Goal: Information Seeking & Learning: Check status

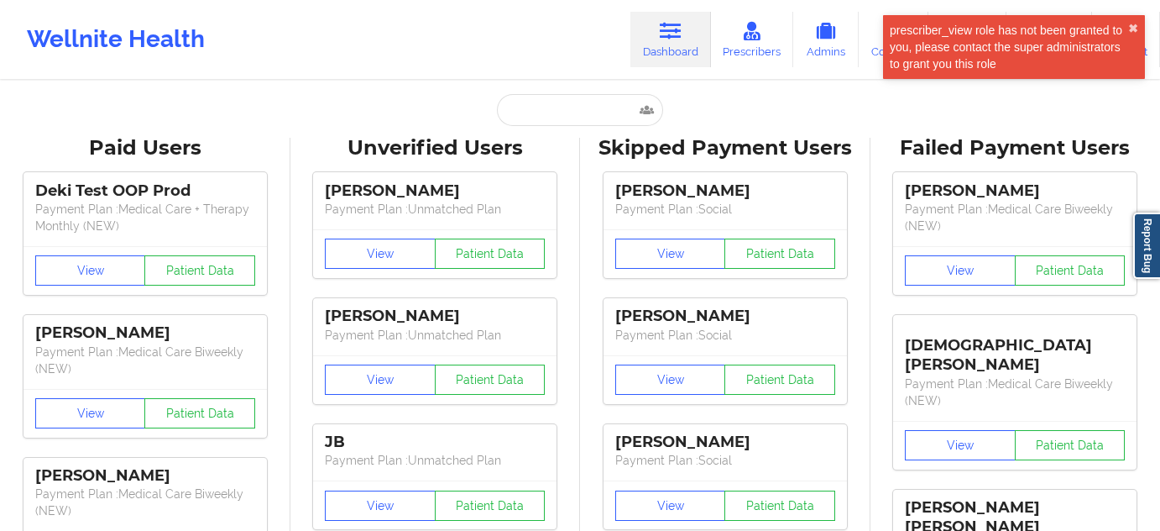
click at [563, 102] on input "text" at bounding box center [580, 110] width 166 height 32
type input "[EMAIL_ADDRESS][DOMAIN_NAME]"
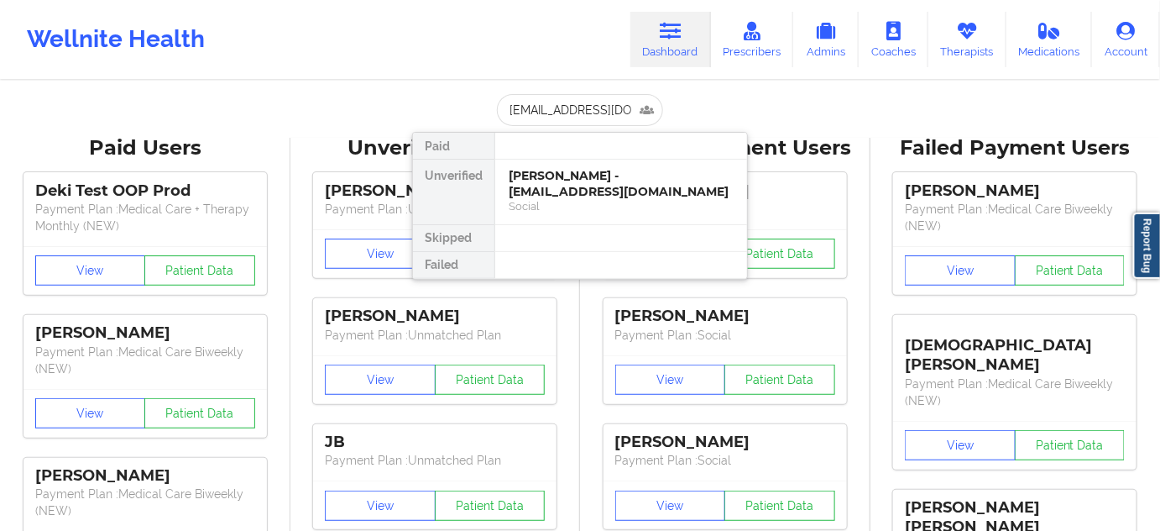
click at [558, 181] on div "[PERSON_NAME] - [EMAIL_ADDRESS][DOMAIN_NAME]" at bounding box center [621, 183] width 225 height 31
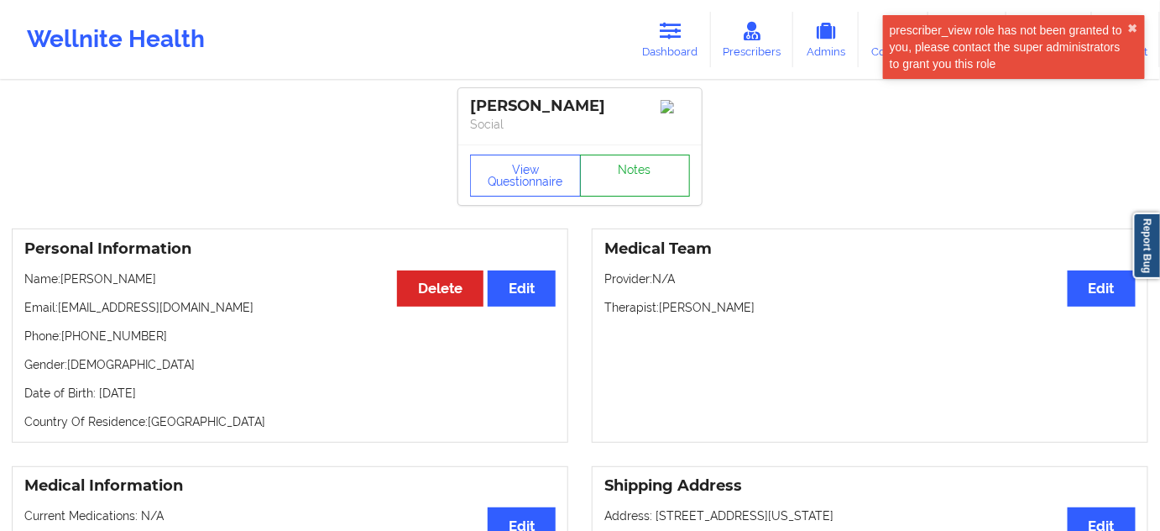
click at [610, 175] on link "Notes" at bounding box center [635, 175] width 111 height 42
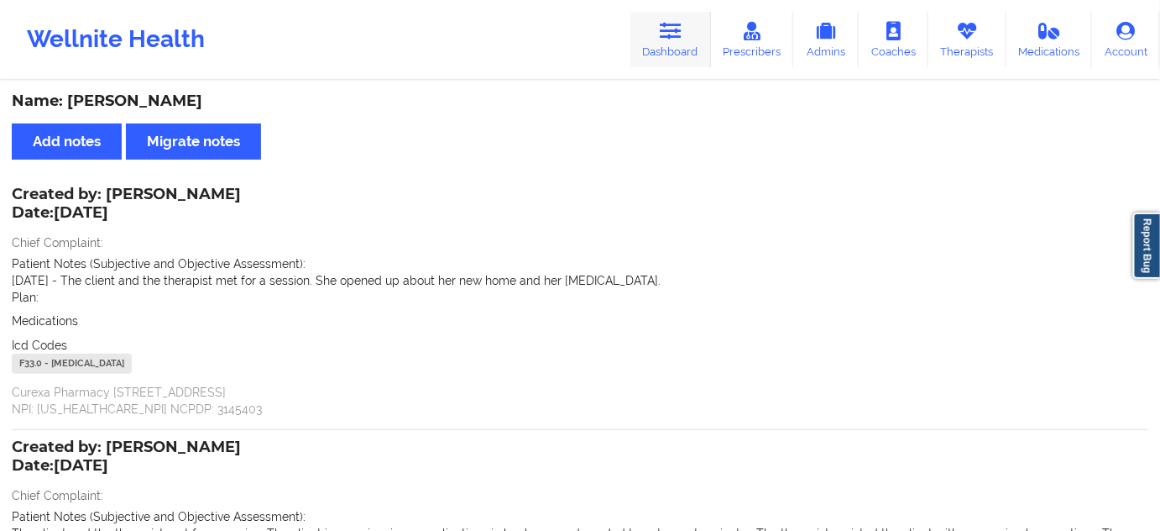
click at [711, 52] on link "Dashboard" at bounding box center [671, 39] width 81 height 55
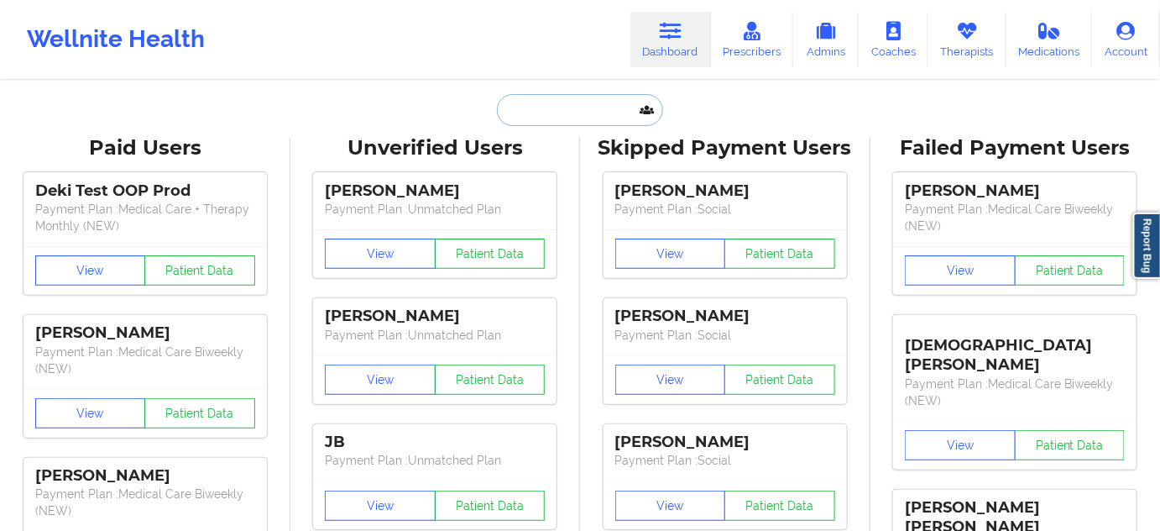
click at [557, 109] on input "text" at bounding box center [580, 110] width 166 height 32
paste input "[EMAIL_ADDRESS][DOMAIN_NAME]"
type input "[EMAIL_ADDRESS][DOMAIN_NAME]"
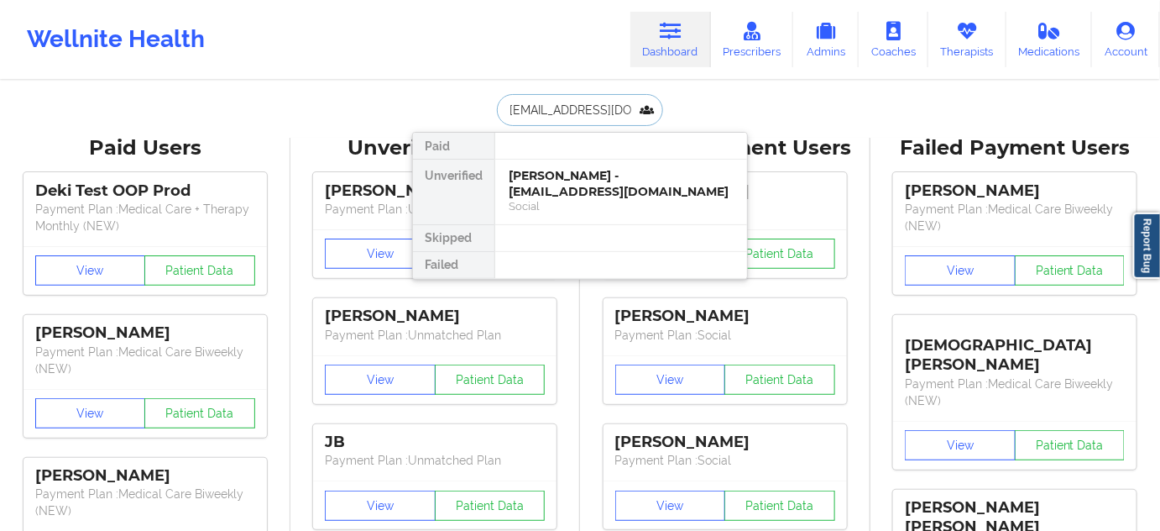
scroll to position [0, 27]
click at [546, 181] on div "[PERSON_NAME] - [EMAIL_ADDRESS][DOMAIN_NAME]" at bounding box center [621, 183] width 225 height 31
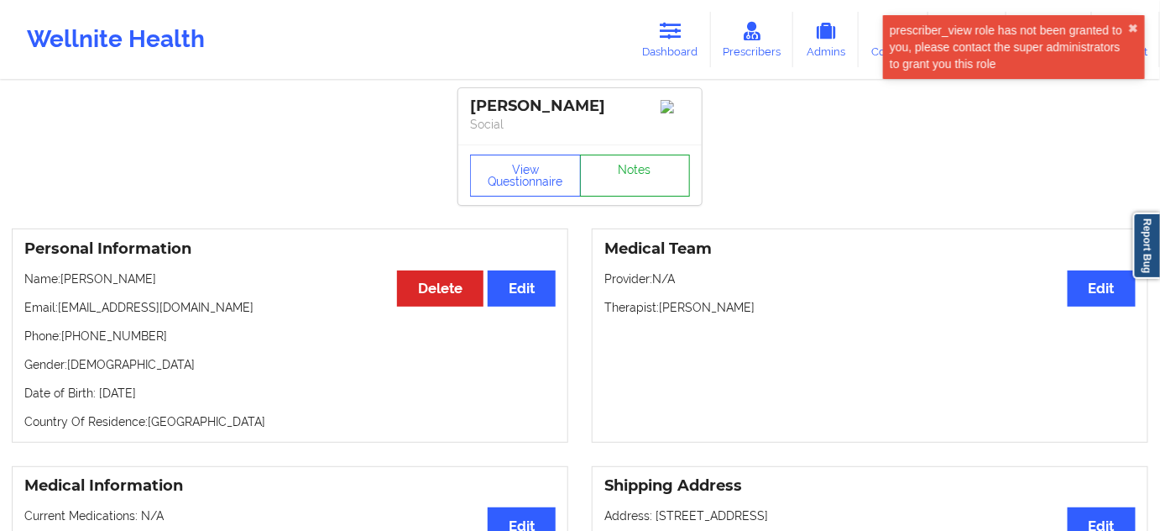
click at [644, 175] on link "Notes" at bounding box center [635, 175] width 111 height 42
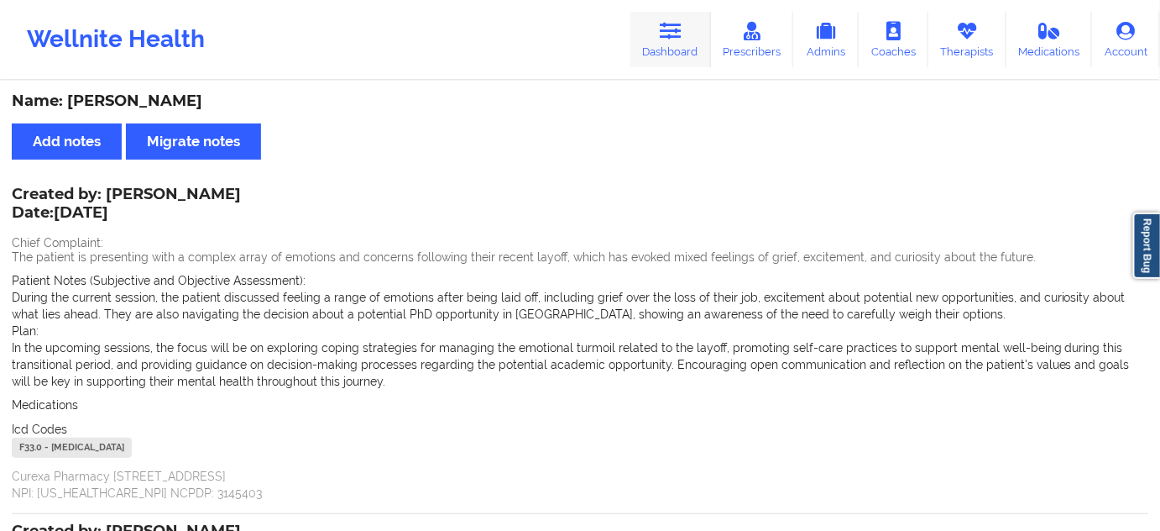
click at [705, 46] on link "Dashboard" at bounding box center [671, 39] width 81 height 55
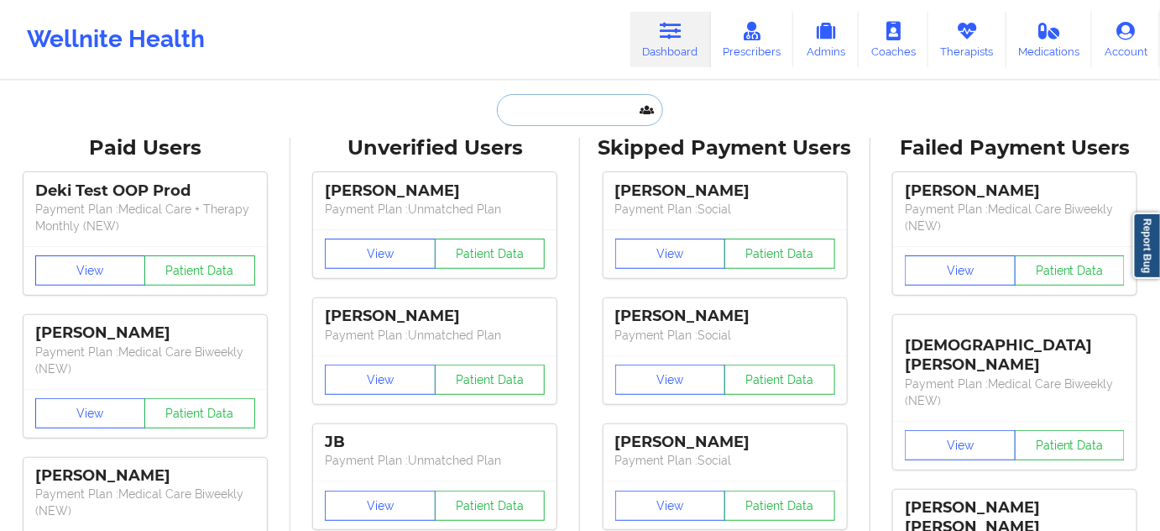
click at [580, 96] on input "text" at bounding box center [580, 110] width 166 height 32
paste input "[EMAIL_ADDRESS][DOMAIN_NAME]"
type input "[EMAIL_ADDRESS][DOMAIN_NAME]"
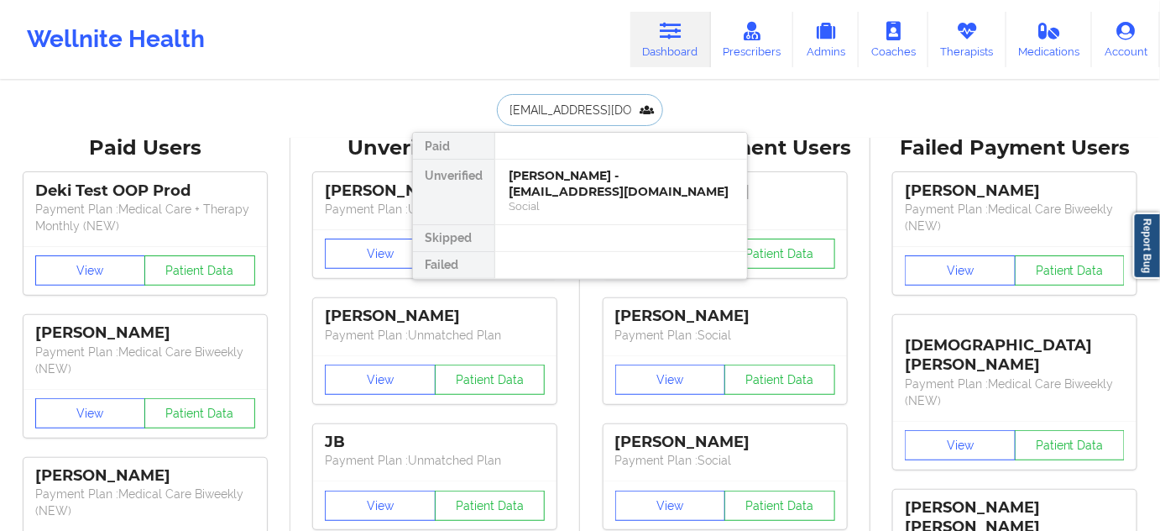
scroll to position [0, 11]
click at [564, 185] on div "[PERSON_NAME] - [EMAIL_ADDRESS][DOMAIN_NAME]" at bounding box center [621, 183] width 225 height 31
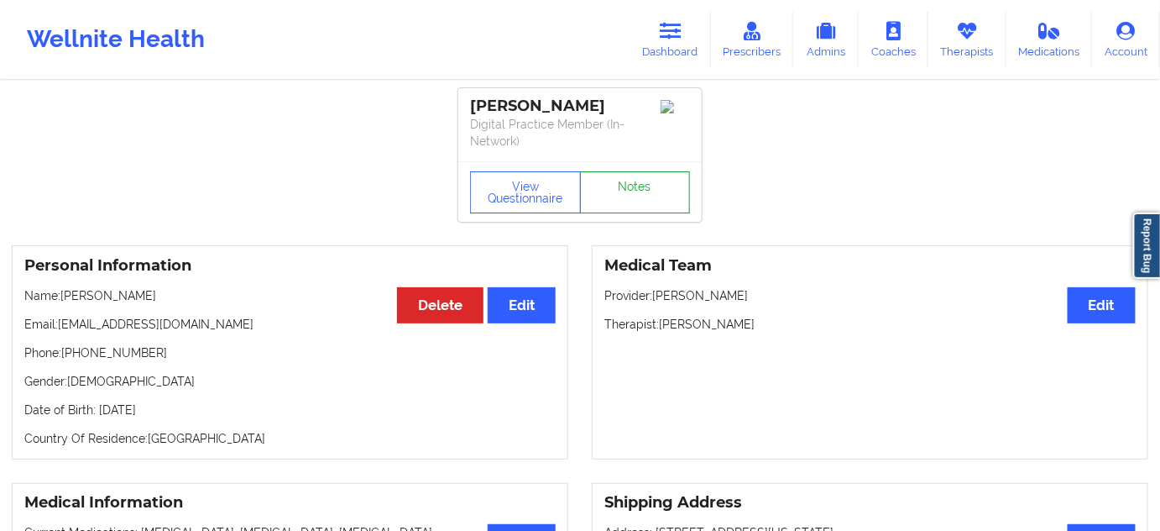
click at [623, 188] on link "Notes" at bounding box center [635, 192] width 111 height 42
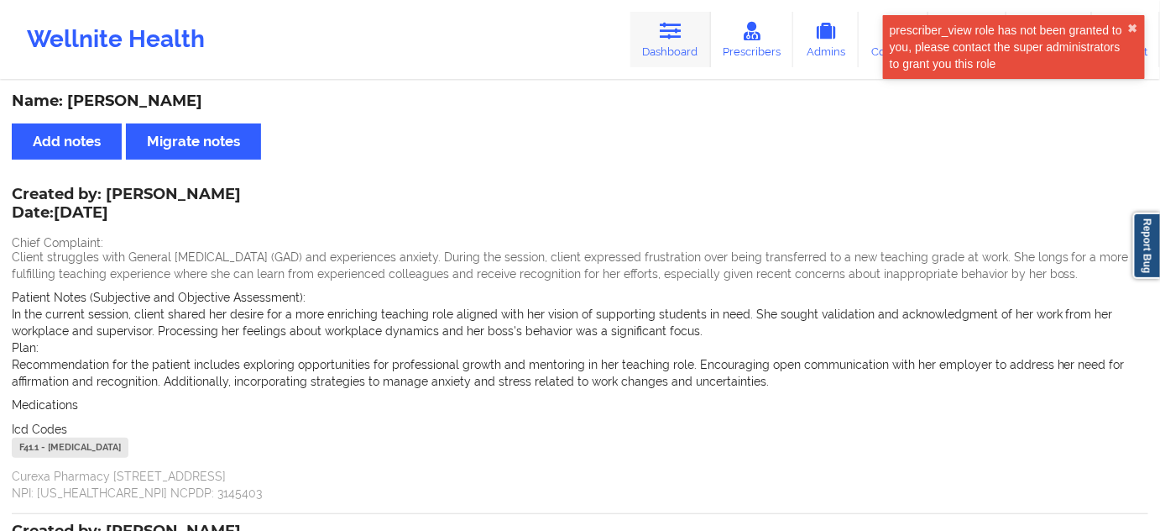
click at [662, 43] on link "Dashboard" at bounding box center [671, 39] width 81 height 55
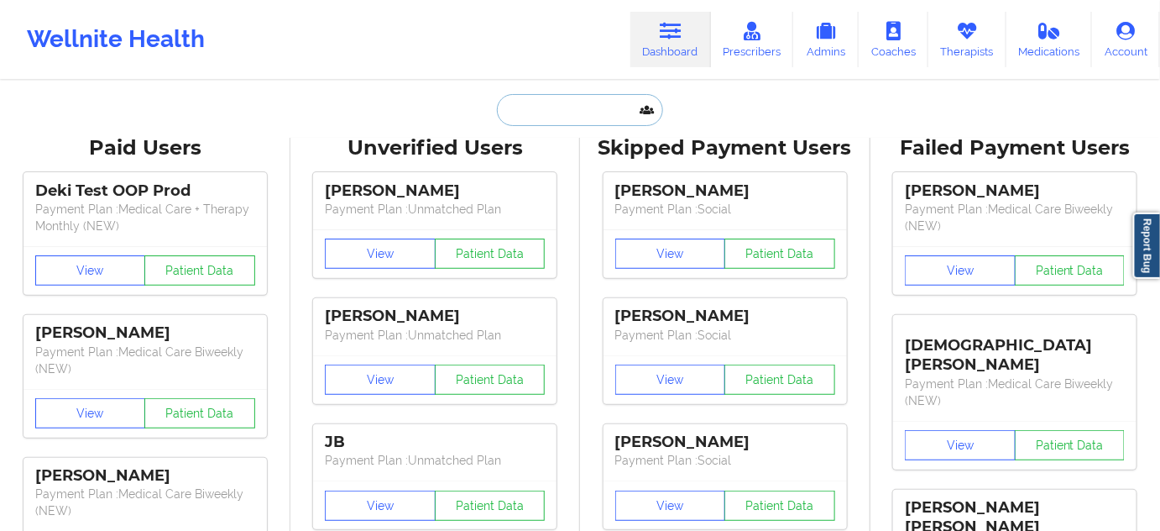
click at [568, 105] on input "text" at bounding box center [580, 110] width 166 height 32
paste input "[EMAIL_ADDRESS][DOMAIN_NAME]"
type input "[EMAIL_ADDRESS][DOMAIN_NAME]"
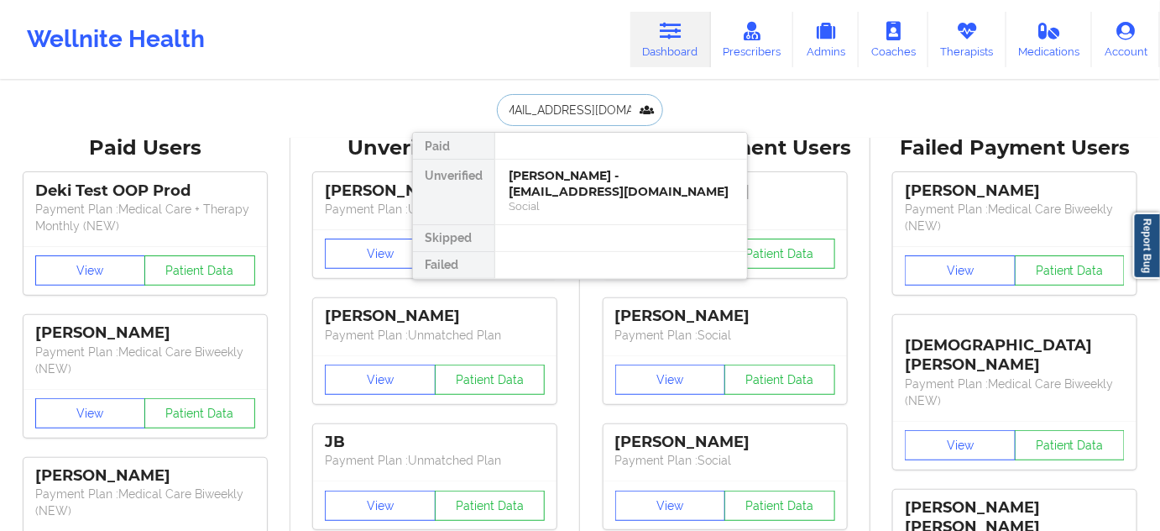
click at [547, 181] on div "[PERSON_NAME] - [EMAIL_ADDRESS][DOMAIN_NAME]" at bounding box center [621, 183] width 225 height 31
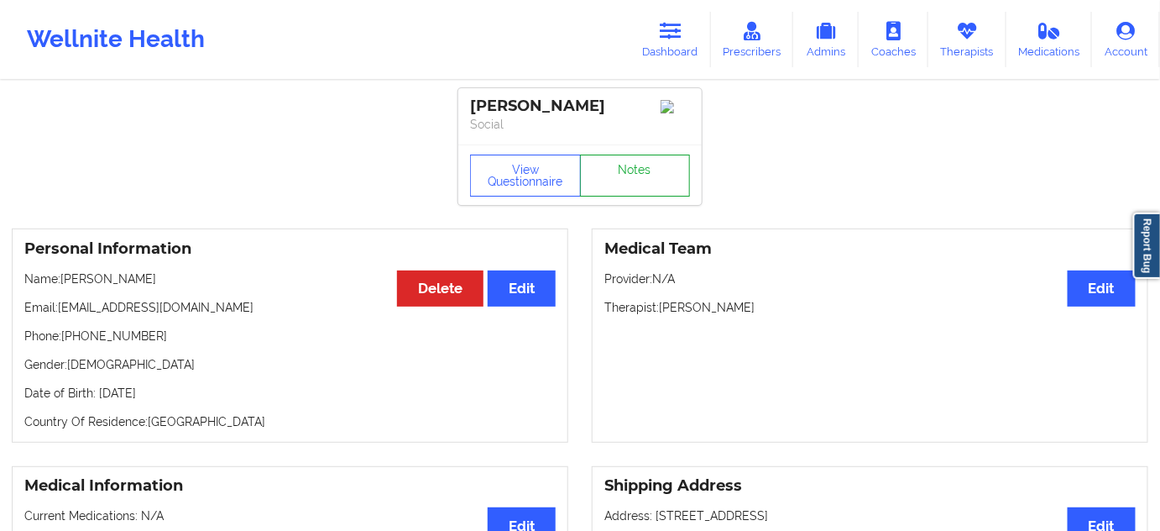
click at [631, 178] on link "Notes" at bounding box center [635, 175] width 111 height 42
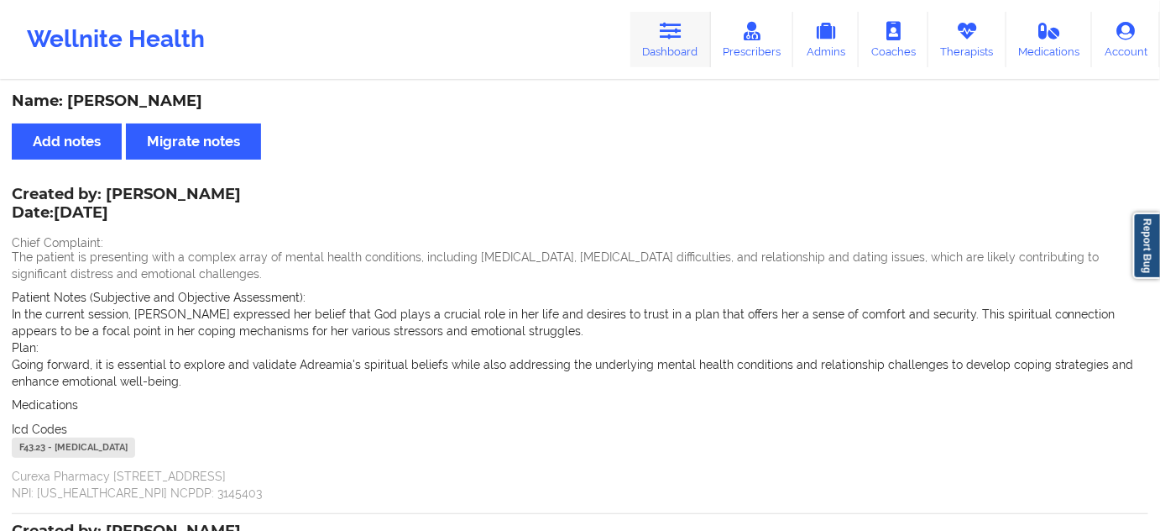
click at [656, 39] on link "Dashboard" at bounding box center [671, 39] width 81 height 55
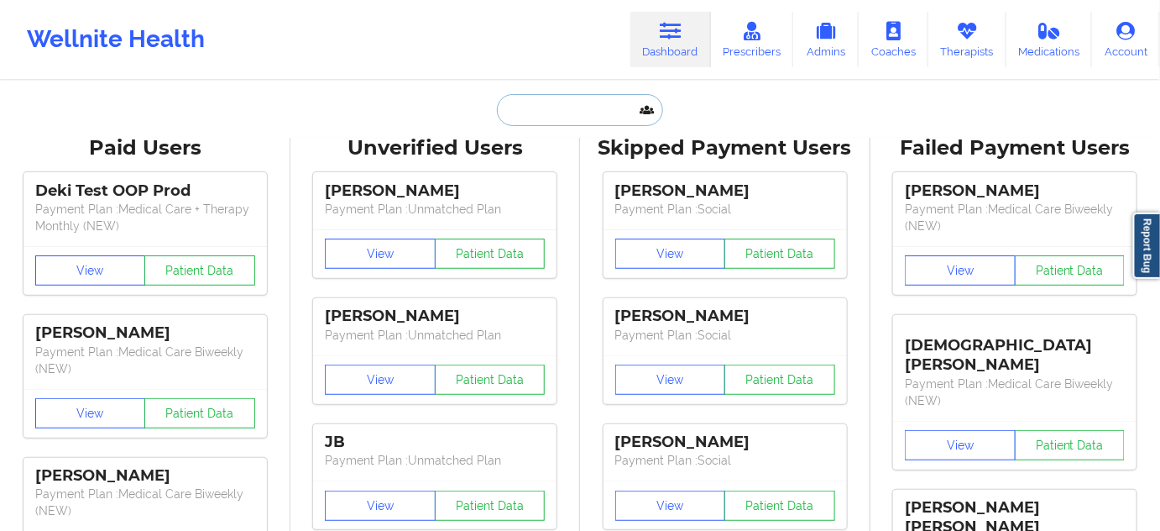
click at [589, 108] on input "text" at bounding box center [580, 110] width 166 height 32
paste input "[EMAIL_ADDRESS]"
type input "[EMAIL_ADDRESS]"
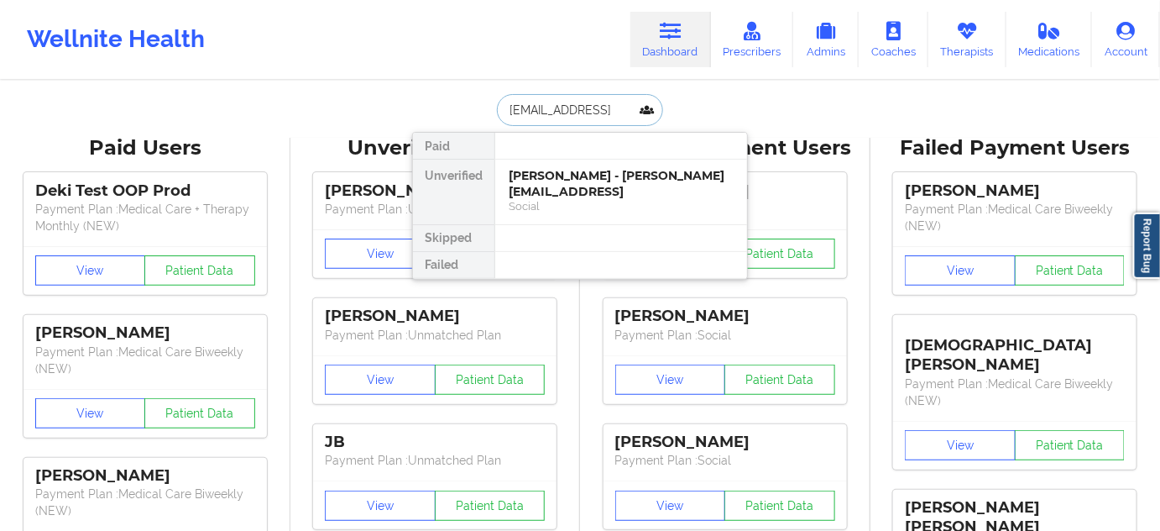
click at [563, 184] on div "[PERSON_NAME] - [PERSON_NAME][EMAIL_ADDRESS]" at bounding box center [621, 183] width 225 height 31
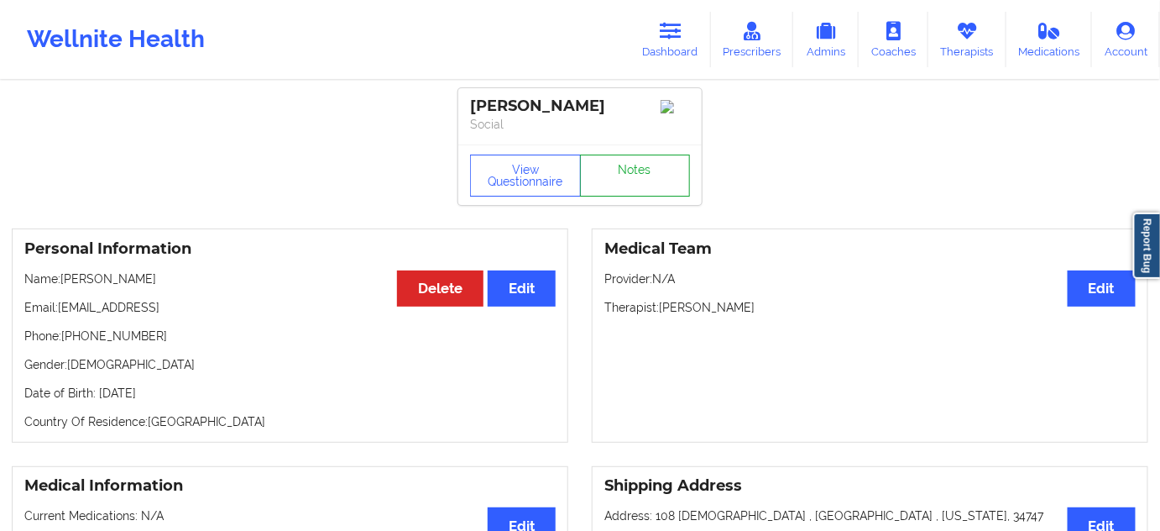
click at [652, 174] on link "Notes" at bounding box center [635, 175] width 111 height 42
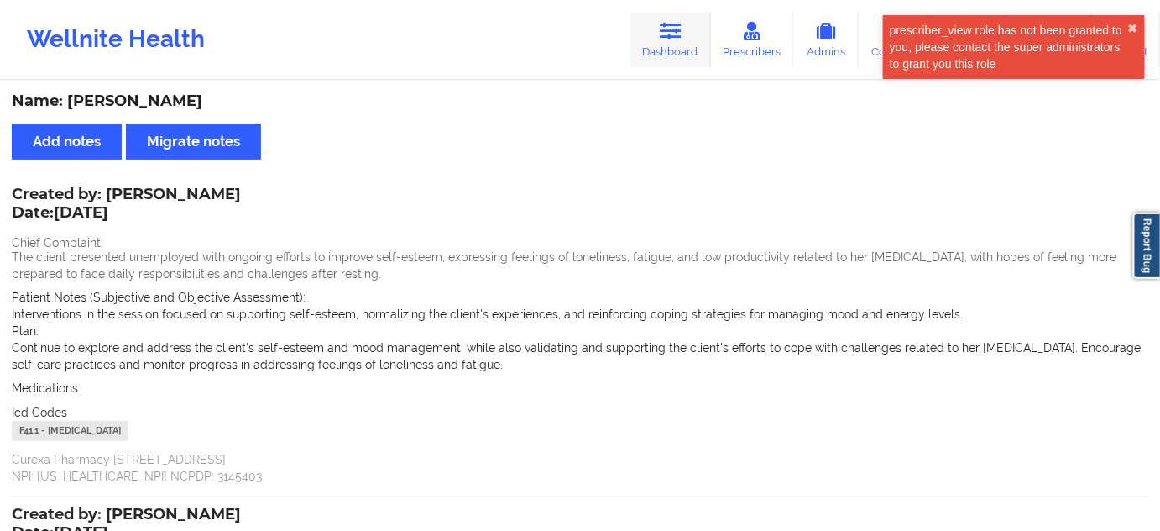
click at [671, 29] on icon at bounding box center [671, 31] width 22 height 18
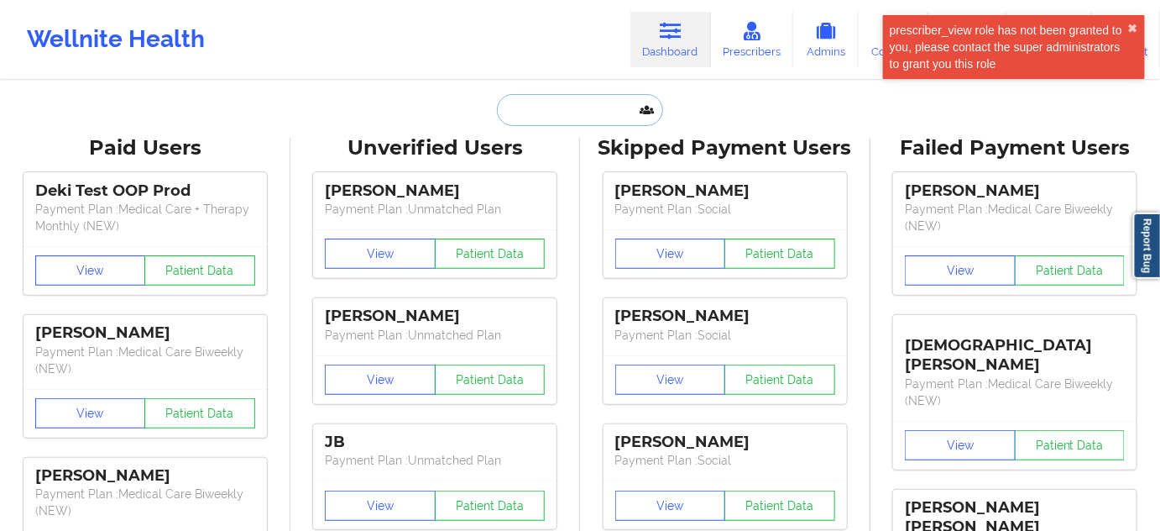
click at [547, 116] on input "text" at bounding box center [580, 110] width 166 height 32
paste input "[EMAIL_ADDRESS][DOMAIN_NAME]"
type input "[EMAIL_ADDRESS][DOMAIN_NAME]"
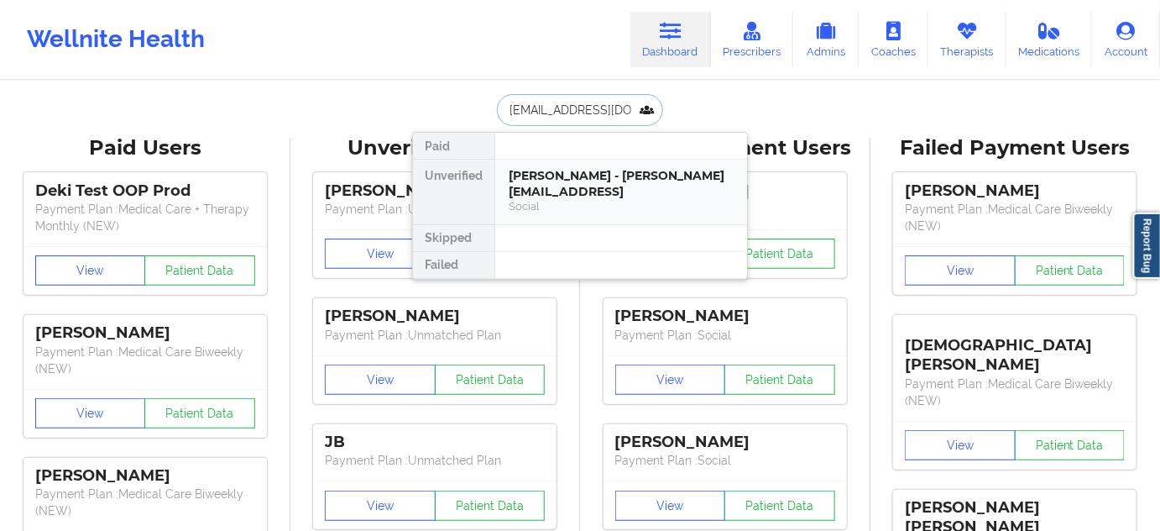
scroll to position [0, 20]
click at [566, 190] on div "[PERSON_NAME] [PERSON_NAME] - [EMAIL_ADDRESS][DOMAIN_NAME]" at bounding box center [621, 183] width 225 height 31
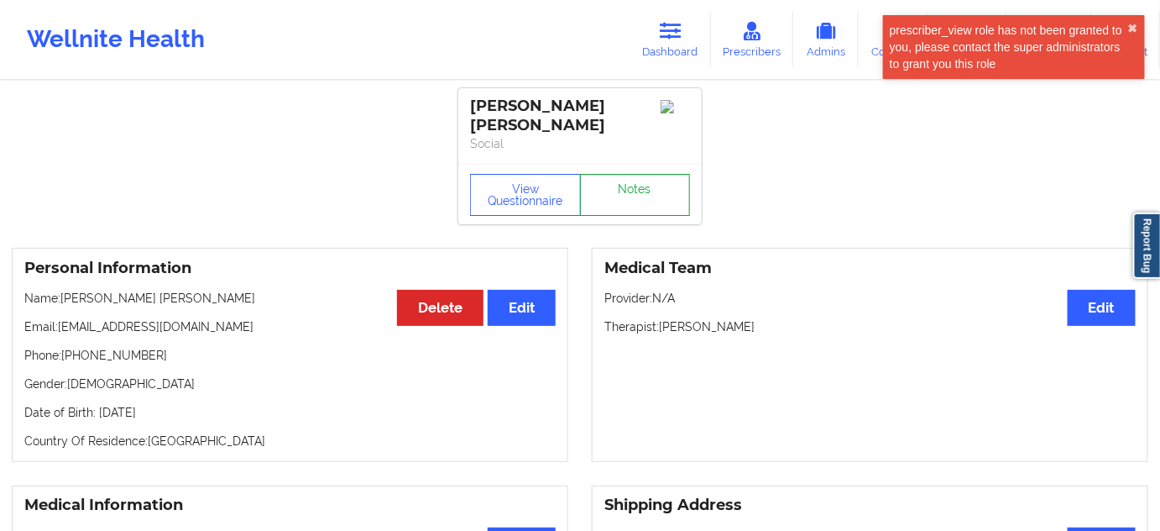
click at [620, 178] on link "Notes" at bounding box center [635, 195] width 111 height 42
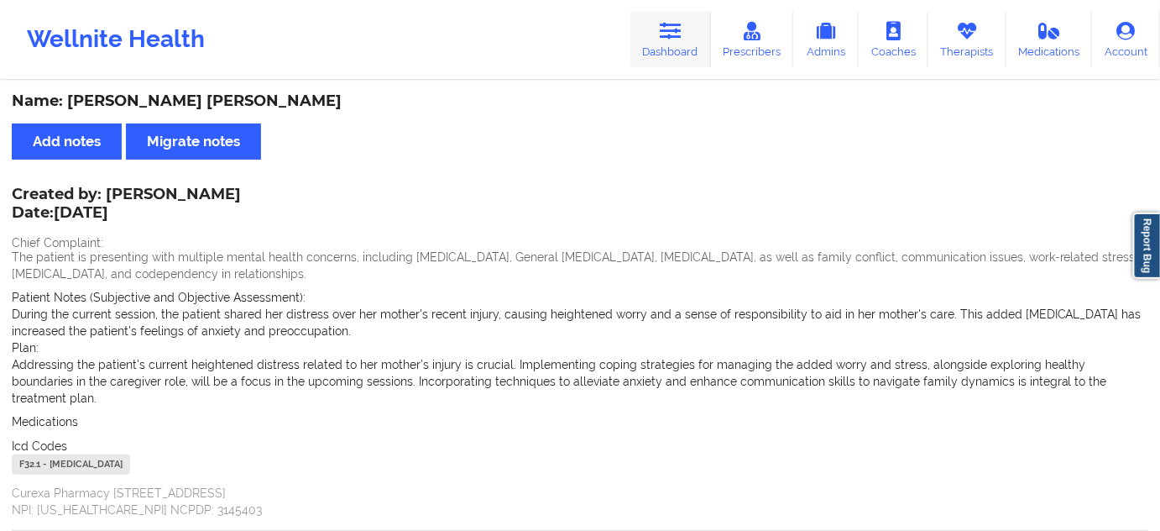
click at [702, 44] on link "Dashboard" at bounding box center [671, 39] width 81 height 55
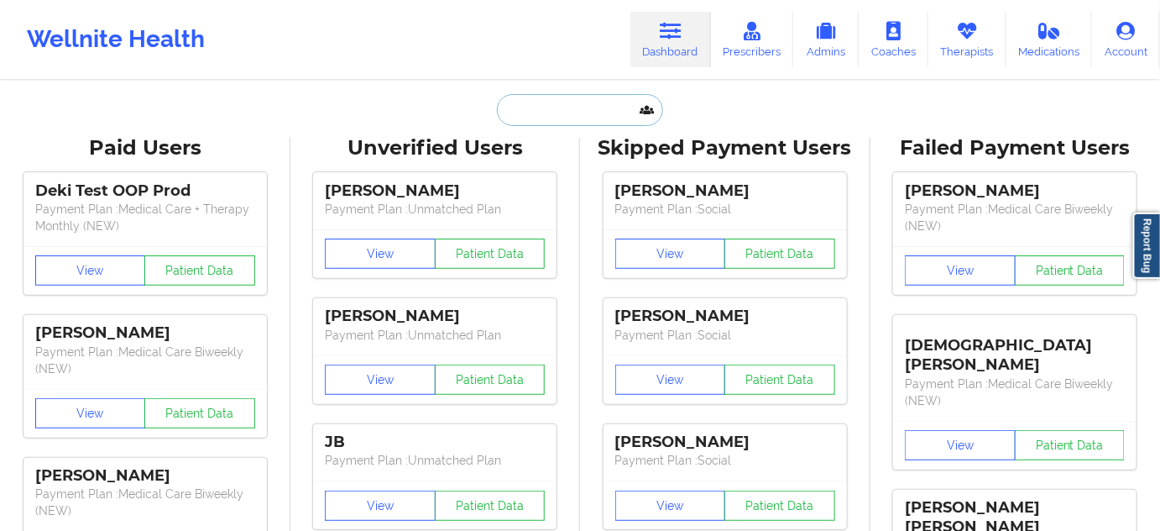
click at [593, 110] on input "text" at bounding box center [580, 110] width 166 height 32
paste input "[EMAIL_ADDRESS][DOMAIN_NAME]"
type input "[EMAIL_ADDRESS][DOMAIN_NAME]"
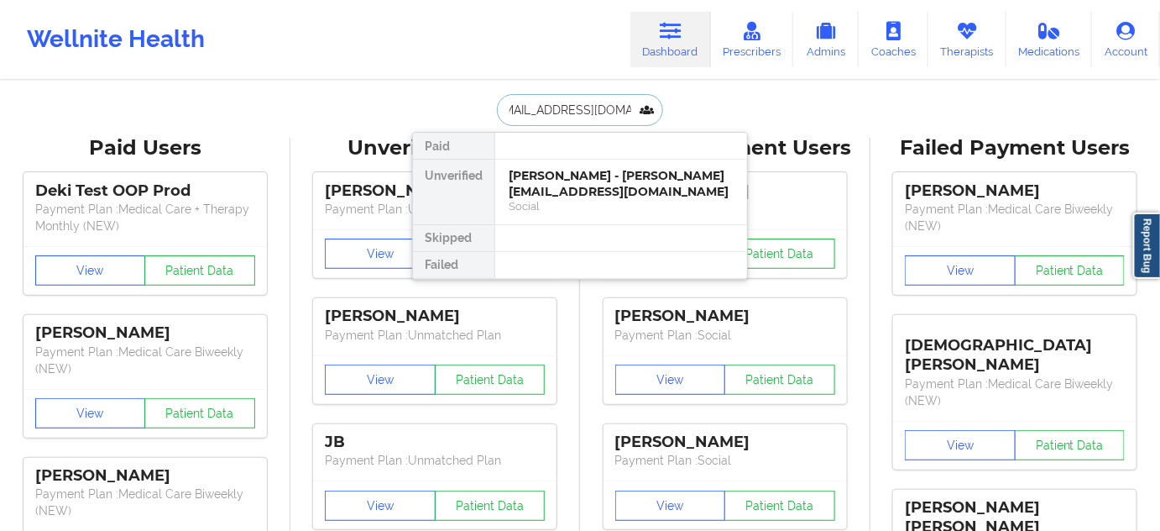
click at [566, 197] on div "[PERSON_NAME] - [PERSON_NAME][EMAIL_ADDRESS][DOMAIN_NAME]" at bounding box center [621, 183] width 225 height 31
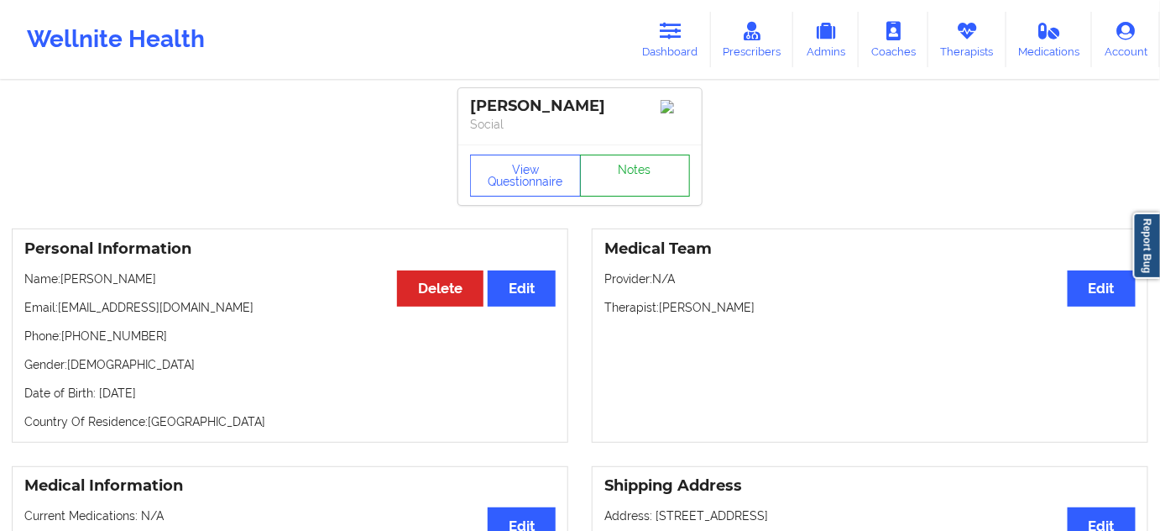
click at [626, 196] on link "Notes" at bounding box center [635, 175] width 111 height 42
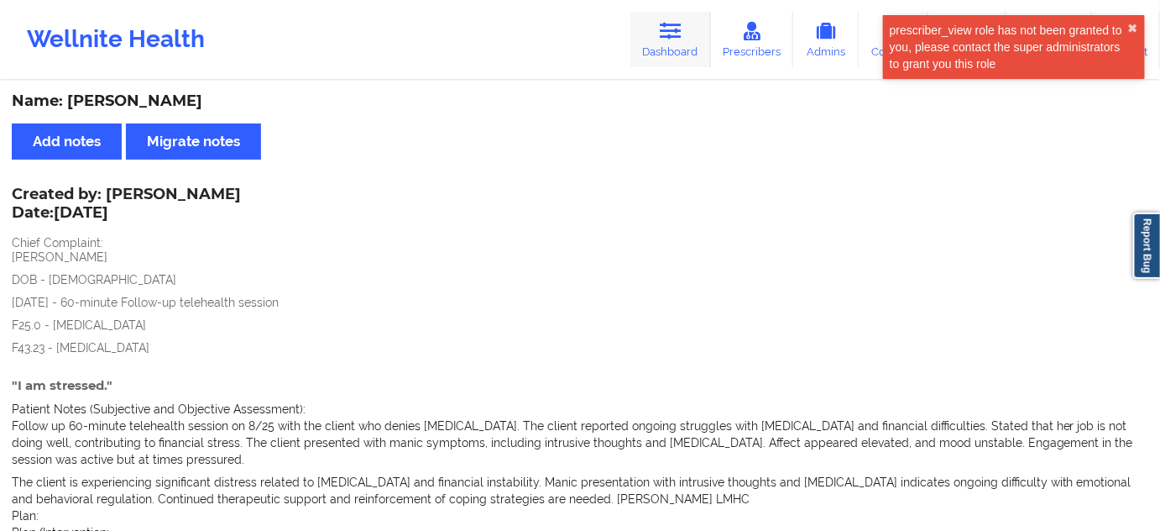
click at [680, 22] on icon at bounding box center [671, 31] width 22 height 18
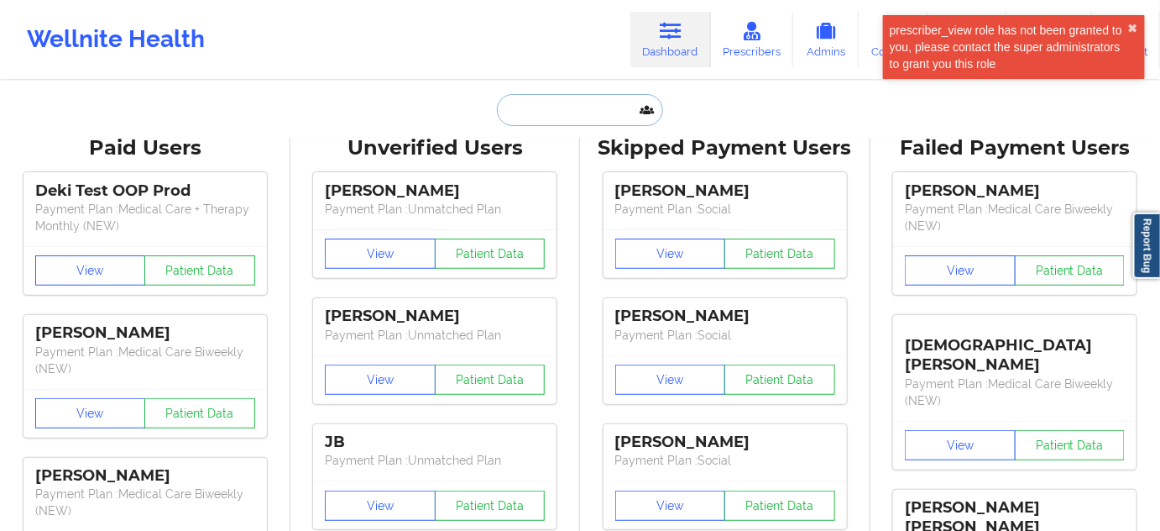
click at [577, 104] on input "text" at bounding box center [580, 110] width 166 height 32
paste input "[EMAIL_ADDRESS][PERSON_NAME][DOMAIN_NAME]"
type input "[EMAIL_ADDRESS][PERSON_NAME][DOMAIN_NAME]"
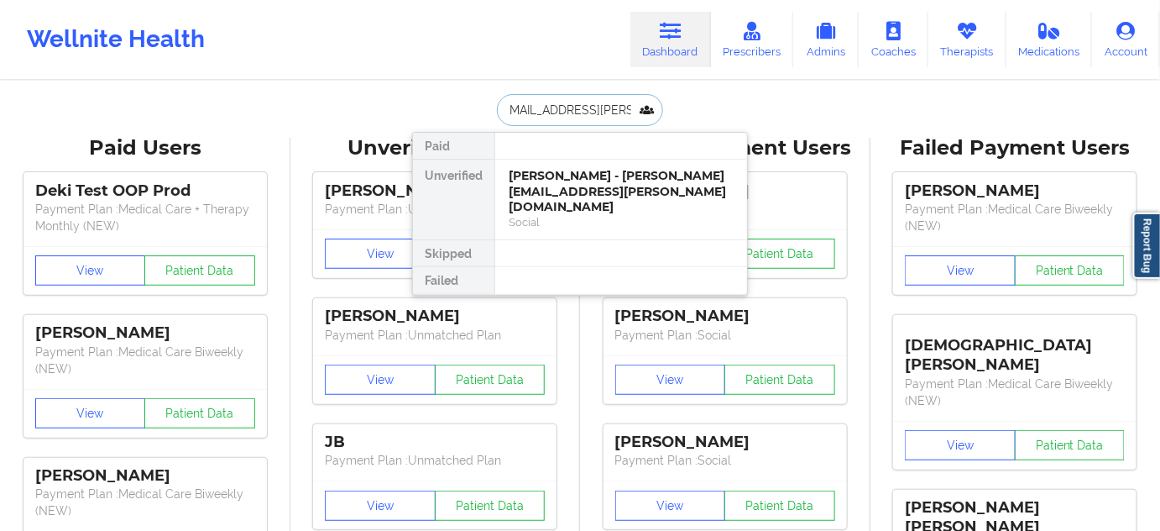
click at [564, 184] on div "[PERSON_NAME] - [PERSON_NAME][EMAIL_ADDRESS][PERSON_NAME][DOMAIN_NAME]" at bounding box center [621, 191] width 225 height 47
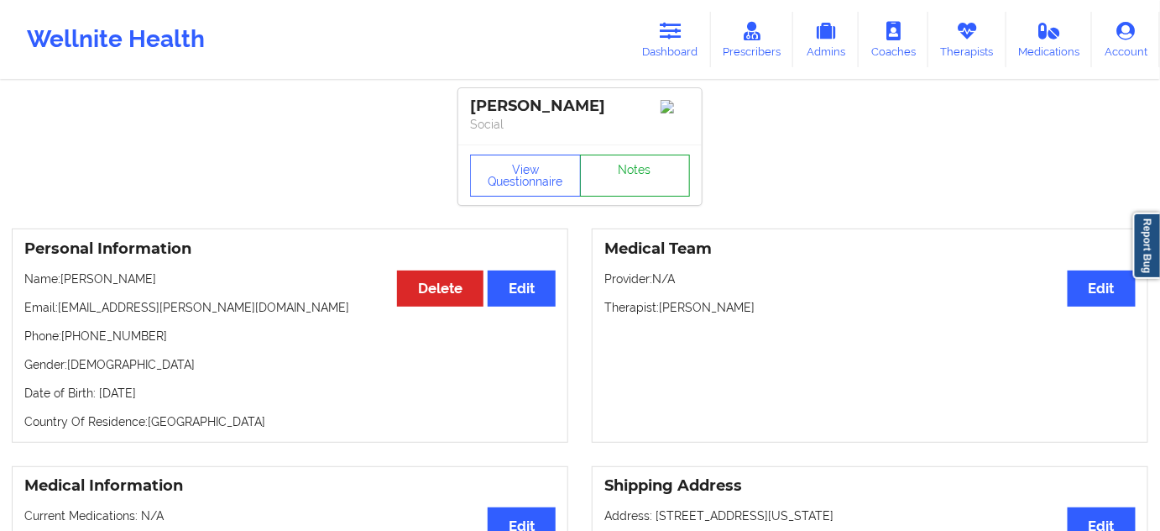
click at [650, 183] on link "Notes" at bounding box center [635, 175] width 111 height 42
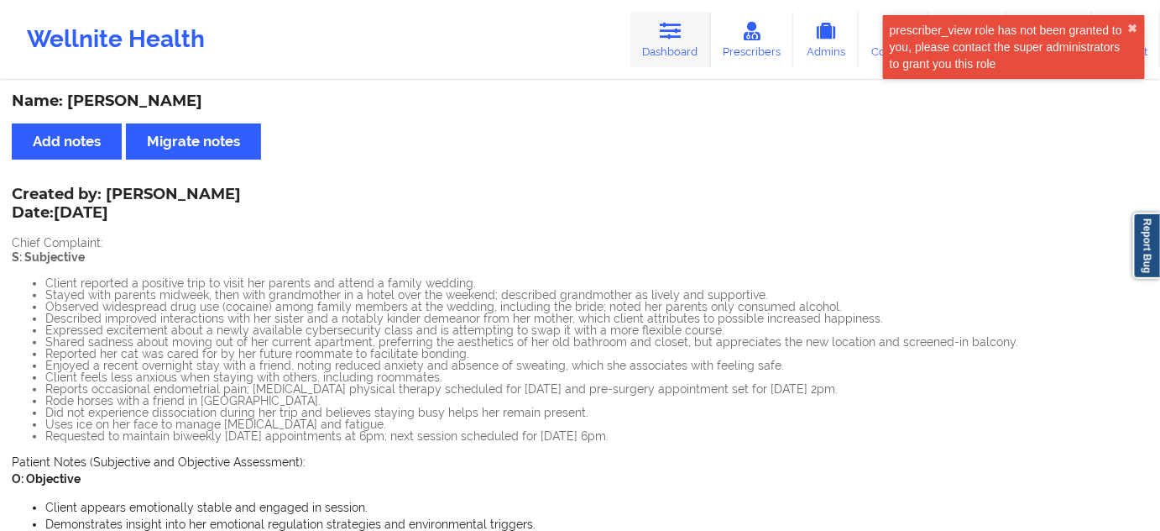
click at [657, 60] on link "Dashboard" at bounding box center [671, 39] width 81 height 55
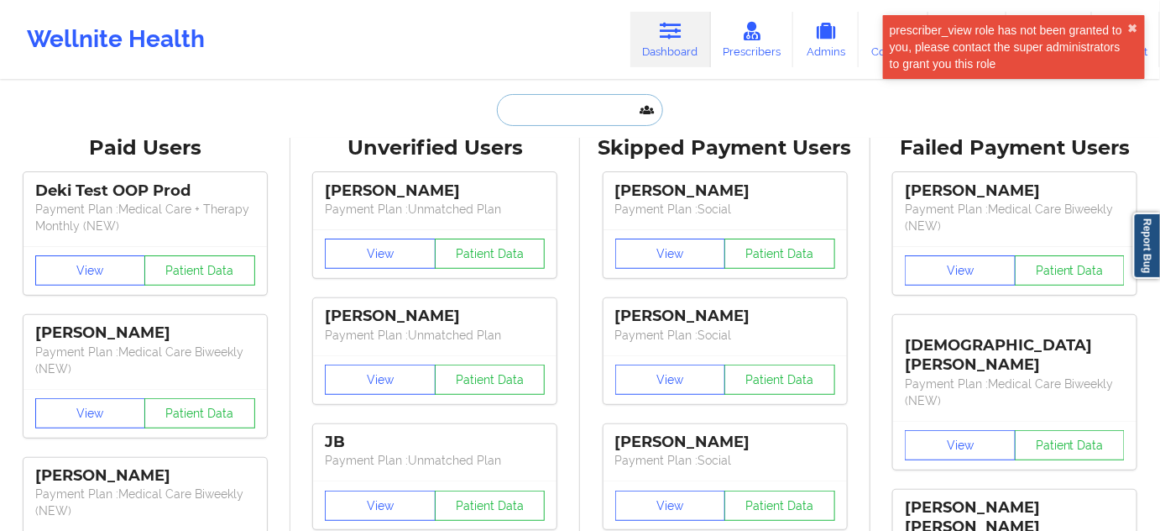
click at [601, 102] on input "text" at bounding box center [580, 110] width 166 height 32
paste input "[EMAIL_ADDRESS][DOMAIN_NAME]"
type input "[EMAIL_ADDRESS][DOMAIN_NAME]"
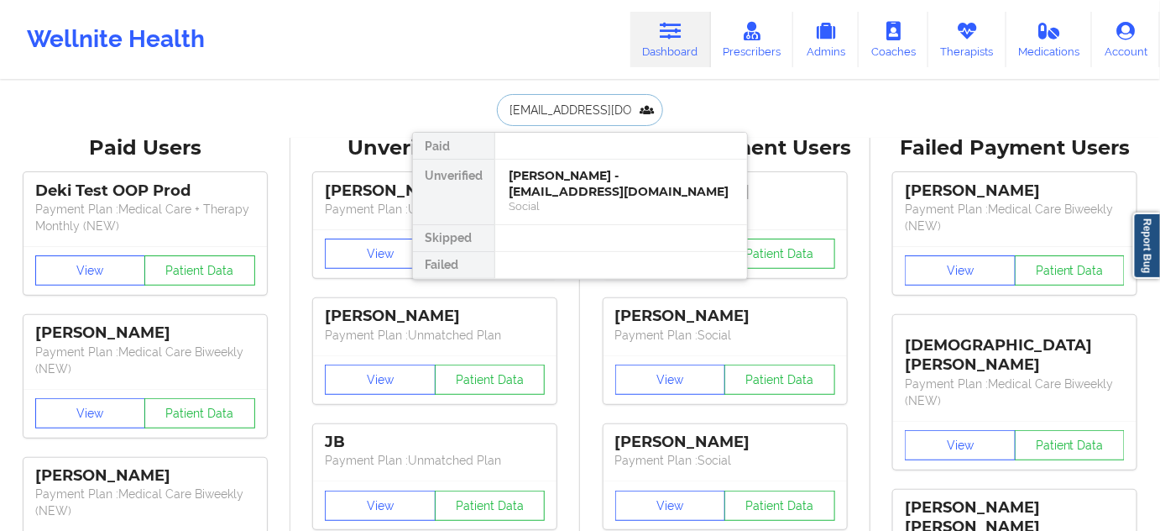
click at [578, 179] on div "[PERSON_NAME] - [EMAIL_ADDRESS][DOMAIN_NAME]" at bounding box center [621, 183] width 225 height 31
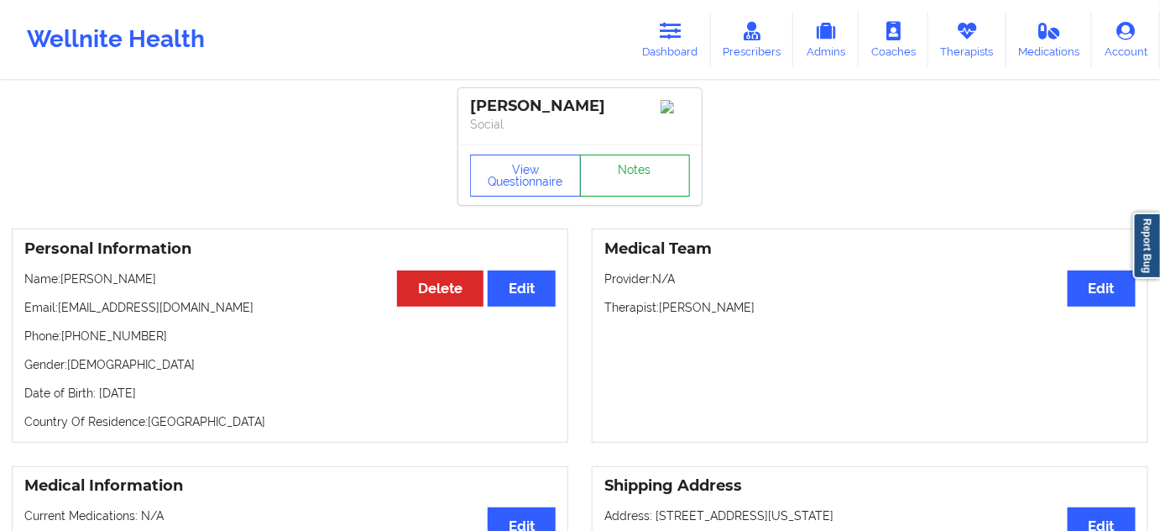
click at [607, 174] on link "Notes" at bounding box center [635, 175] width 111 height 42
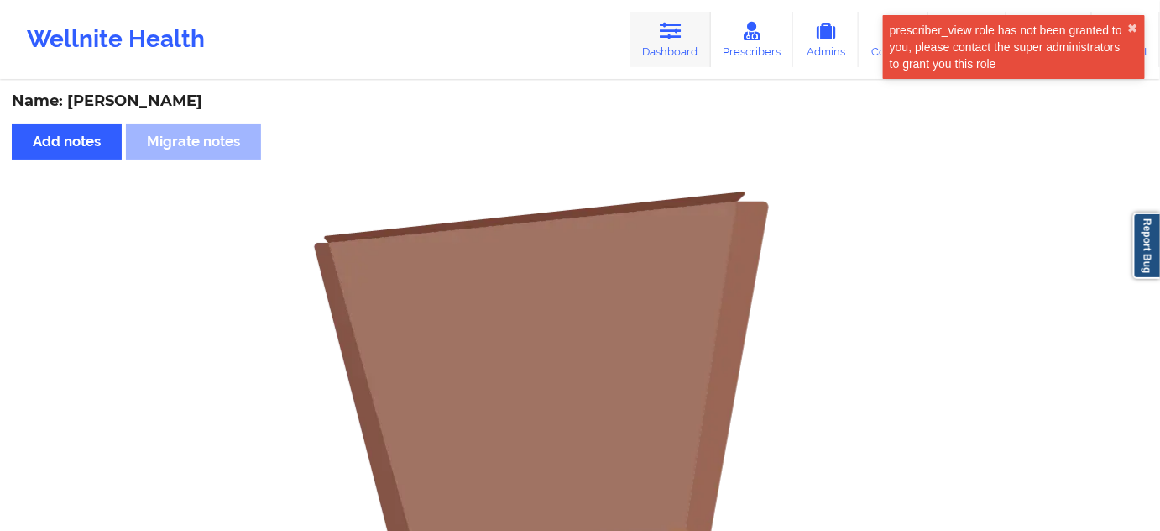
drag, startPoint x: 625, startPoint y: 51, endPoint x: 658, endPoint y: 40, distance: 35.3
click at [625, 52] on div "Wellnite Health Dashboard Prescribers Admins Coaches Therapists Medications Acc…" at bounding box center [580, 39] width 1160 height 67
click at [662, 40] on link "Dashboard" at bounding box center [671, 39] width 81 height 55
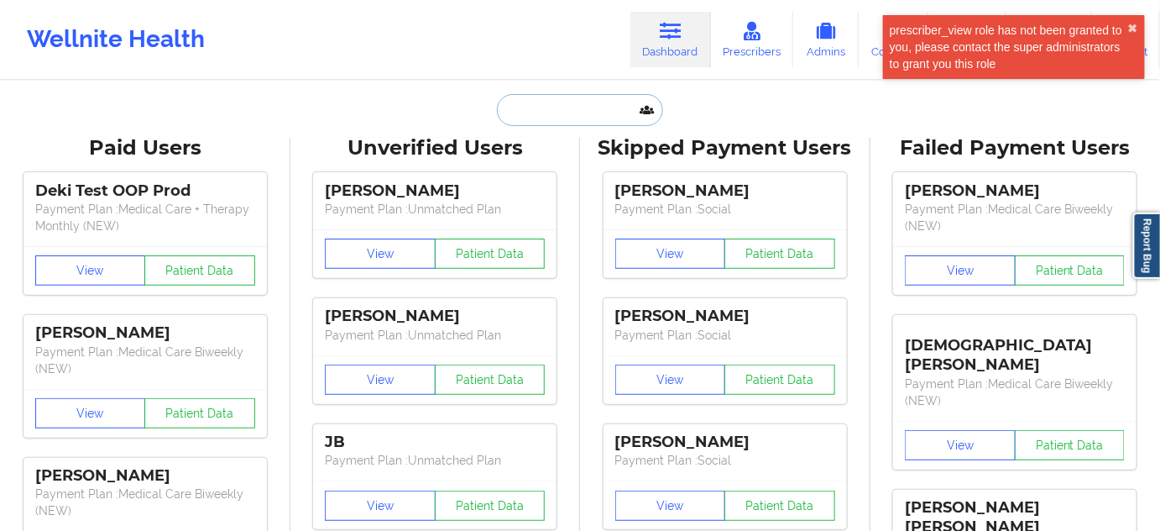
click at [578, 106] on input "text" at bounding box center [580, 110] width 166 height 32
paste input "[EMAIL_ADDRESS][DOMAIN_NAME]"
type input "[EMAIL_ADDRESS][DOMAIN_NAME]"
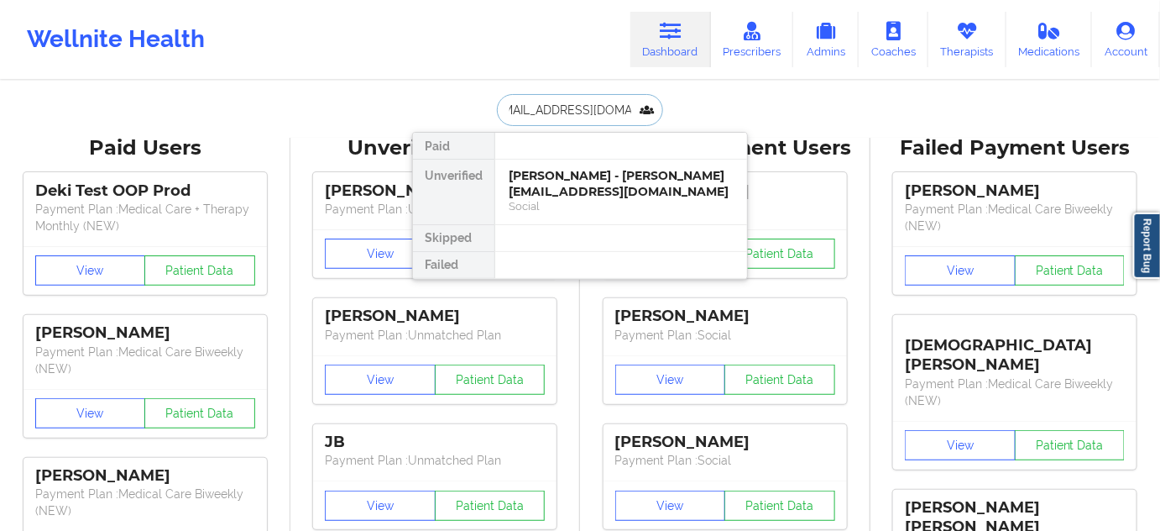
click at [566, 178] on div "[PERSON_NAME] - [PERSON_NAME][EMAIL_ADDRESS][DOMAIN_NAME]" at bounding box center [621, 183] width 225 height 31
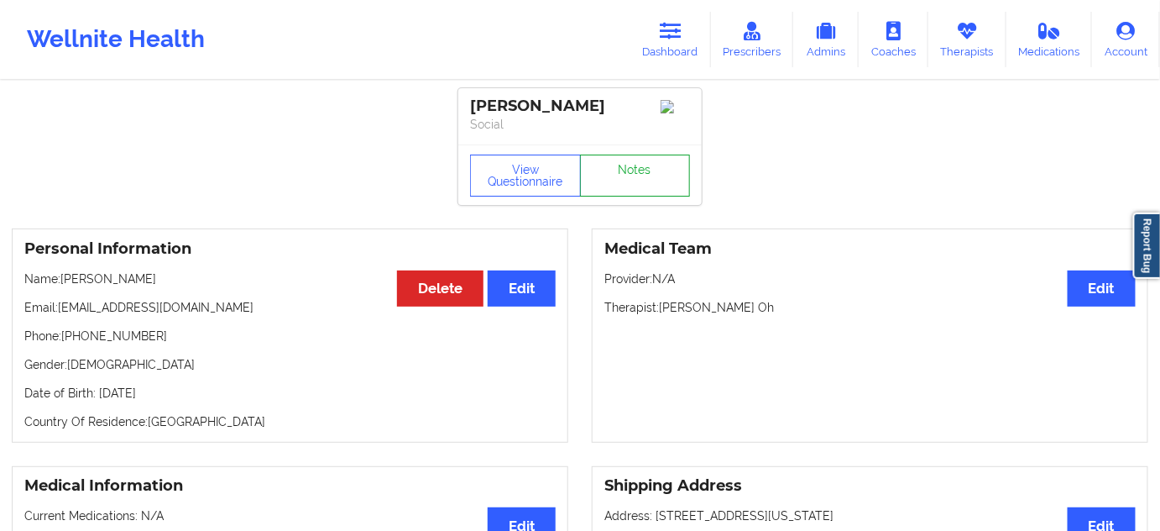
click at [658, 183] on link "Notes" at bounding box center [635, 175] width 111 height 42
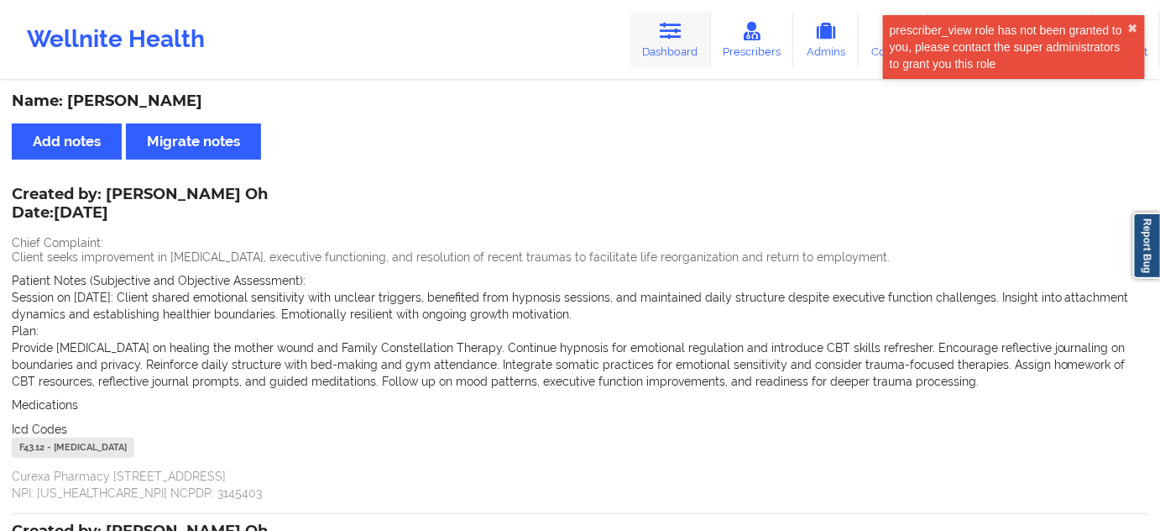
click at [647, 42] on link "Dashboard" at bounding box center [671, 39] width 81 height 55
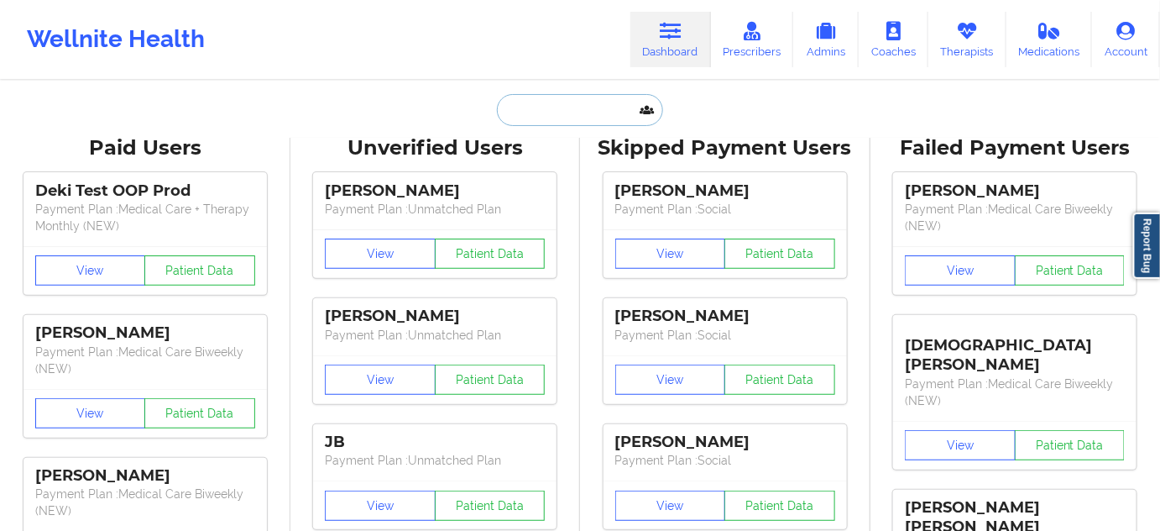
click at [563, 118] on input "text" at bounding box center [580, 110] width 166 height 32
paste input "[EMAIL_ADDRESS][DOMAIN_NAME]"
type input "[EMAIL_ADDRESS][DOMAIN_NAME]"
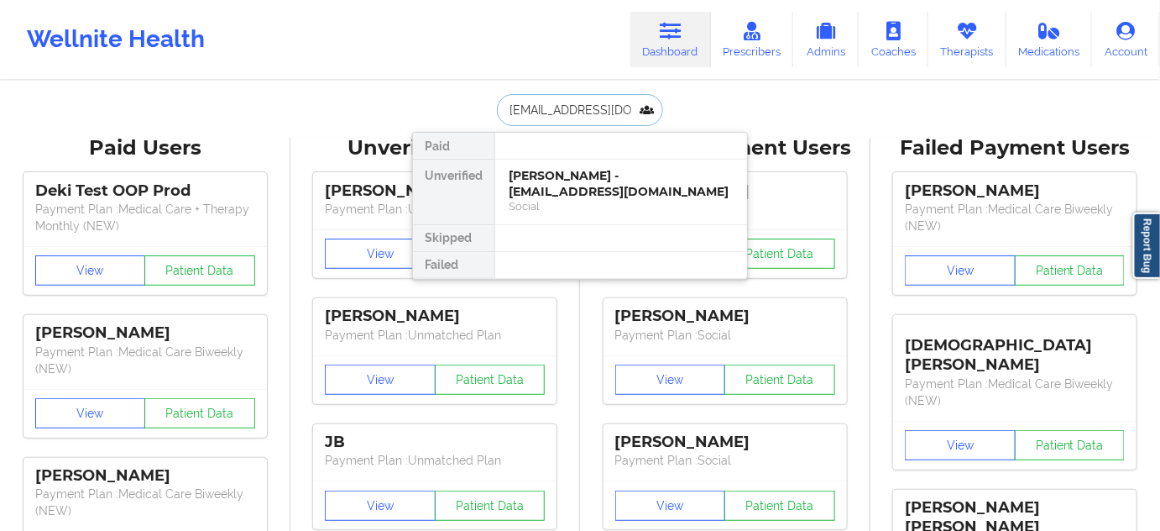
click at [546, 192] on div "[PERSON_NAME] - [EMAIL_ADDRESS][DOMAIN_NAME]" at bounding box center [621, 183] width 225 height 31
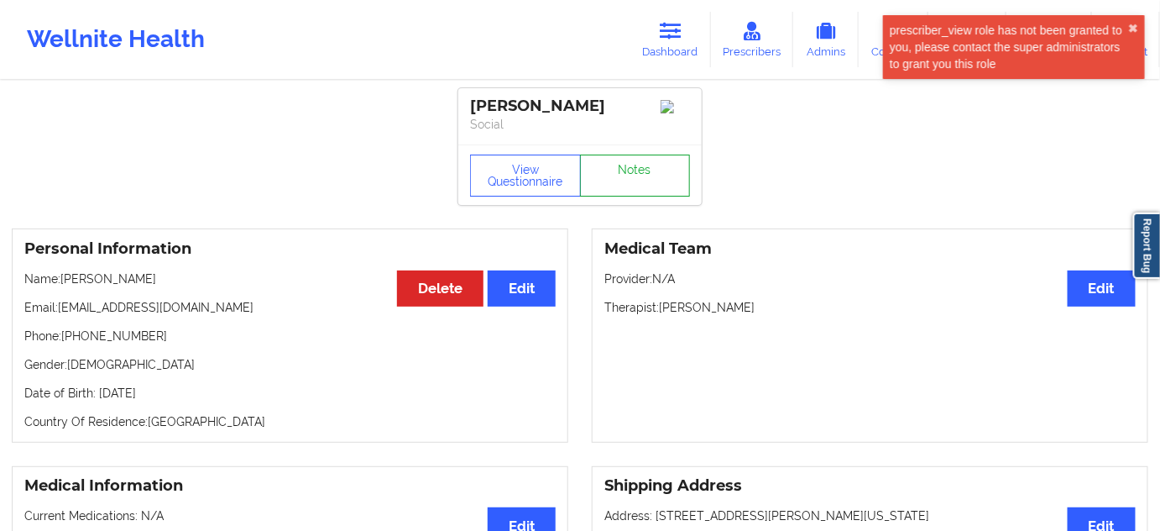
click at [601, 178] on link "Notes" at bounding box center [635, 175] width 111 height 42
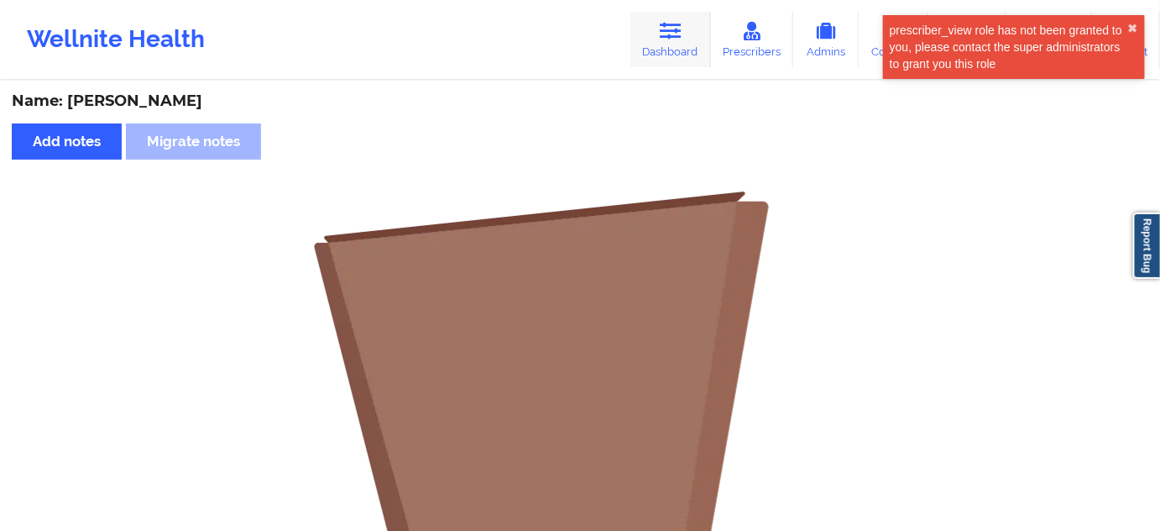
click at [703, 29] on link "Dashboard" at bounding box center [671, 39] width 81 height 55
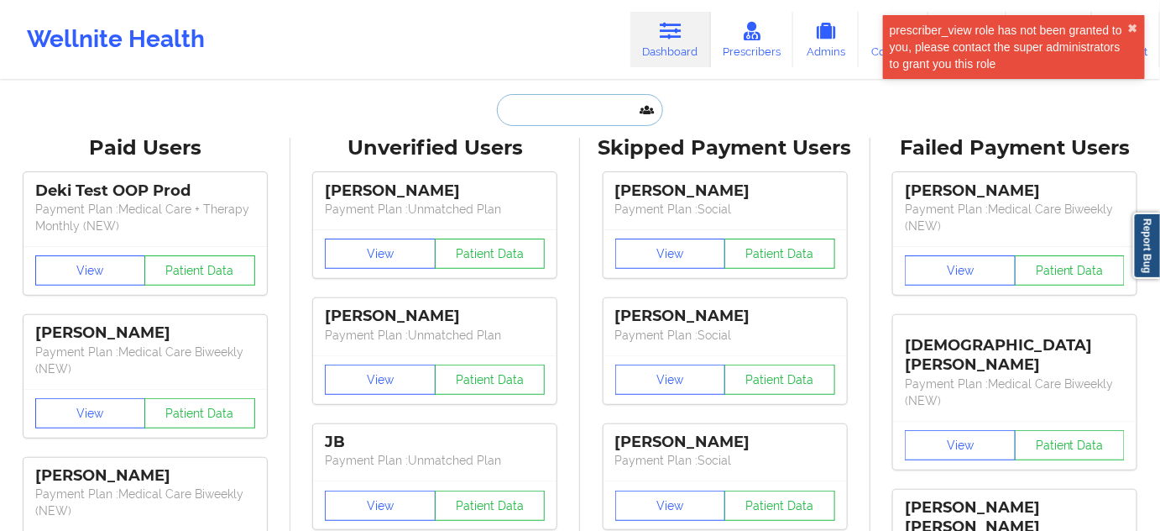
click at [581, 98] on input "text" at bounding box center [580, 110] width 166 height 32
paste input "[EMAIL_ADDRESS][DOMAIN_NAME]"
type input "[EMAIL_ADDRESS][DOMAIN_NAME]"
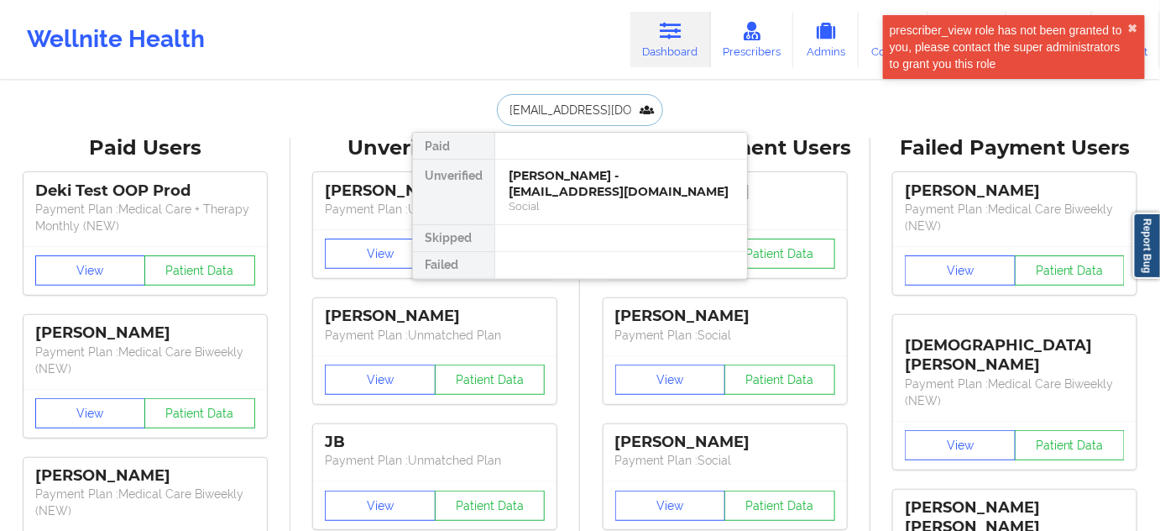
scroll to position [0, 20]
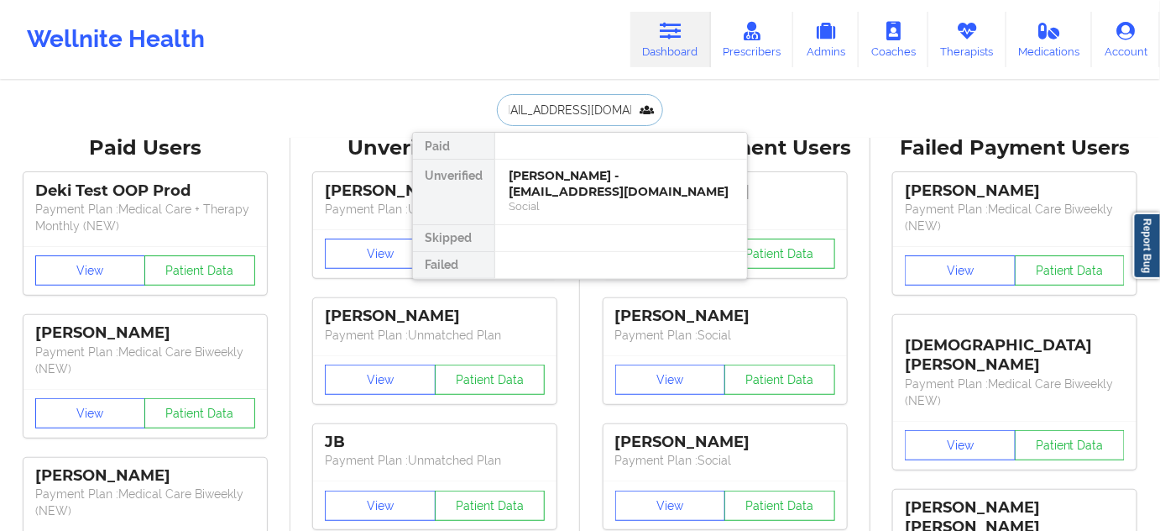
click at [555, 186] on div "[PERSON_NAME] - [EMAIL_ADDRESS][DOMAIN_NAME]" at bounding box center [621, 183] width 225 height 31
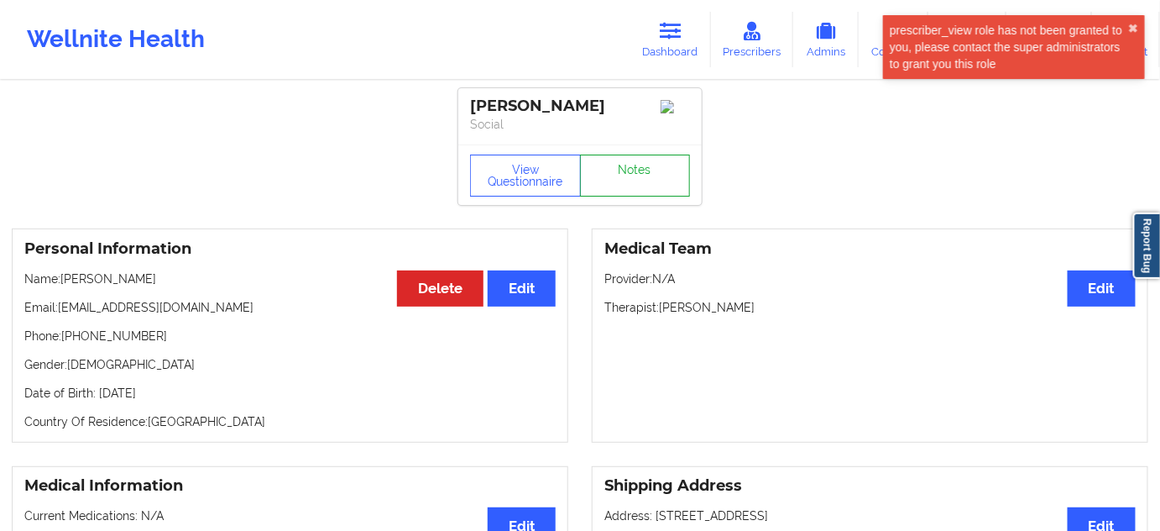
click at [660, 196] on link "Notes" at bounding box center [635, 175] width 111 height 42
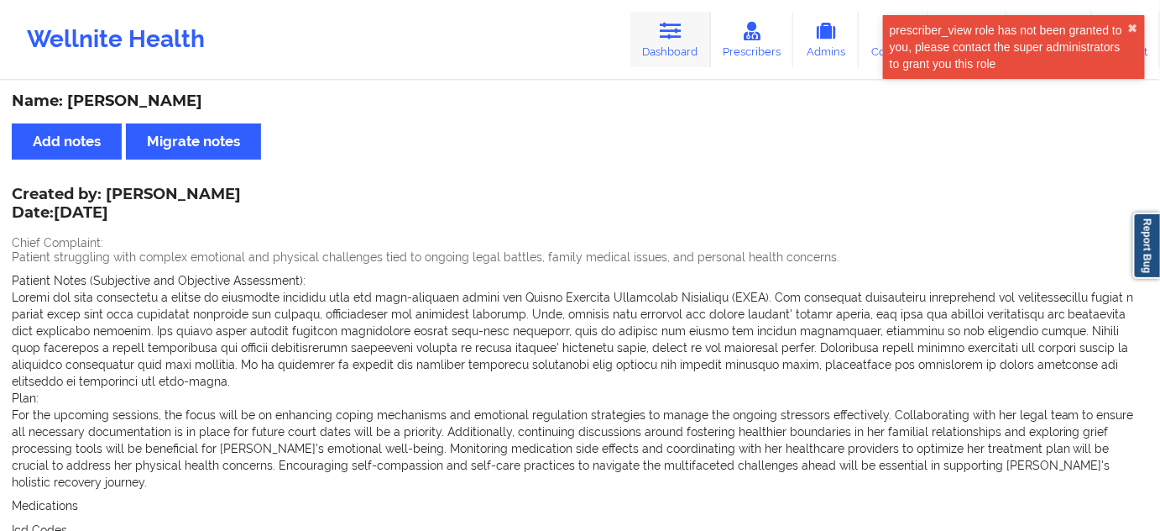
click at [700, 46] on link "Dashboard" at bounding box center [671, 39] width 81 height 55
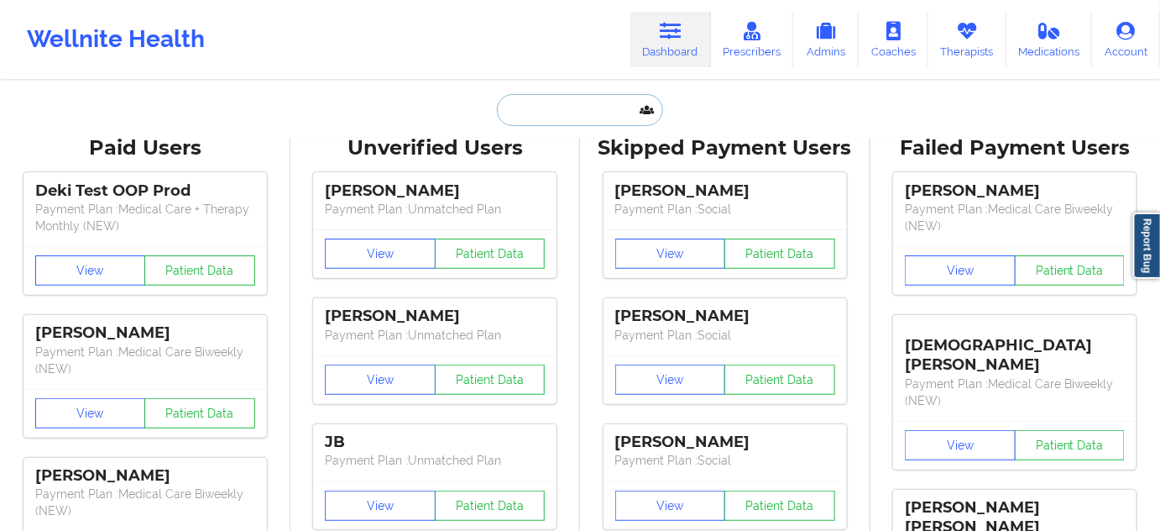
click at [579, 100] on input "text" at bounding box center [580, 110] width 166 height 32
paste input "[EMAIL_ADDRESS][DOMAIN_NAME]"
type input "[EMAIL_ADDRESS][DOMAIN_NAME]"
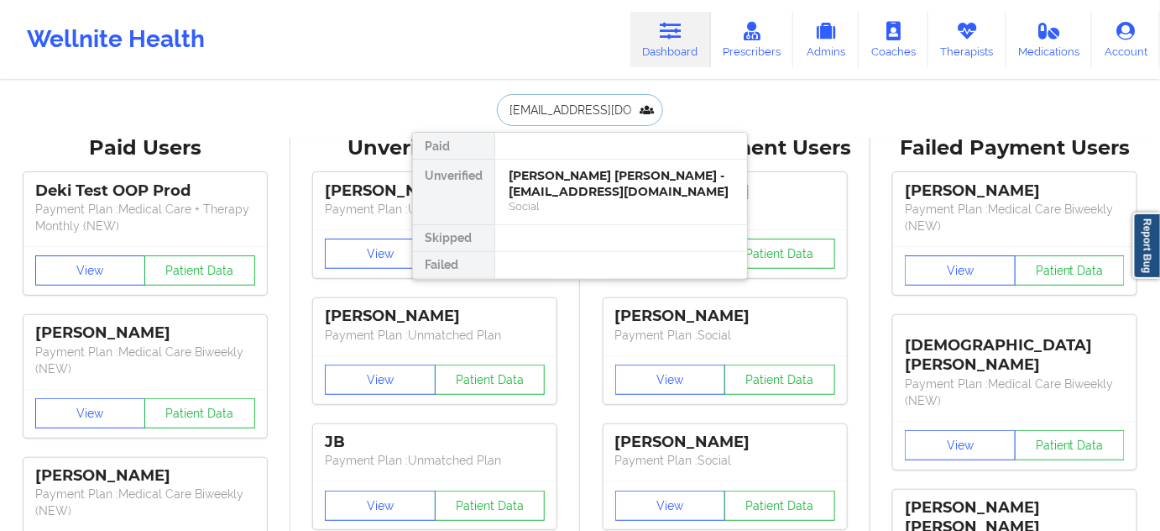
click at [566, 178] on div "[PERSON_NAME] [PERSON_NAME] - [EMAIL_ADDRESS][DOMAIN_NAME]" at bounding box center [621, 183] width 225 height 31
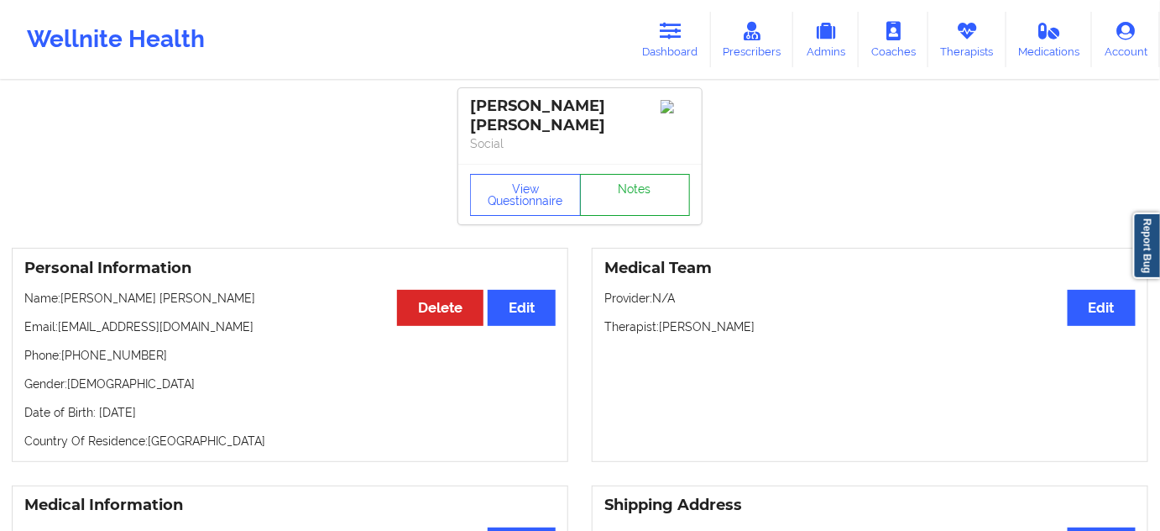
click at [618, 174] on link "Notes" at bounding box center [635, 195] width 111 height 42
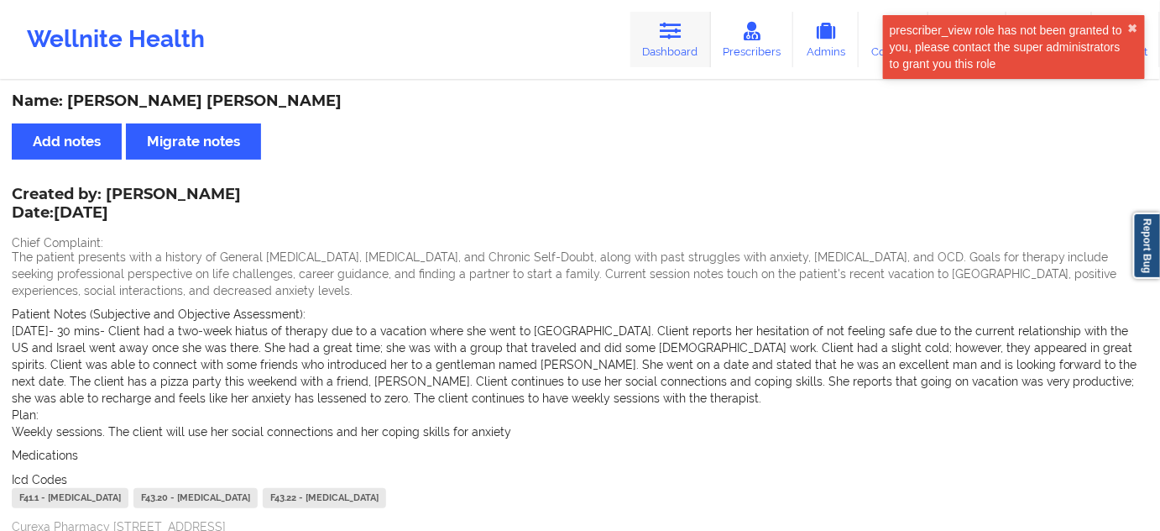
click at [667, 49] on link "Dashboard" at bounding box center [671, 39] width 81 height 55
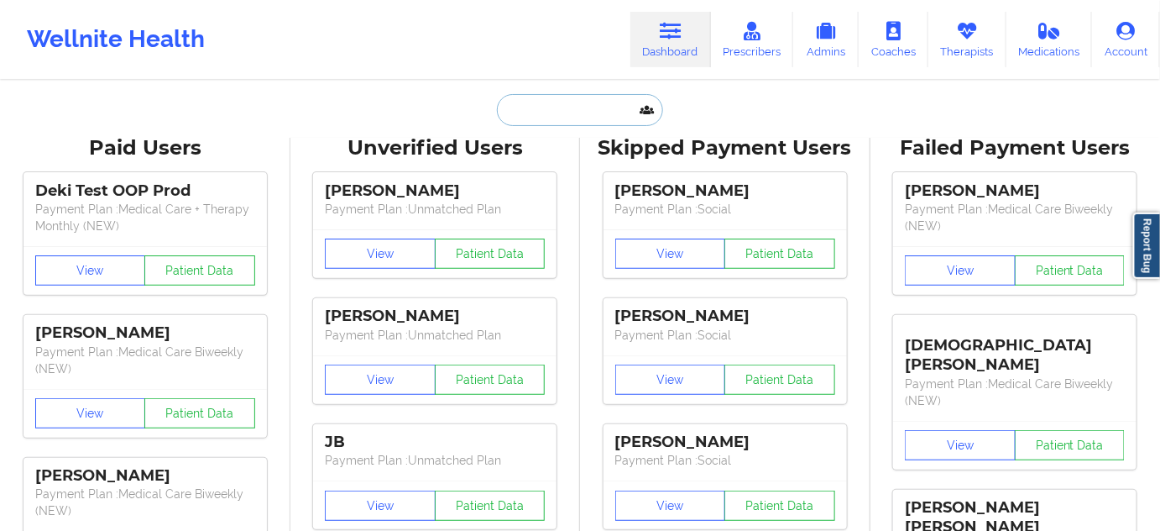
click at [579, 113] on input "text" at bounding box center [580, 110] width 166 height 32
paste input "[EMAIL_ADDRESS][DOMAIN_NAME]"
type input "[EMAIL_ADDRESS][DOMAIN_NAME]"
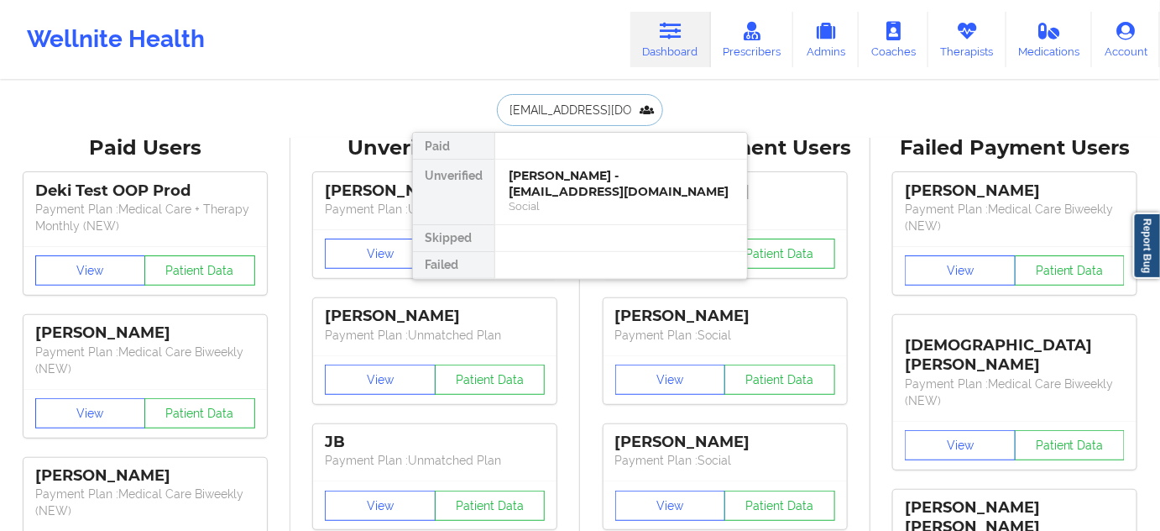
click at [567, 183] on div "[PERSON_NAME] - [EMAIL_ADDRESS][DOMAIN_NAME]" at bounding box center [621, 183] width 225 height 31
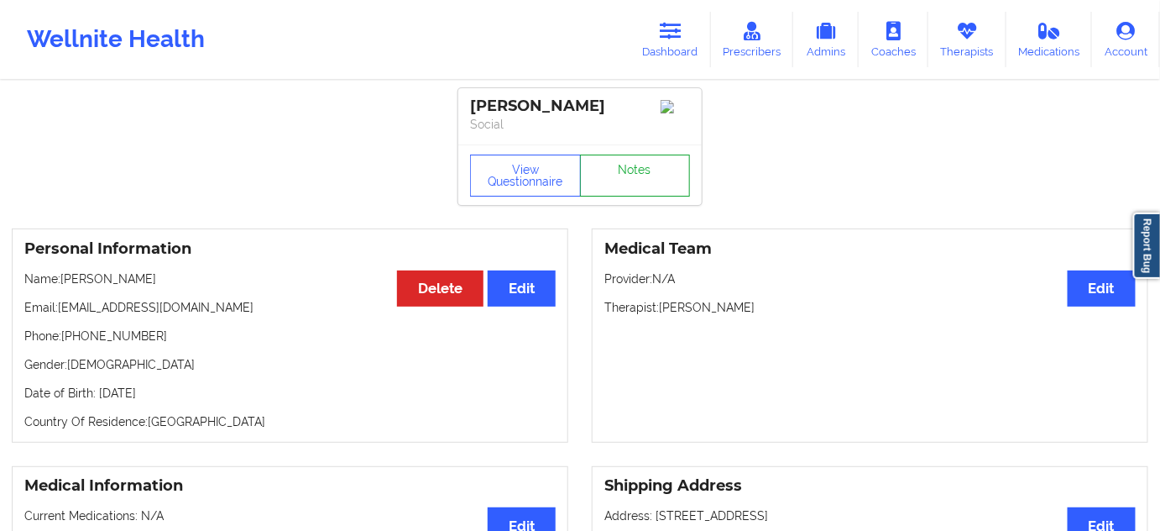
click at [645, 177] on link "Notes" at bounding box center [635, 175] width 111 height 42
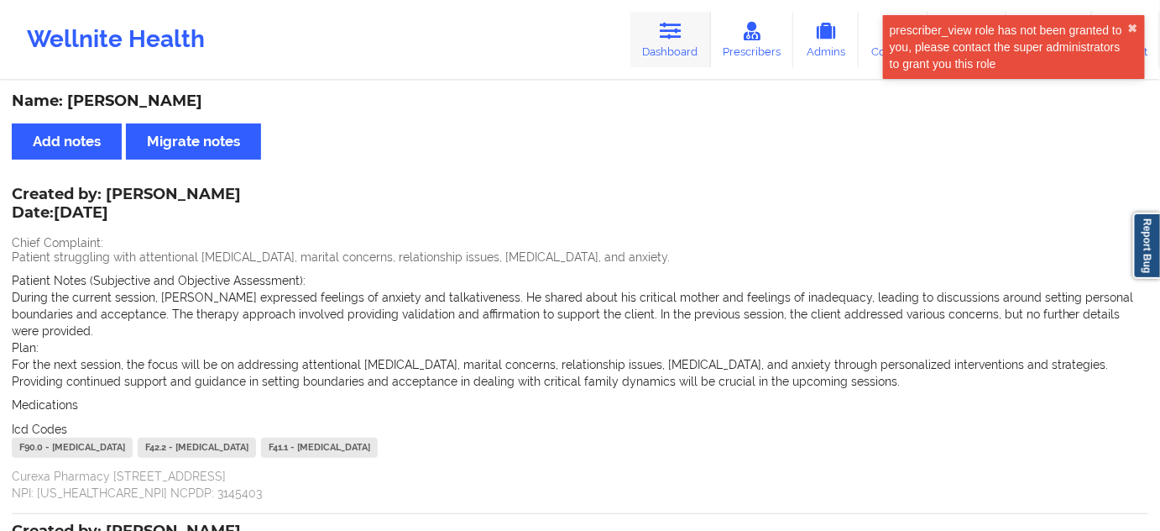
click at [681, 39] on icon at bounding box center [671, 31] width 22 height 18
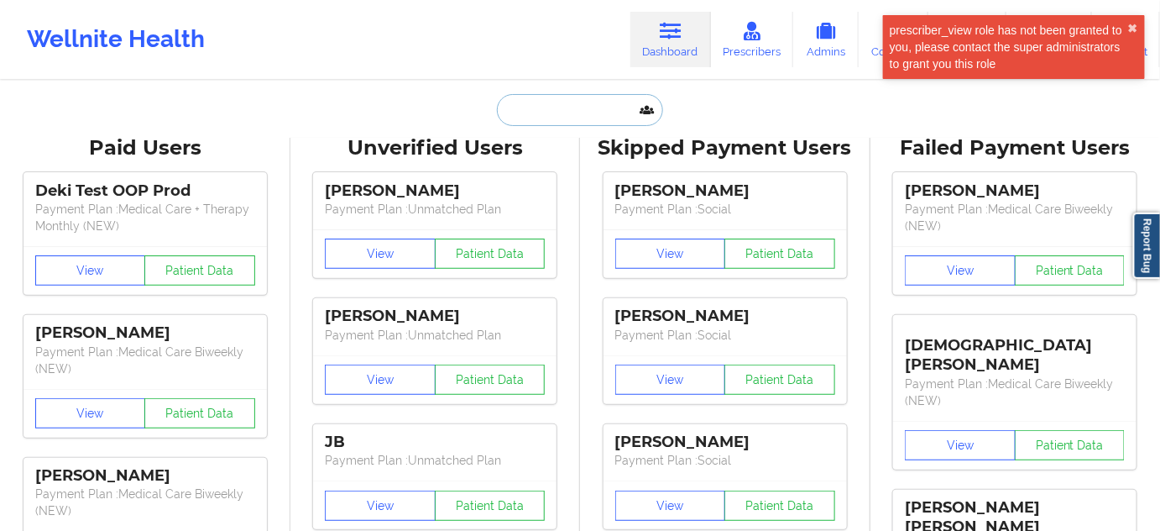
click at [572, 120] on input "text" at bounding box center [580, 110] width 166 height 32
paste input "[EMAIL_ADDRESS][DOMAIN_NAME]"
type input "[EMAIL_ADDRESS][DOMAIN_NAME]"
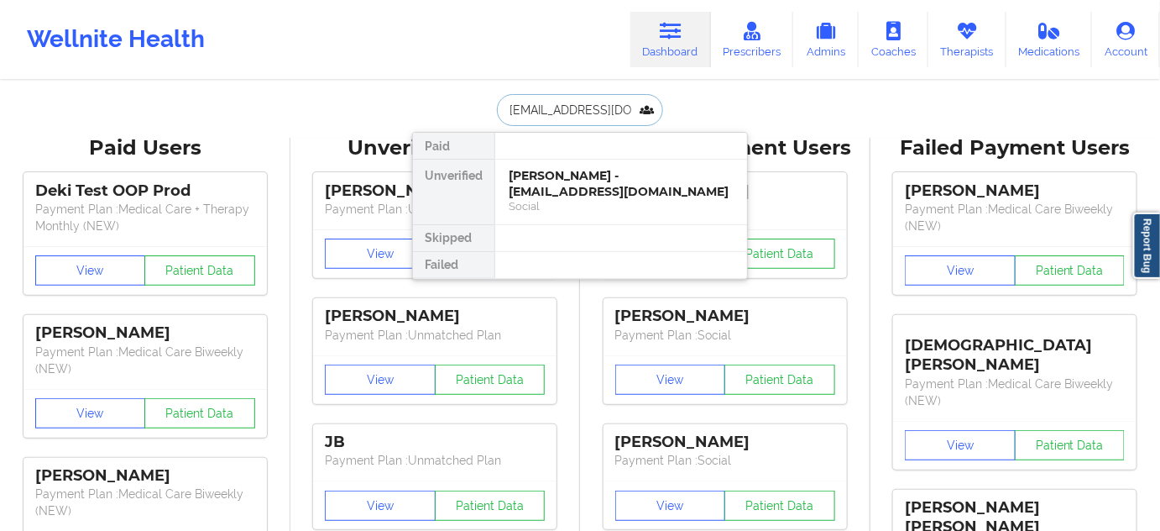
click at [553, 199] on div "Social" at bounding box center [621, 206] width 225 height 14
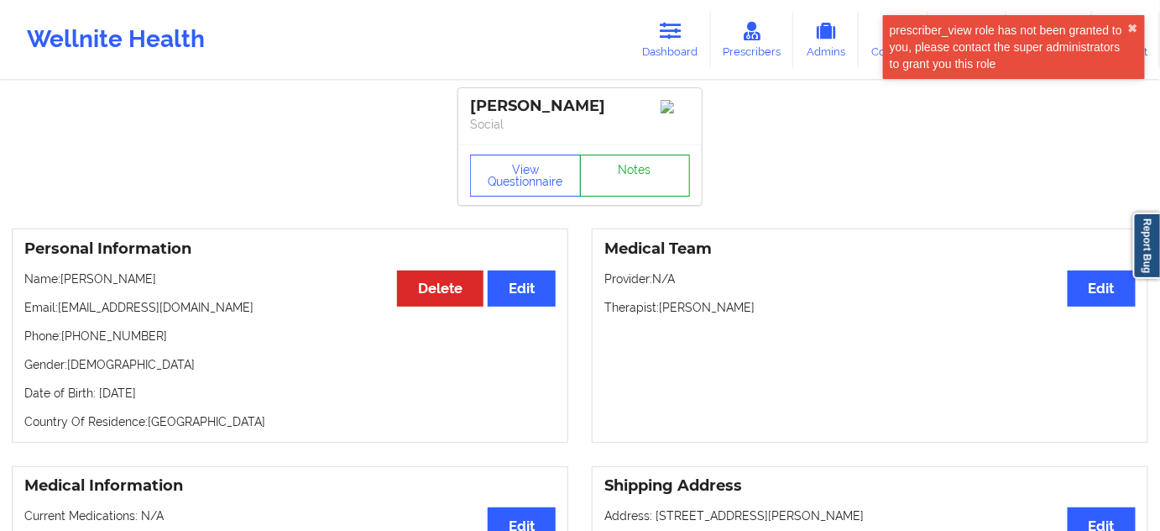
click at [631, 196] on link "Notes" at bounding box center [635, 175] width 111 height 42
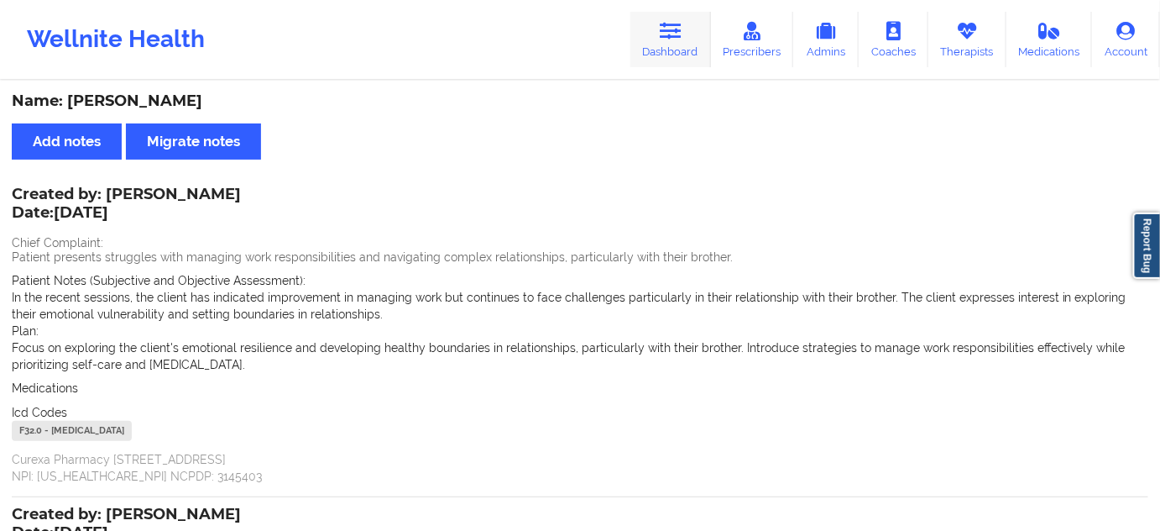
click at [658, 54] on link "Dashboard" at bounding box center [671, 39] width 81 height 55
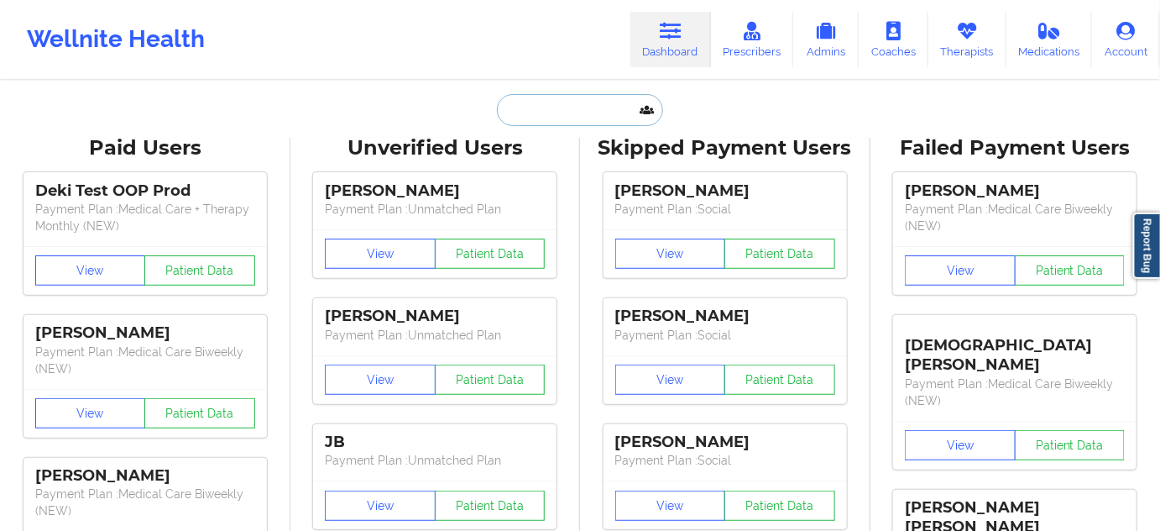
click at [575, 120] on input "text" at bounding box center [580, 110] width 166 height 32
paste input "[EMAIL_ADDRESS][DOMAIN_NAME]"
type input "[EMAIL_ADDRESS][DOMAIN_NAME]"
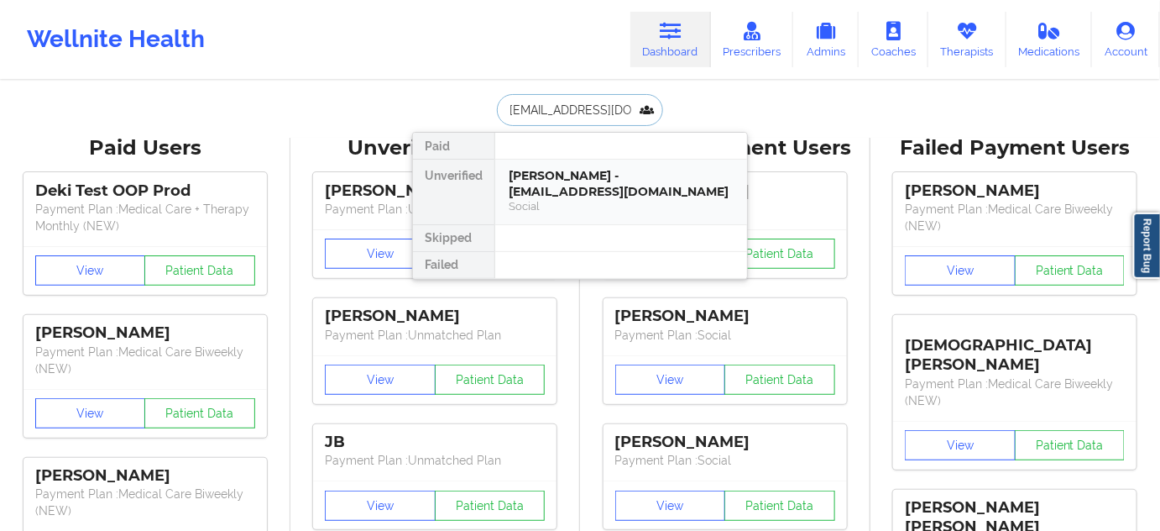
scroll to position [0, 8]
click at [548, 181] on div "[PERSON_NAME] - [EMAIL_ADDRESS][DOMAIN_NAME]" at bounding box center [621, 183] width 225 height 31
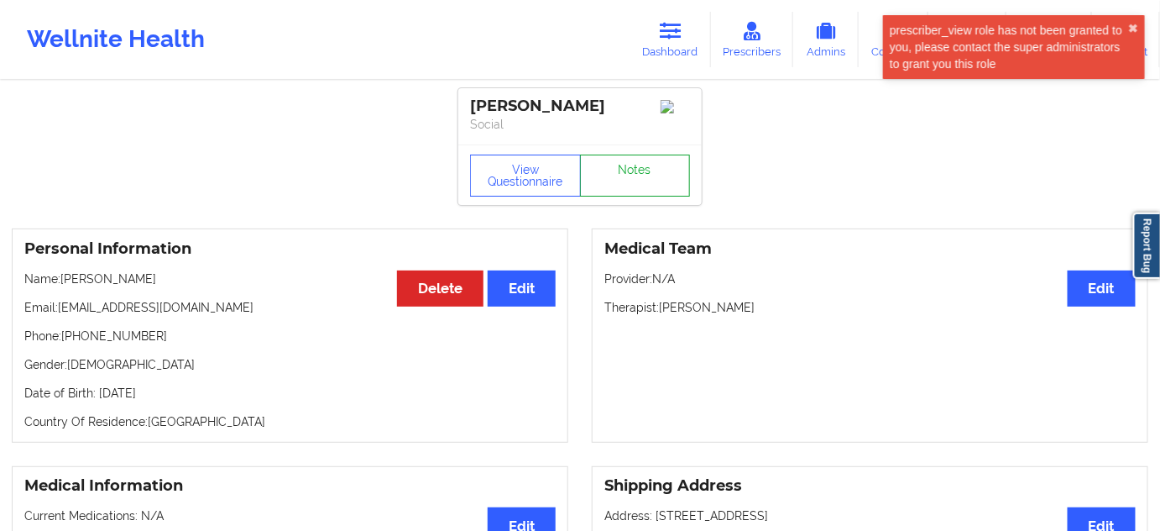
click at [605, 177] on link "Notes" at bounding box center [635, 175] width 111 height 42
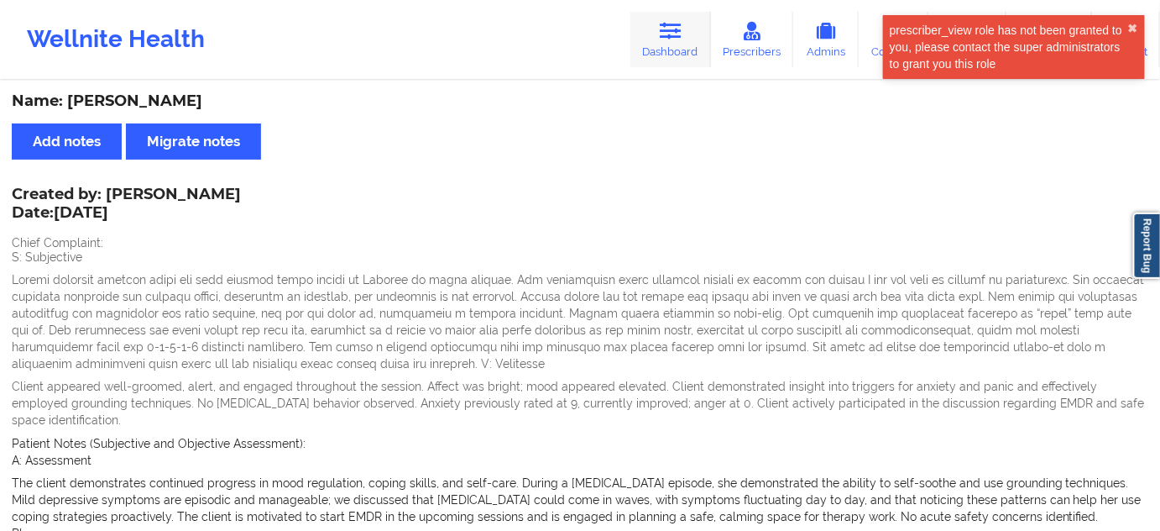
click at [680, 37] on icon at bounding box center [671, 31] width 22 height 18
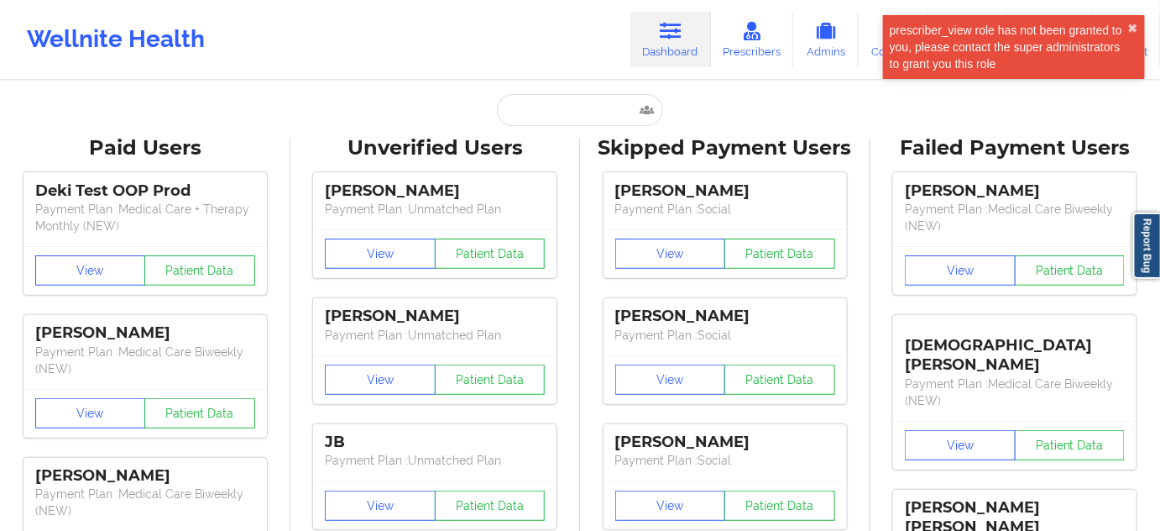
click at [613, 122] on input "text" at bounding box center [580, 110] width 166 height 32
paste input "[EMAIL_ADDRESS][DOMAIN_NAME]"
type input "[EMAIL_ADDRESS][DOMAIN_NAME]"
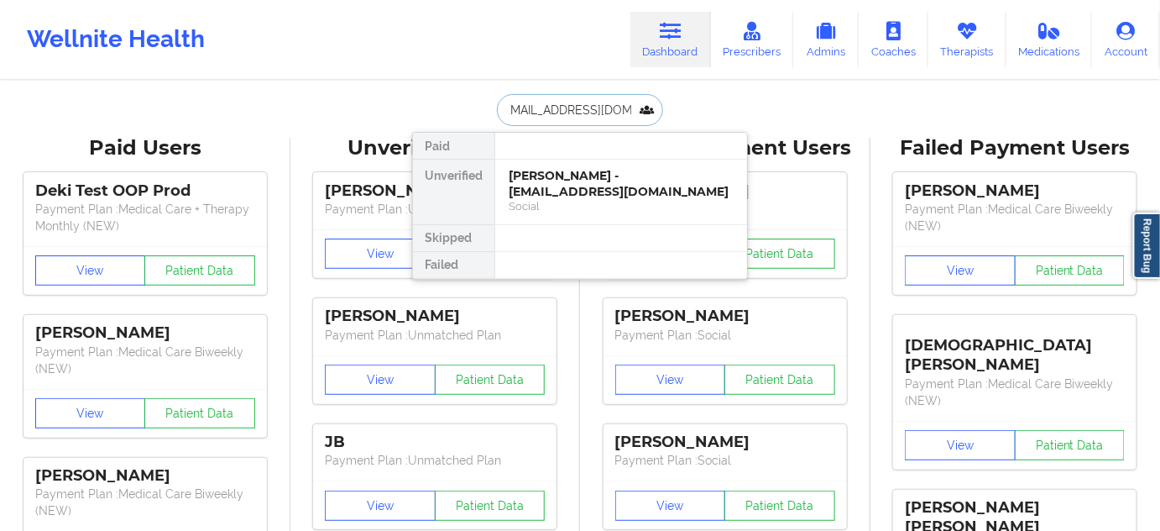
click at [571, 181] on div "[PERSON_NAME] - [EMAIL_ADDRESS][DOMAIN_NAME]" at bounding box center [621, 183] width 225 height 31
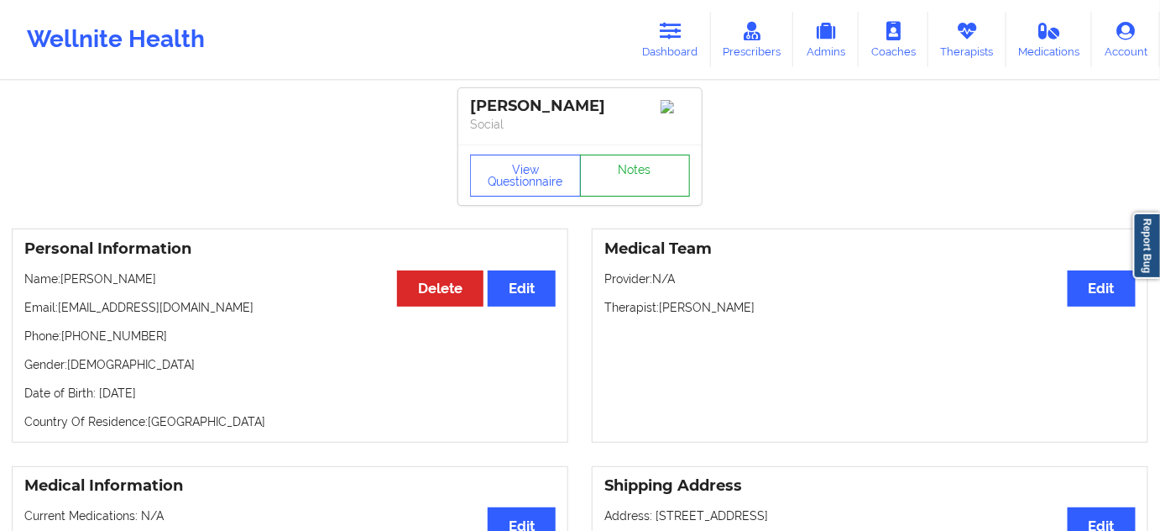
click at [649, 170] on link "Notes" at bounding box center [635, 175] width 111 height 42
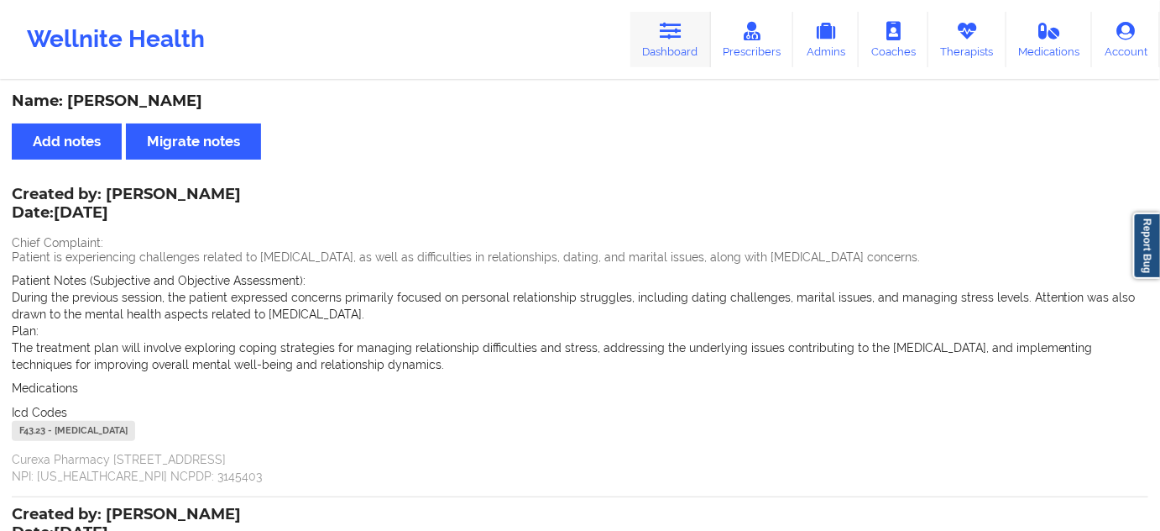
click at [689, 45] on link "Dashboard" at bounding box center [671, 39] width 81 height 55
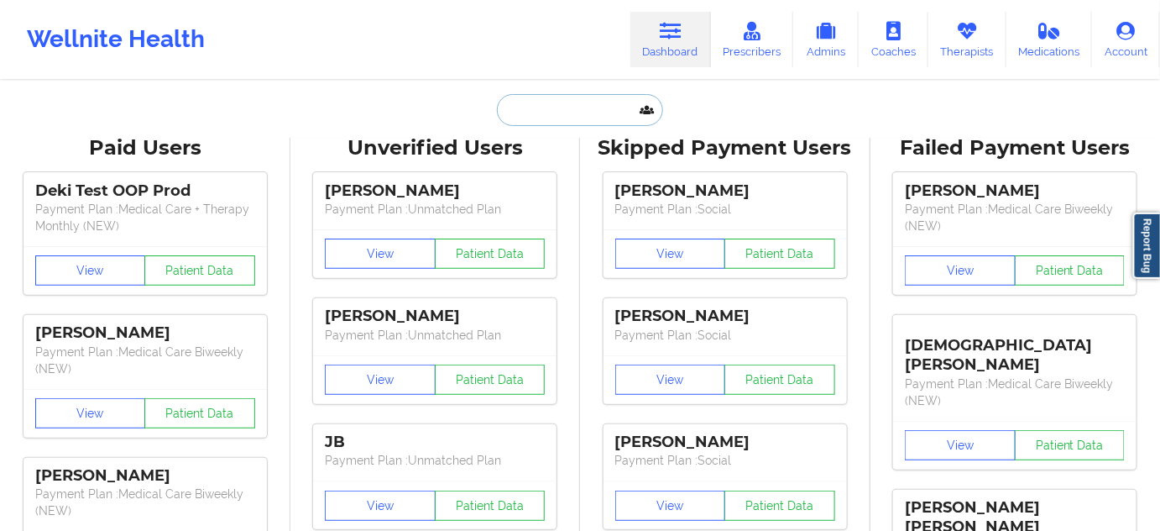
click at [601, 105] on input "text" at bounding box center [580, 110] width 166 height 32
paste input "[EMAIL_ADDRESS][DOMAIN_NAME]"
type input "[EMAIL_ADDRESS][DOMAIN_NAME]"
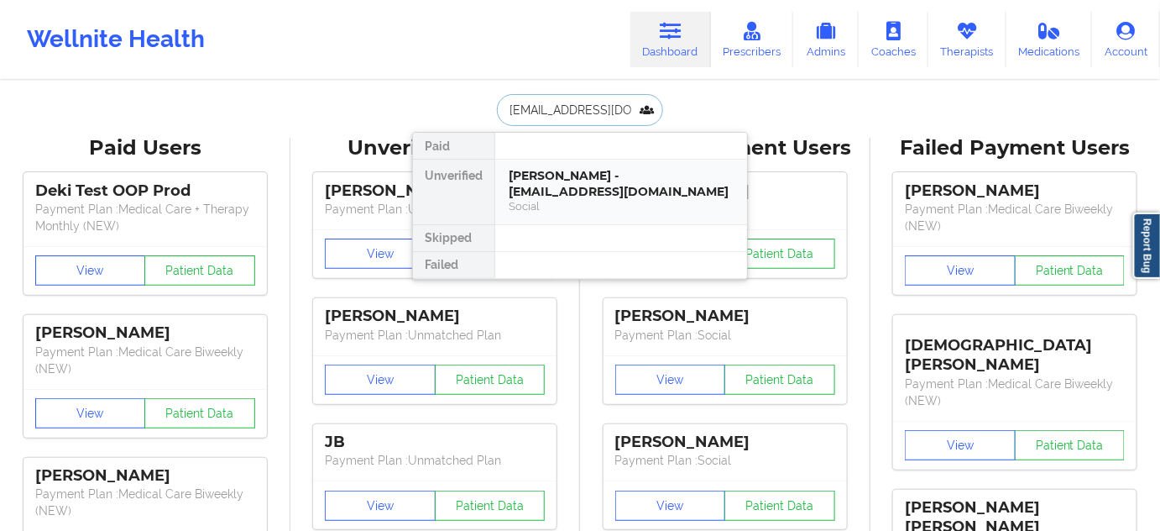
scroll to position [0, 8]
click at [548, 180] on div "[PERSON_NAME] - [EMAIL_ADDRESS][DOMAIN_NAME]" at bounding box center [621, 183] width 225 height 31
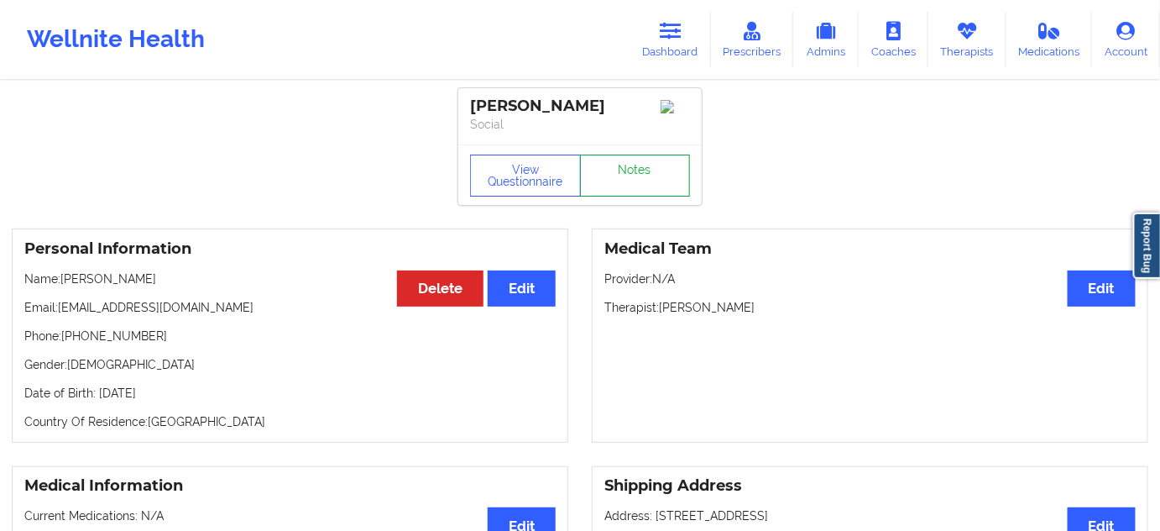
click at [634, 179] on link "Notes" at bounding box center [635, 175] width 111 height 42
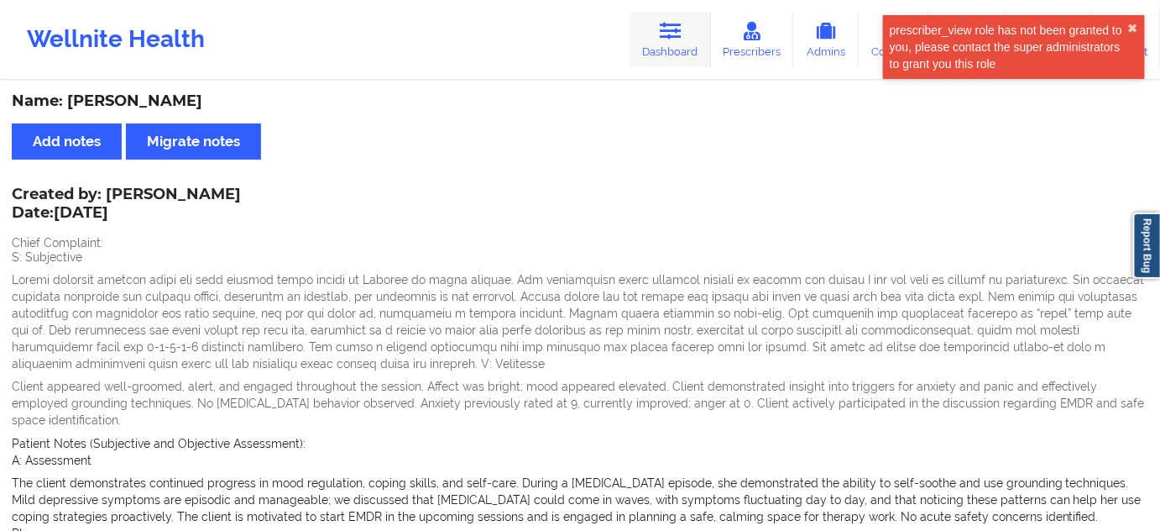
click at [676, 44] on link "Dashboard" at bounding box center [671, 39] width 81 height 55
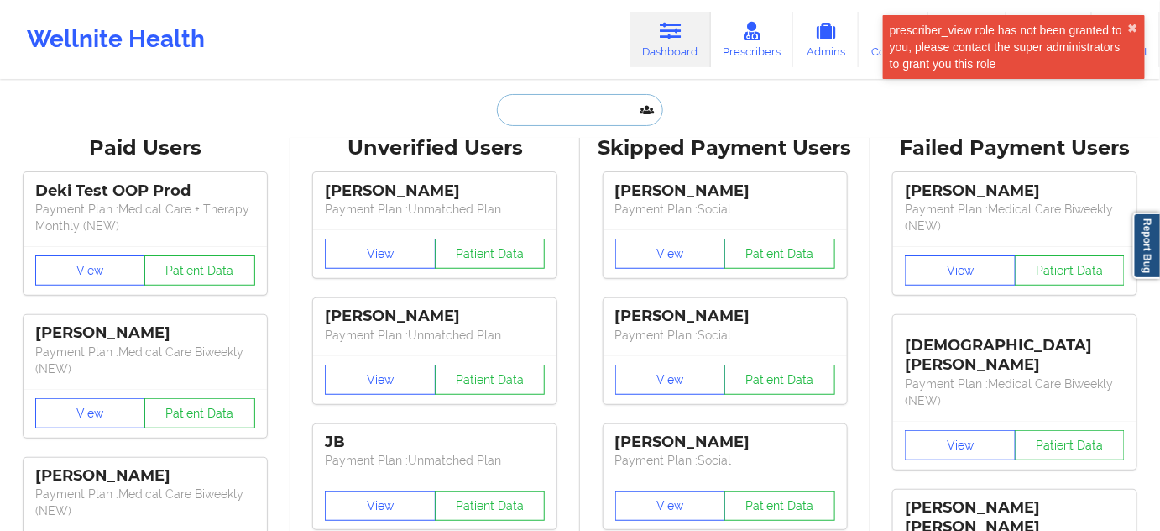
click at [554, 123] on input "text" at bounding box center [580, 110] width 166 height 32
paste input "[DOMAIN_NAME][EMAIL_ADDRESS][DOMAIN_NAME]"
type input "[DOMAIN_NAME][EMAIL_ADDRESS][DOMAIN_NAME]"
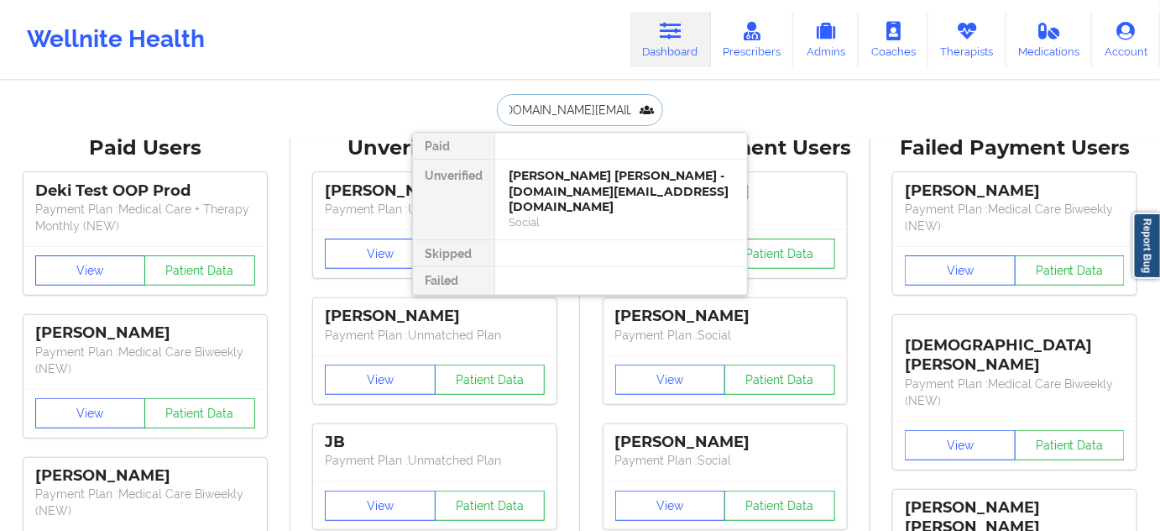
click at [562, 185] on div "[PERSON_NAME] [PERSON_NAME] - [DOMAIN_NAME][EMAIL_ADDRESS][DOMAIN_NAME]" at bounding box center [621, 191] width 225 height 47
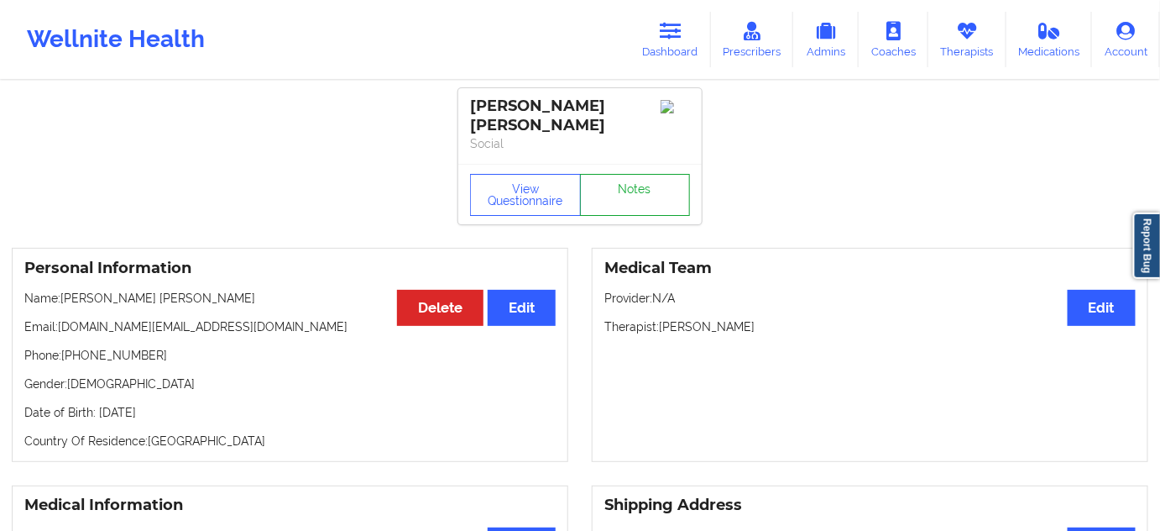
click at [638, 178] on link "Notes" at bounding box center [635, 195] width 111 height 42
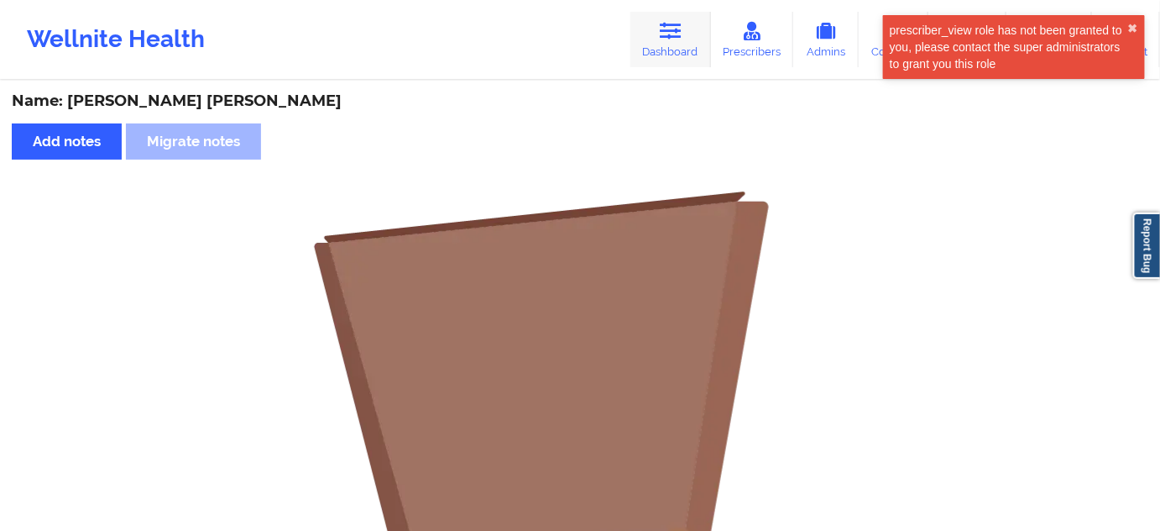
click at [670, 53] on link "Dashboard" at bounding box center [671, 39] width 81 height 55
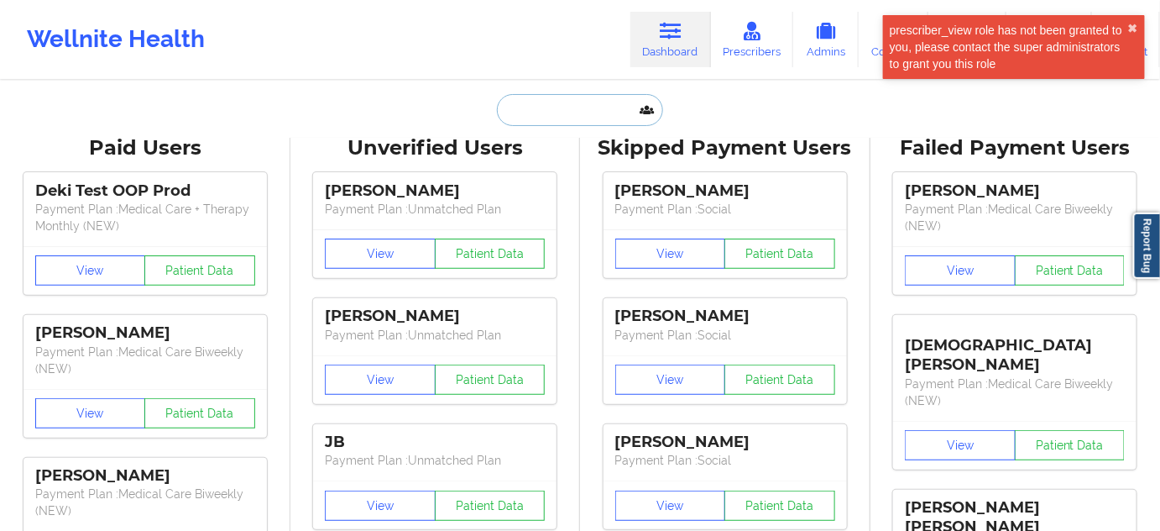
click at [574, 120] on input "text" at bounding box center [580, 110] width 166 height 32
paste input "[EMAIL_ADDRESS][PERSON_NAME][DOMAIN_NAME]"
type input "[EMAIL_ADDRESS][PERSON_NAME][DOMAIN_NAME]"
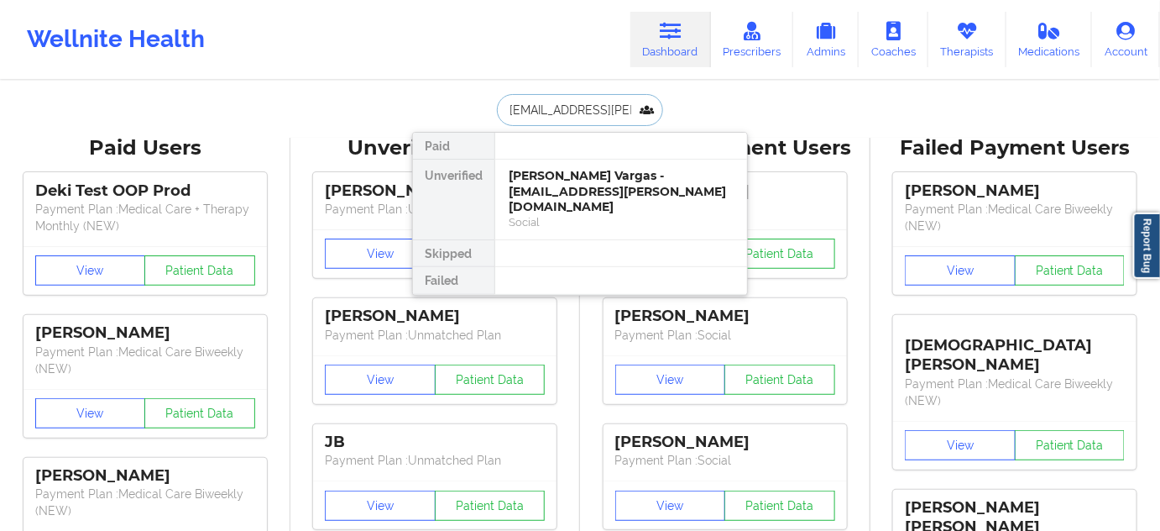
click at [560, 185] on div "[PERSON_NAME] Vargas - [EMAIL_ADDRESS][PERSON_NAME][DOMAIN_NAME]" at bounding box center [621, 191] width 225 height 47
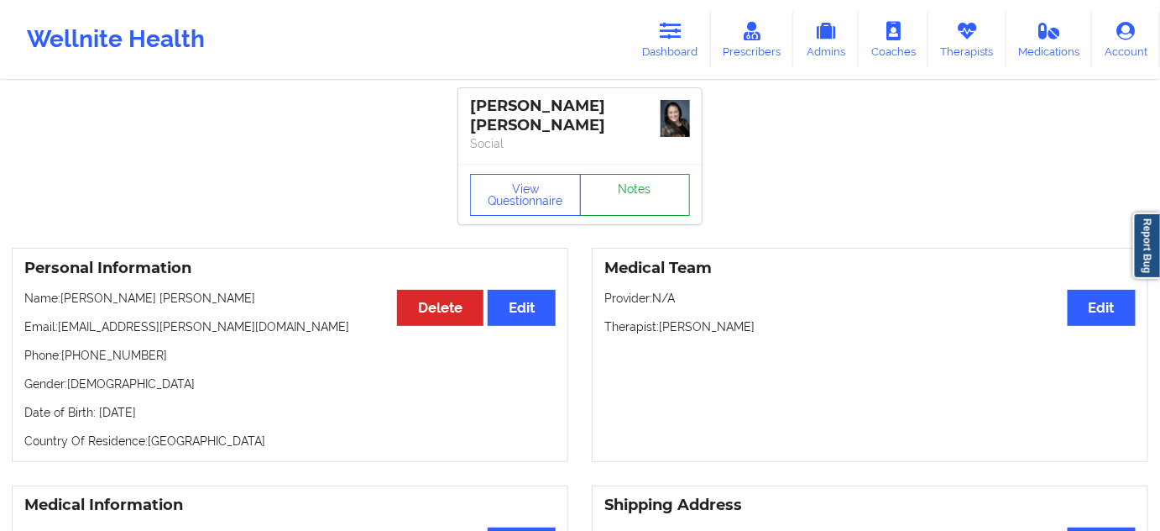
click at [615, 179] on link "Notes" at bounding box center [635, 195] width 111 height 42
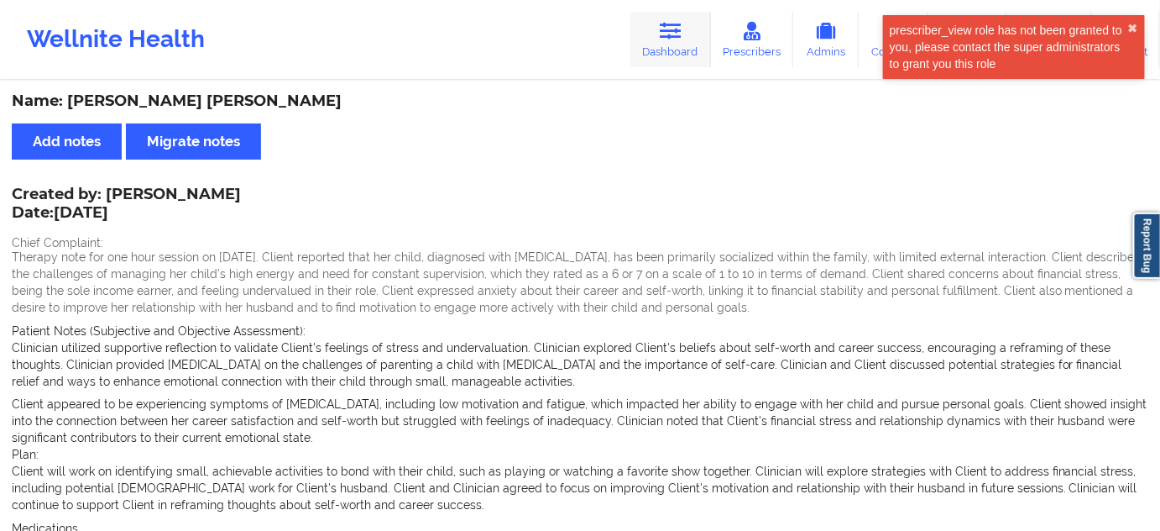
click at [657, 24] on link "Dashboard" at bounding box center [671, 39] width 81 height 55
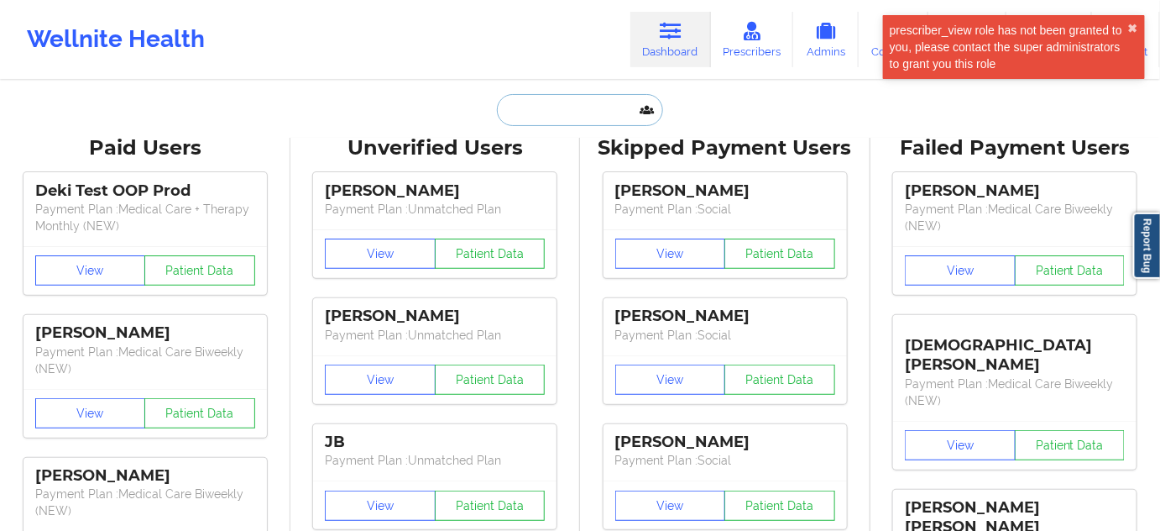
click at [565, 111] on input "text" at bounding box center [580, 110] width 166 height 32
paste input "[EMAIL_ADDRESS][DOMAIN_NAME]"
type input "[EMAIL_ADDRESS][DOMAIN_NAME]"
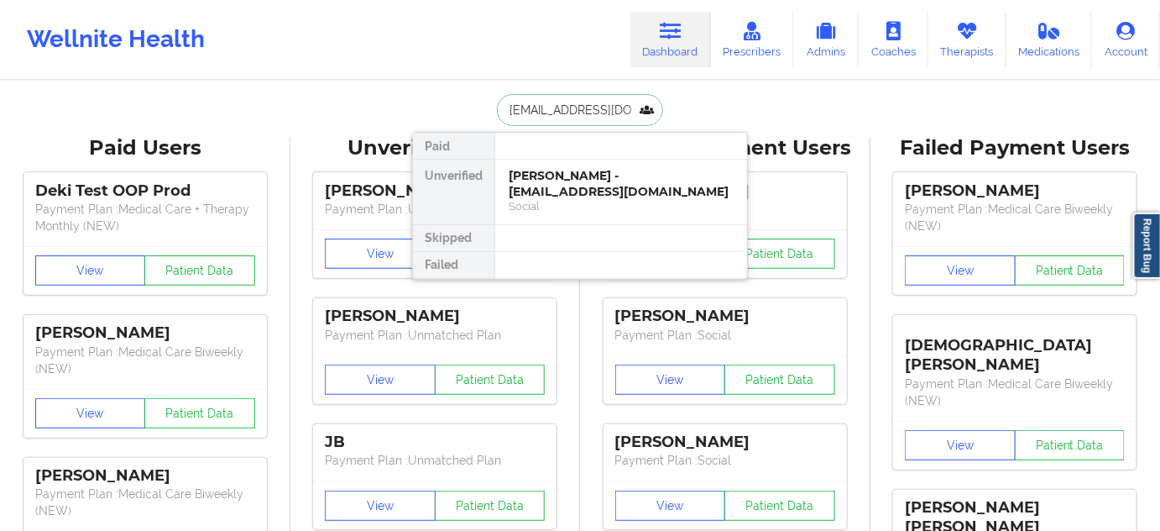
click at [546, 178] on div "[PERSON_NAME] - [EMAIL_ADDRESS][DOMAIN_NAME]" at bounding box center [621, 183] width 225 height 31
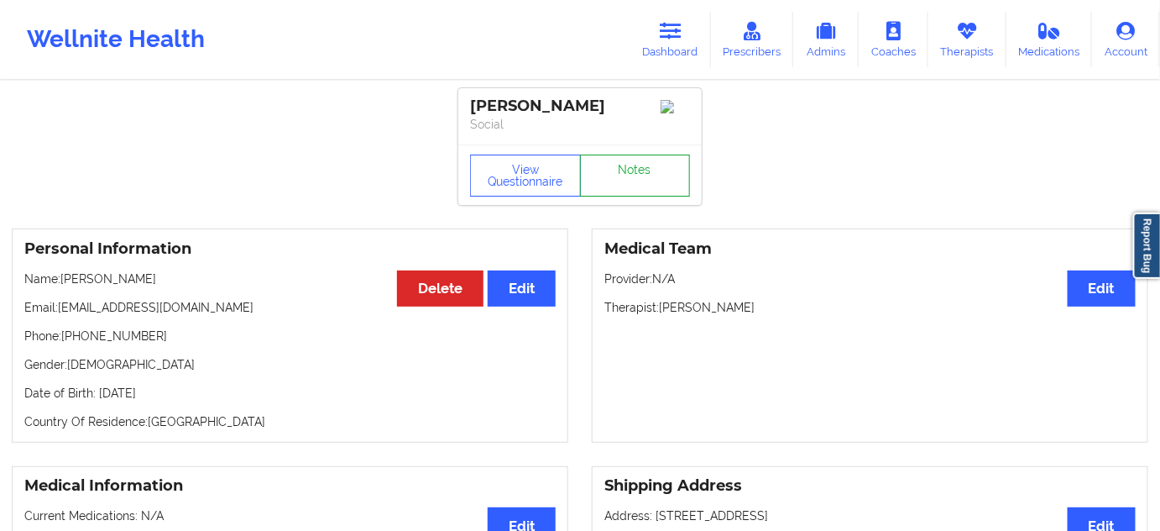
click at [647, 170] on link "Notes" at bounding box center [635, 175] width 111 height 42
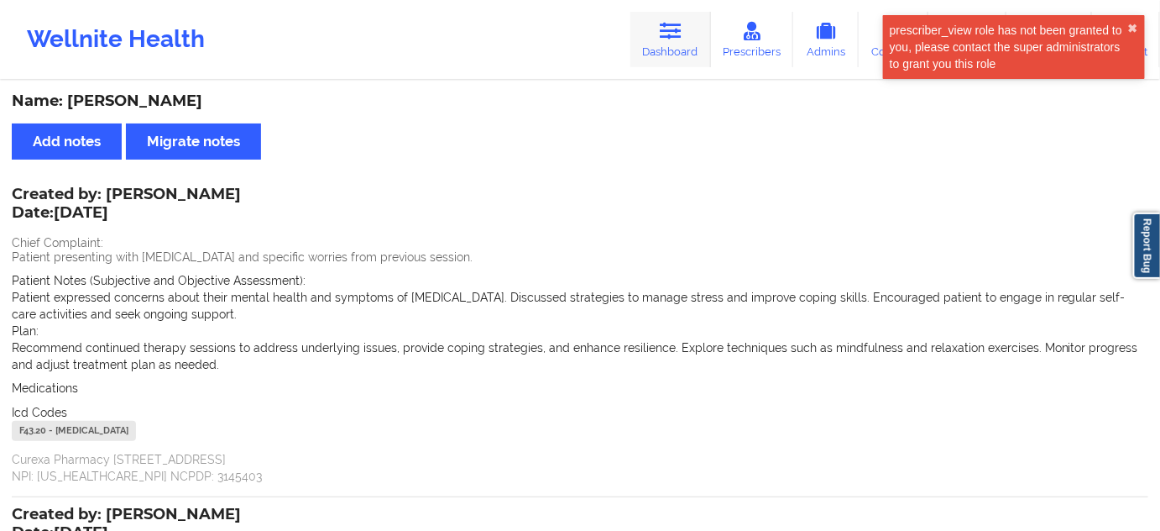
click at [672, 49] on link "Dashboard" at bounding box center [671, 39] width 81 height 55
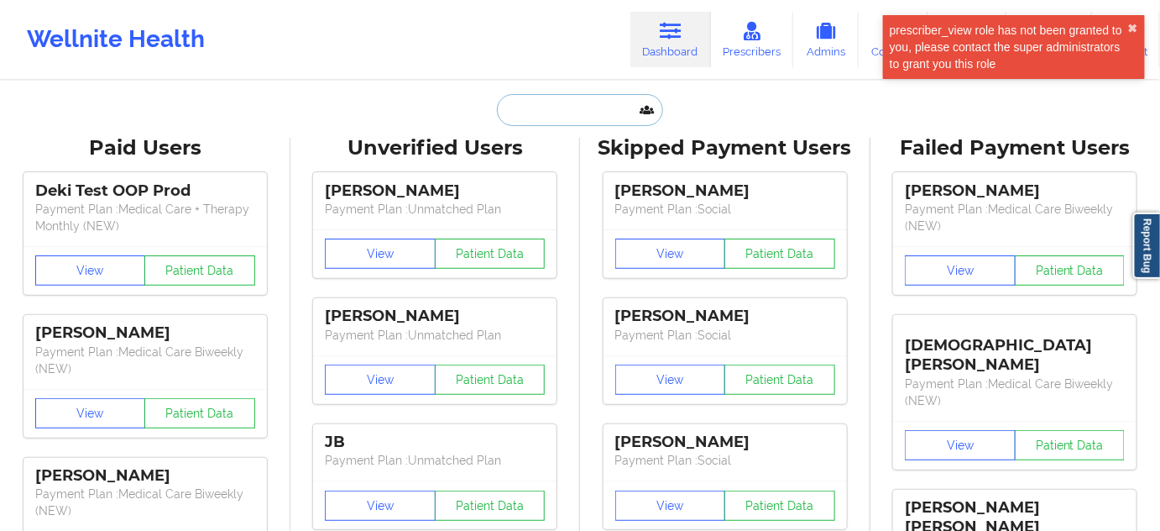
click at [568, 113] on input "text" at bounding box center [580, 110] width 166 height 32
paste input "[PERSON_NAME][EMAIL_ADDRESS][PERSON_NAME][DOMAIN_NAME]"
type input "[PERSON_NAME][EMAIL_ADDRESS][PERSON_NAME][DOMAIN_NAME]"
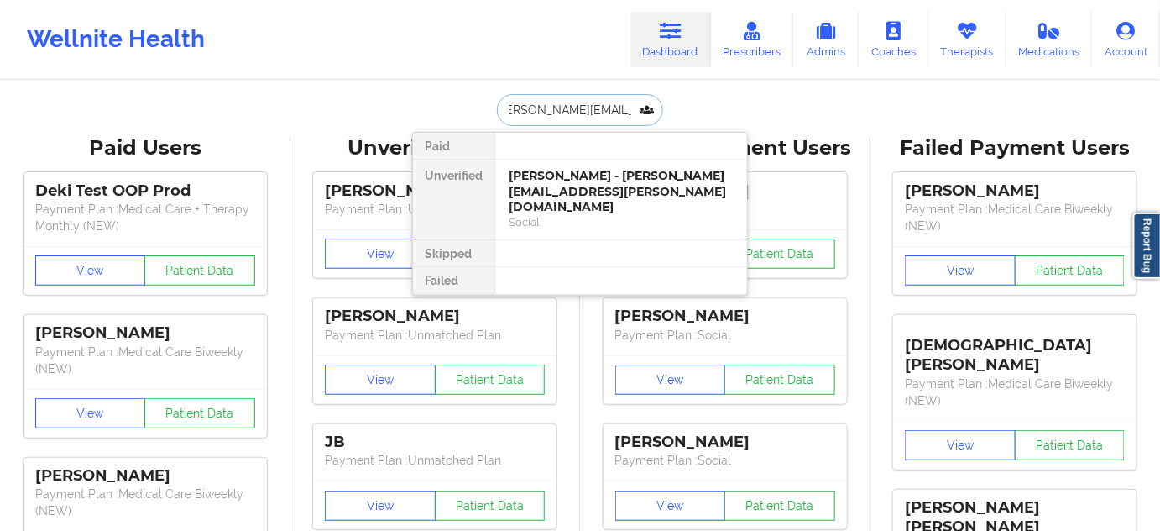
click at [552, 182] on div "[PERSON_NAME] - [PERSON_NAME][EMAIL_ADDRESS][PERSON_NAME][DOMAIN_NAME]" at bounding box center [621, 191] width 225 height 47
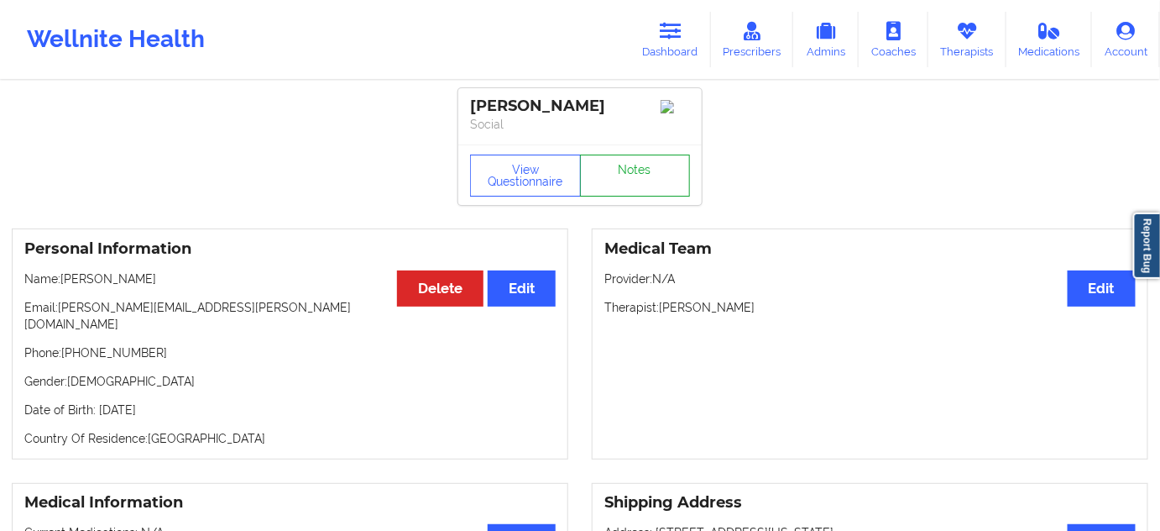
click at [651, 174] on link "Notes" at bounding box center [635, 175] width 111 height 42
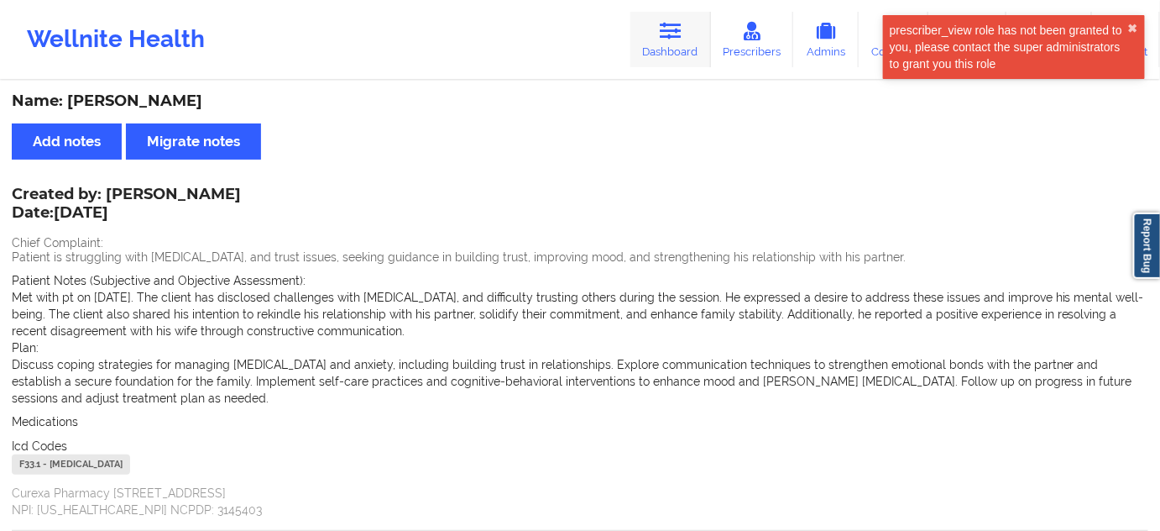
click at [657, 48] on link "Dashboard" at bounding box center [671, 39] width 81 height 55
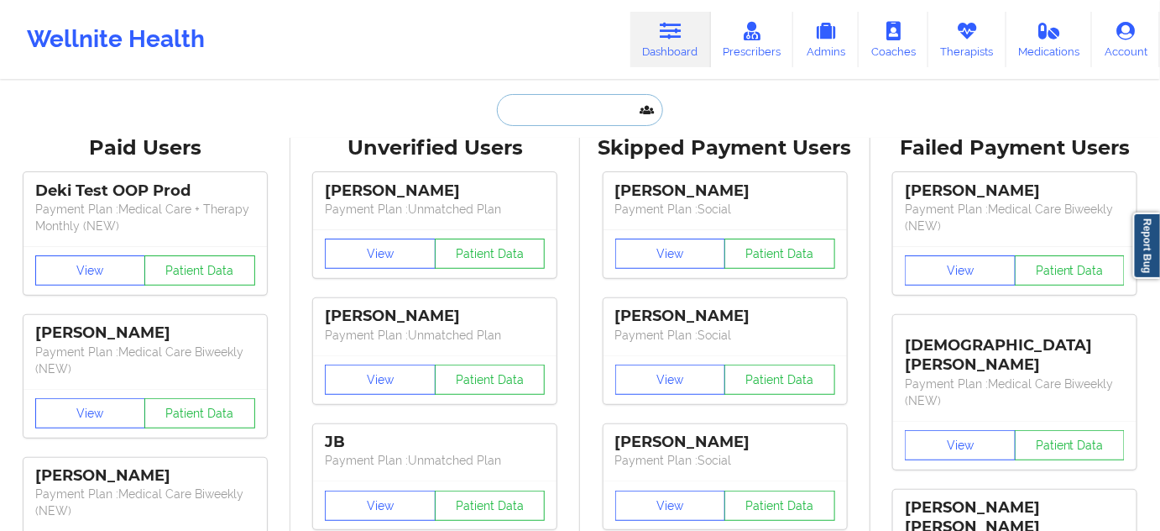
click at [564, 107] on input "text" at bounding box center [580, 110] width 166 height 32
paste input "[EMAIL_ADDRESS][DOMAIN_NAME]"
type input "[EMAIL_ADDRESS][DOMAIN_NAME]"
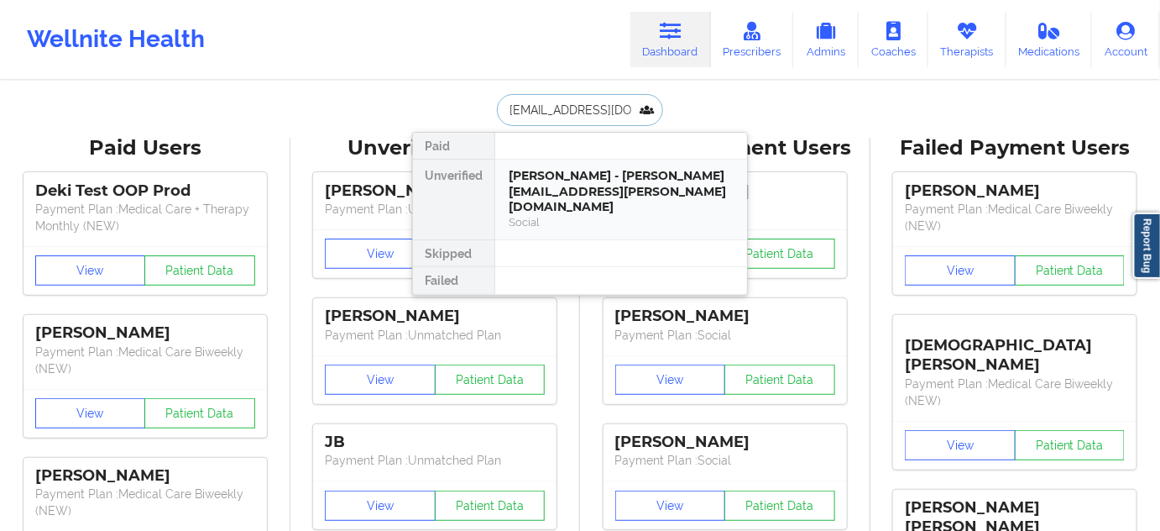
scroll to position [0, 11]
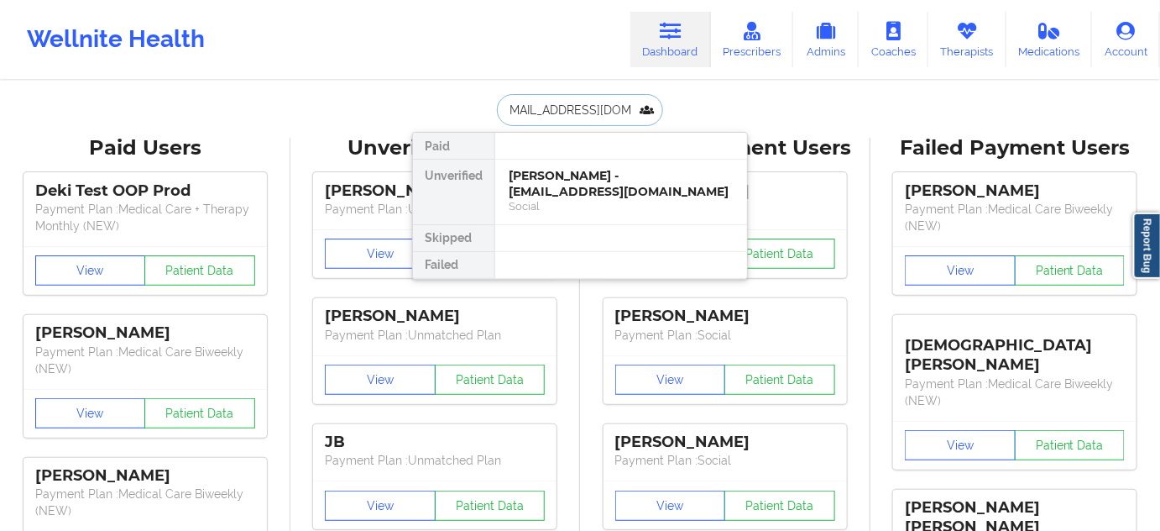
click at [542, 191] on div "[PERSON_NAME] - [EMAIL_ADDRESS][DOMAIN_NAME]" at bounding box center [621, 183] width 225 height 31
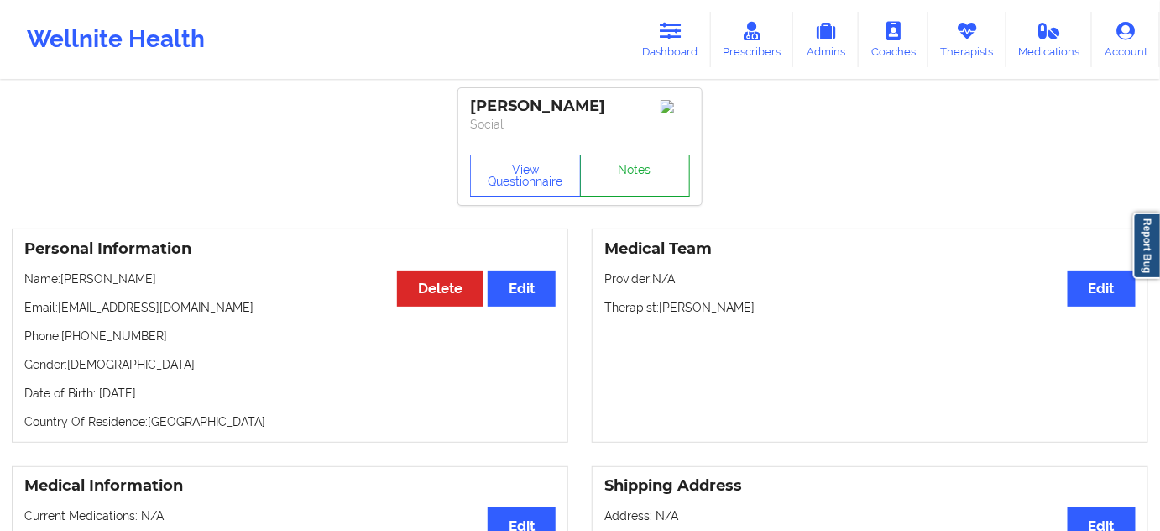
click at [623, 176] on link "Notes" at bounding box center [635, 175] width 111 height 42
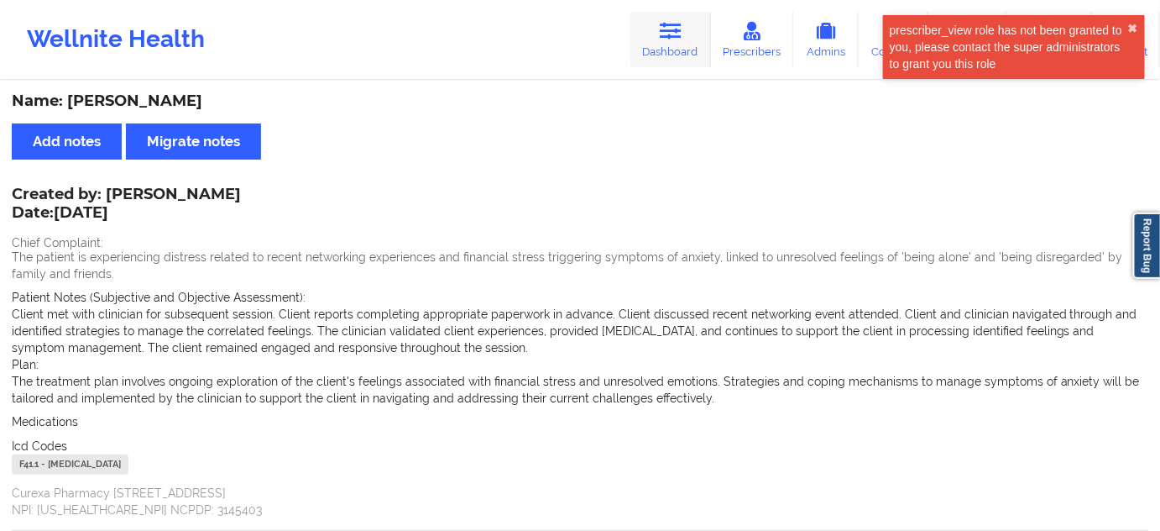
click at [666, 24] on icon at bounding box center [671, 31] width 22 height 18
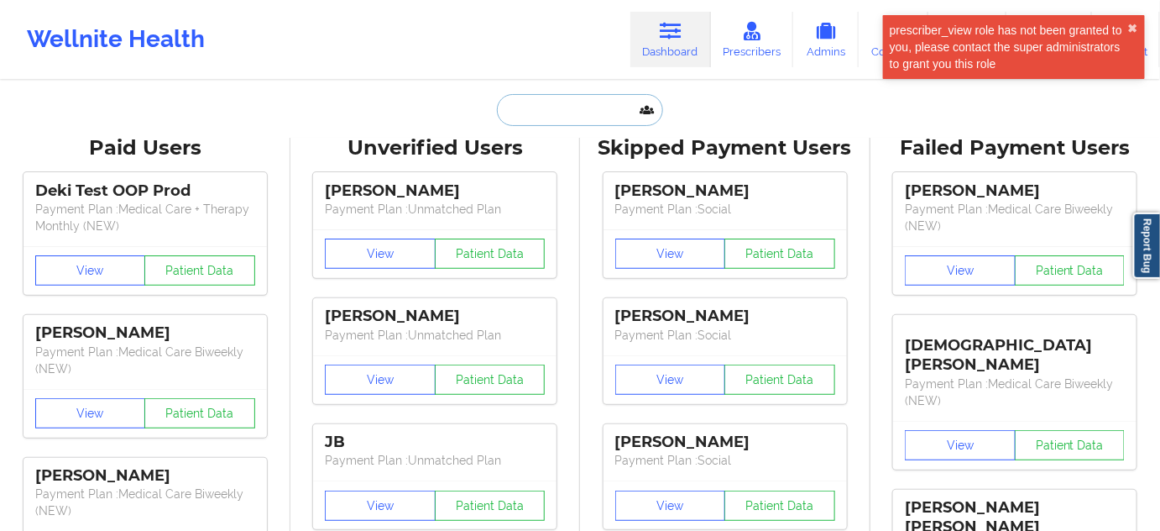
click at [564, 102] on input "text" at bounding box center [580, 110] width 166 height 32
paste input "[EMAIL_ADDRESS][PERSON_NAME][DOMAIN_NAME]"
type input "[EMAIL_ADDRESS][PERSON_NAME][DOMAIN_NAME]"
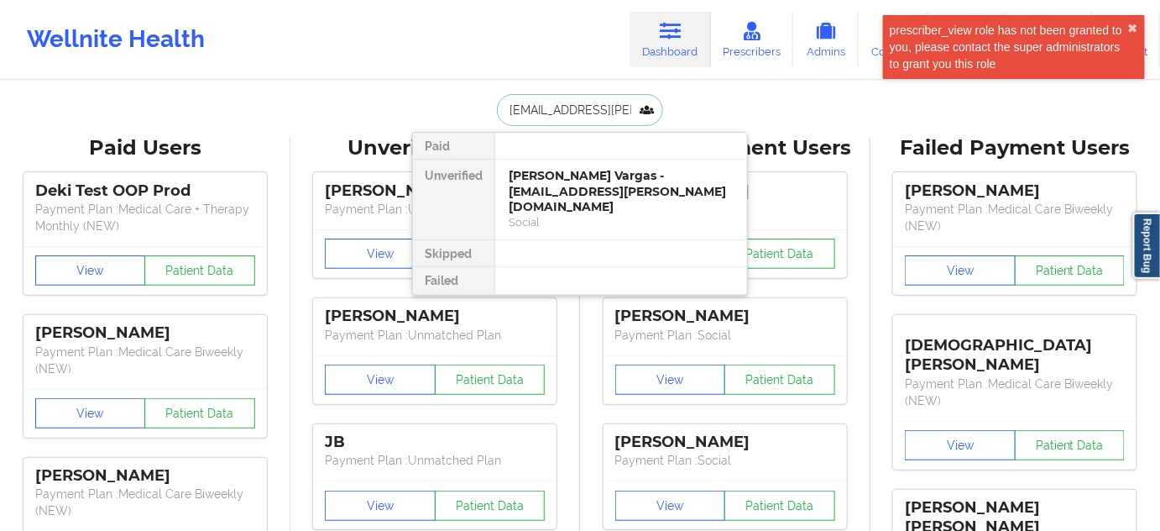
click at [551, 191] on div "[PERSON_NAME] Vargas - [EMAIL_ADDRESS][PERSON_NAME][DOMAIN_NAME]" at bounding box center [621, 191] width 225 height 47
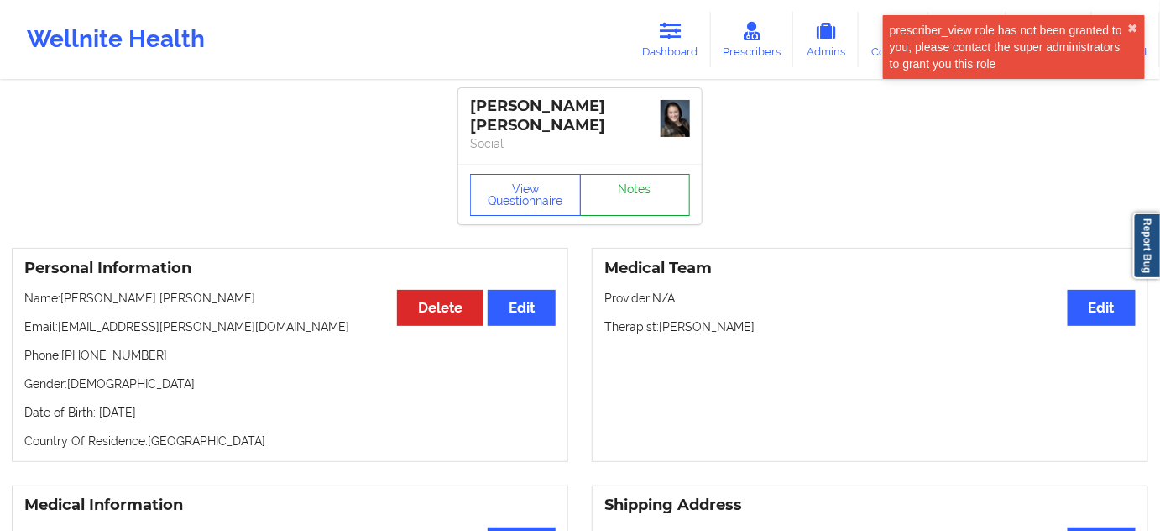
click at [649, 190] on link "Notes" at bounding box center [635, 195] width 111 height 42
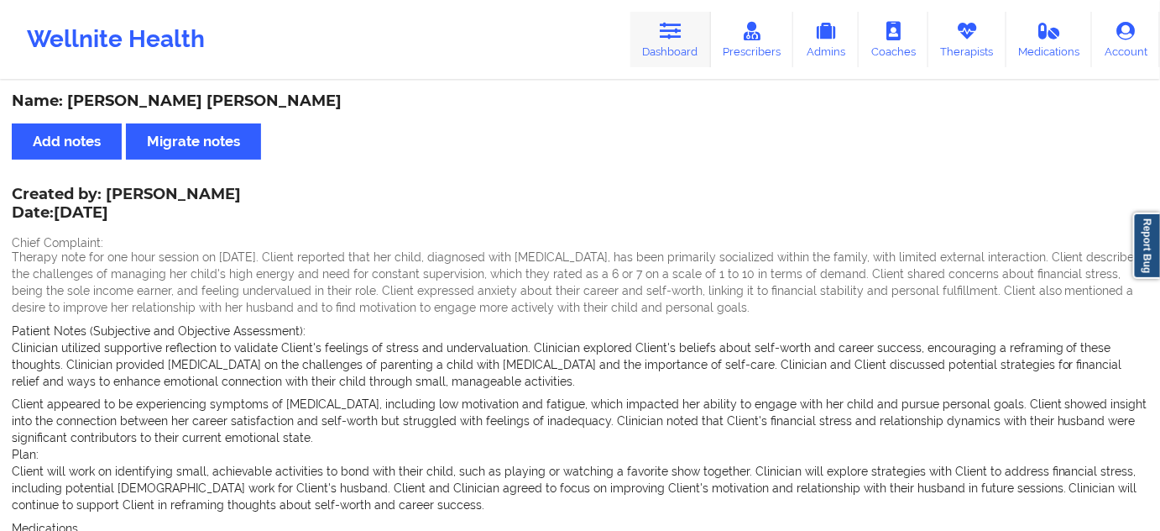
click at [685, 60] on link "Dashboard" at bounding box center [671, 39] width 81 height 55
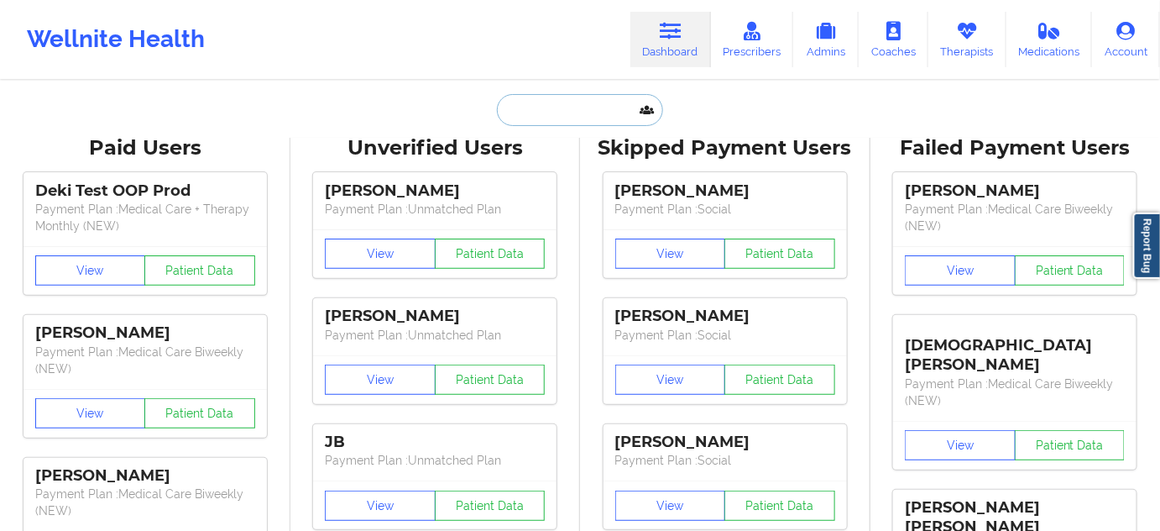
click at [610, 113] on input "text" at bounding box center [580, 110] width 166 height 32
paste input "[EMAIL_ADDRESS][DOMAIN_NAME]"
type input "[EMAIL_ADDRESS][DOMAIN_NAME]"
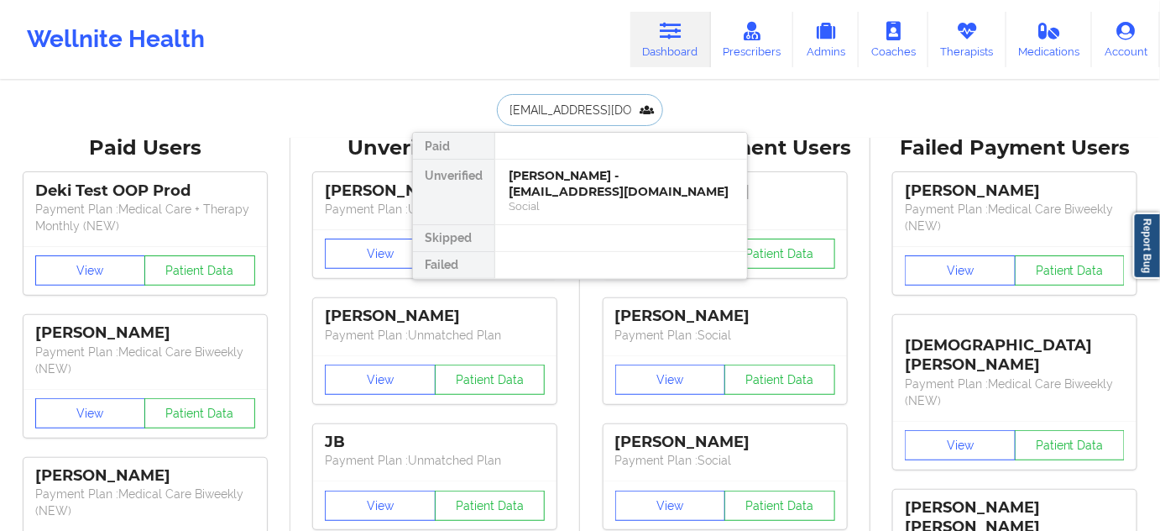
click at [555, 199] on div "Social" at bounding box center [621, 206] width 225 height 14
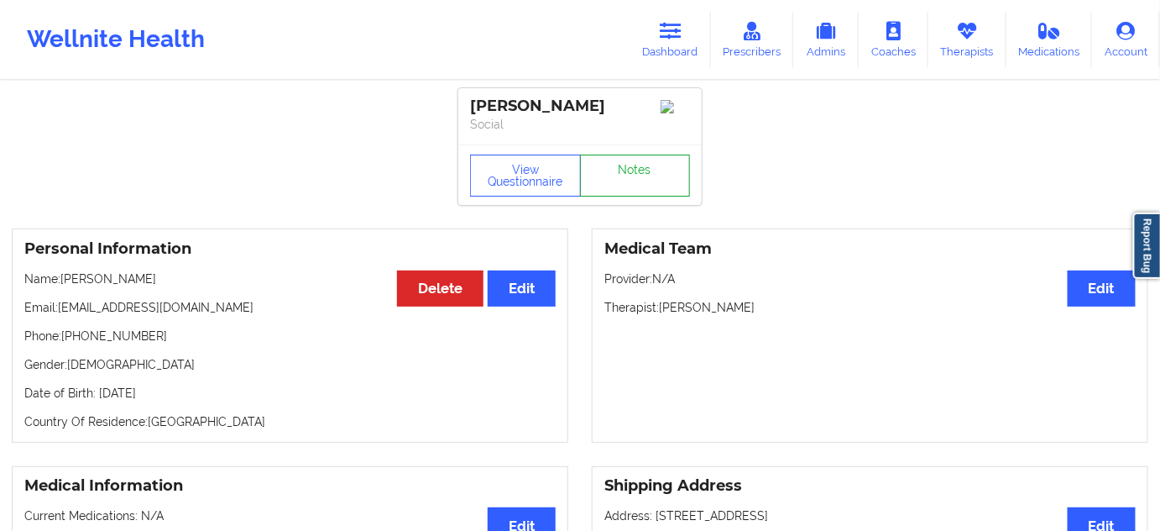
click at [636, 191] on link "Notes" at bounding box center [635, 175] width 111 height 42
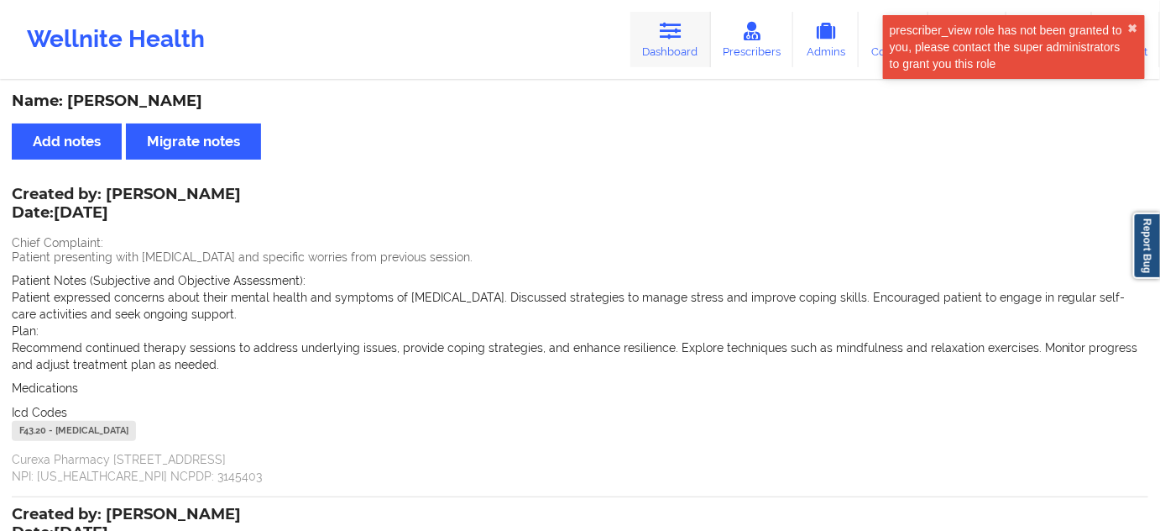
click at [676, 41] on link "Dashboard" at bounding box center [671, 39] width 81 height 55
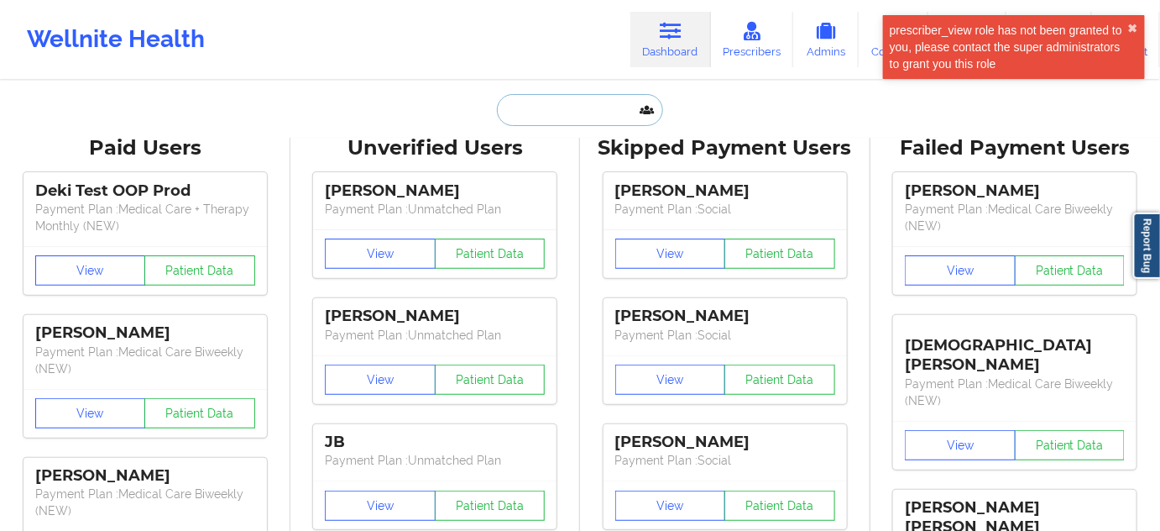
click at [563, 113] on input "text" at bounding box center [580, 110] width 166 height 32
paste input "[PERSON_NAME][EMAIL_ADDRESS][PERSON_NAME][DOMAIN_NAME]"
type input "[PERSON_NAME][EMAIL_ADDRESS][PERSON_NAME][DOMAIN_NAME]"
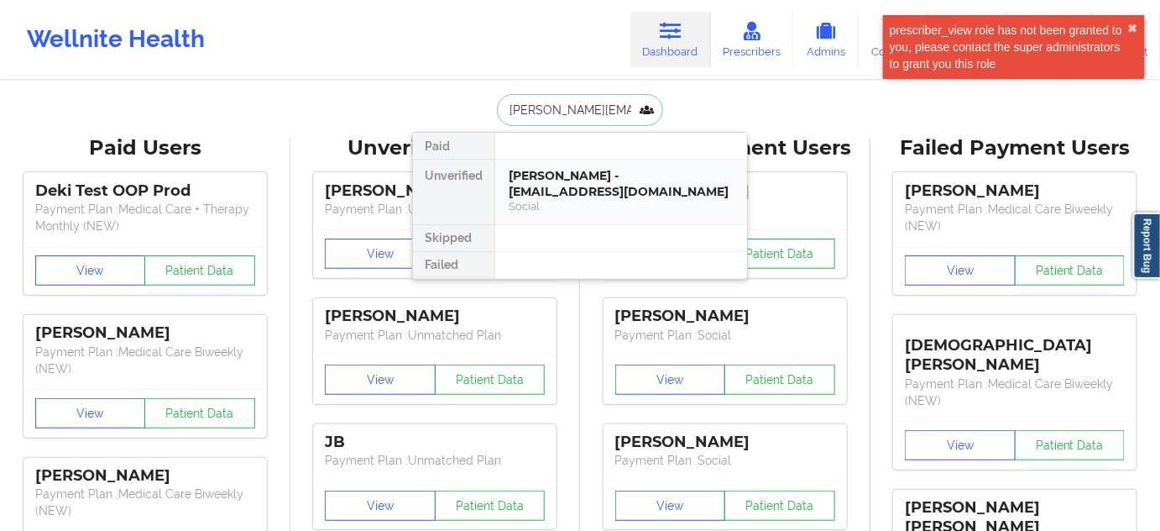
scroll to position [0, 15]
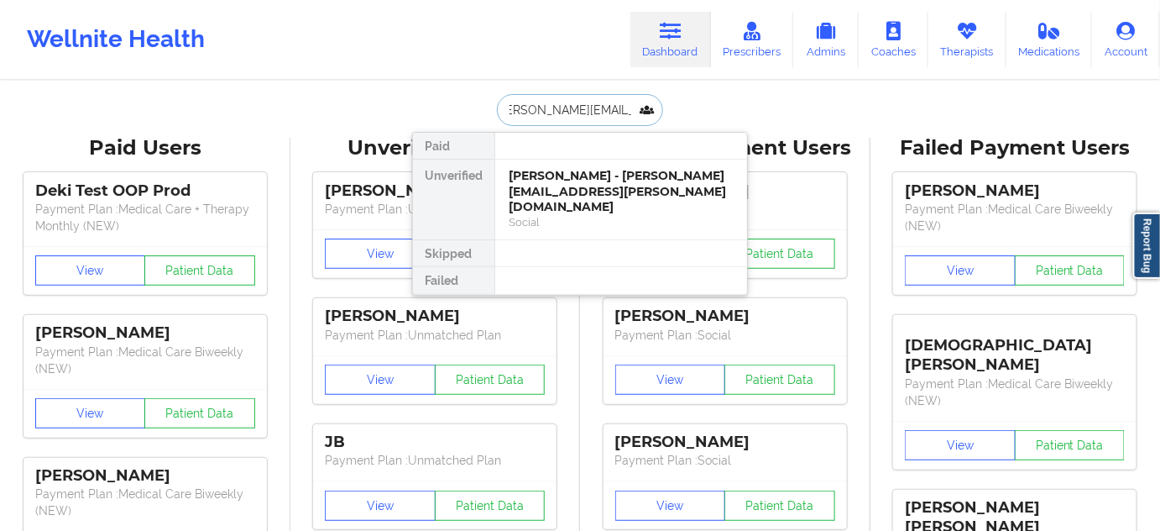
click at [558, 181] on div "[PERSON_NAME] - [PERSON_NAME][EMAIL_ADDRESS][PERSON_NAME][DOMAIN_NAME]" at bounding box center [621, 191] width 225 height 47
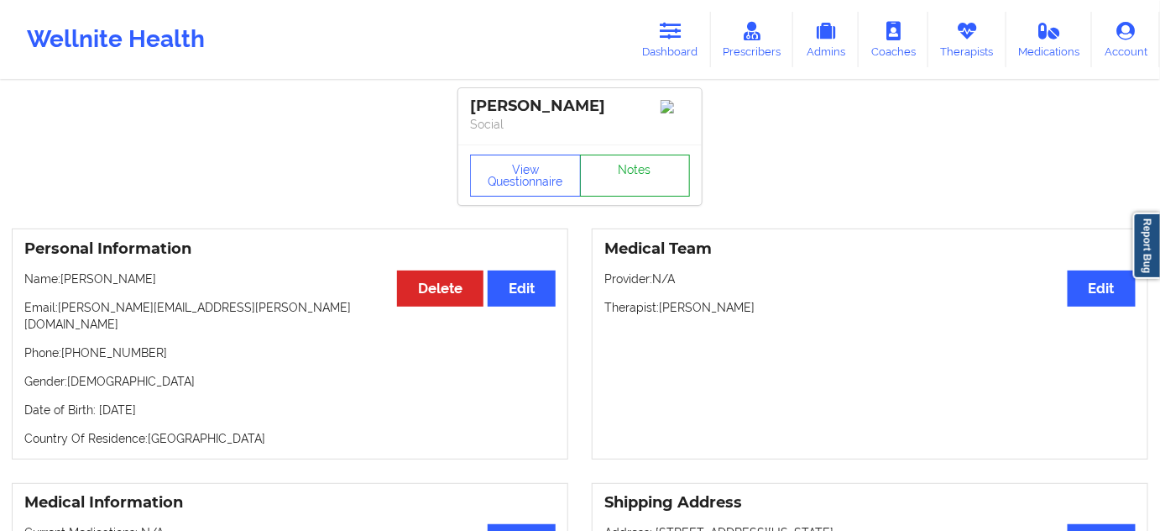
click at [638, 181] on link "Notes" at bounding box center [635, 175] width 111 height 42
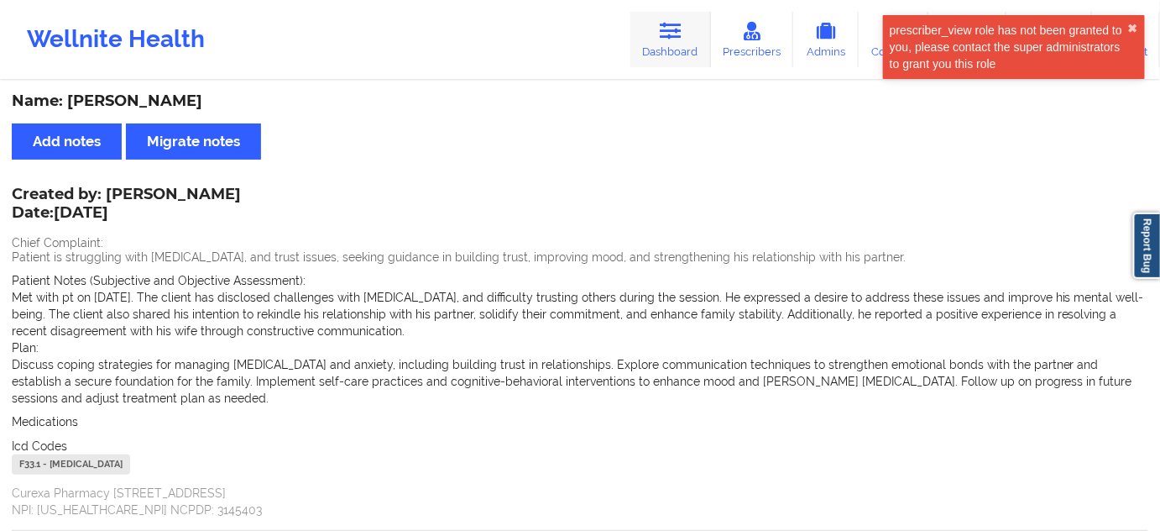
click at [675, 32] on icon at bounding box center [671, 31] width 22 height 18
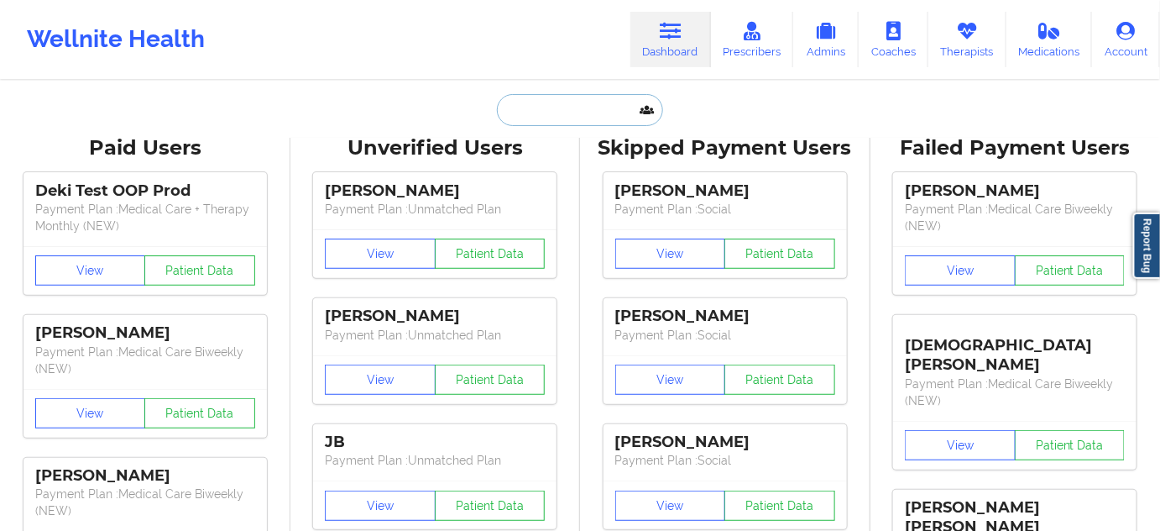
click at [526, 113] on input "text" at bounding box center [580, 110] width 166 height 32
paste input "[EMAIL_ADDRESS][PERSON_NAME][DOMAIN_NAME]"
type input "[EMAIL_ADDRESS][PERSON_NAME][DOMAIN_NAME]"
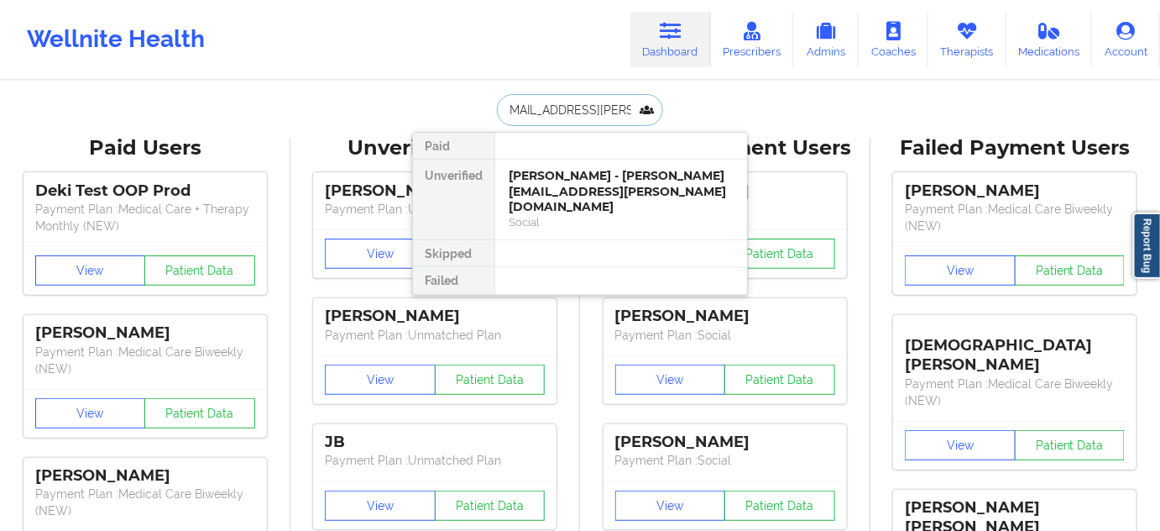
click at [552, 178] on div "[PERSON_NAME] - [PERSON_NAME][EMAIL_ADDRESS][PERSON_NAME][DOMAIN_NAME]" at bounding box center [621, 191] width 225 height 47
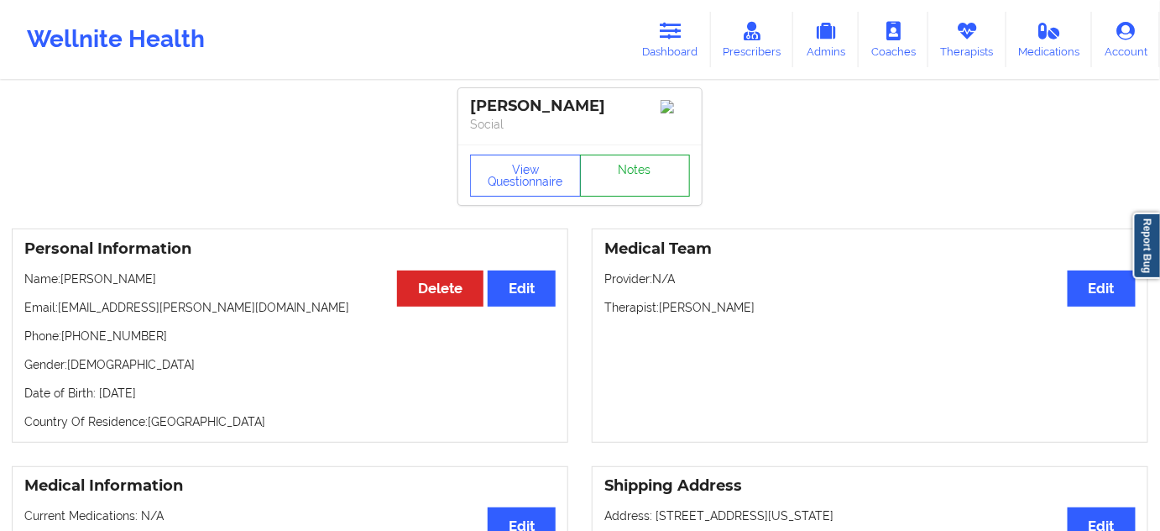
click at [660, 189] on link "Notes" at bounding box center [635, 175] width 111 height 42
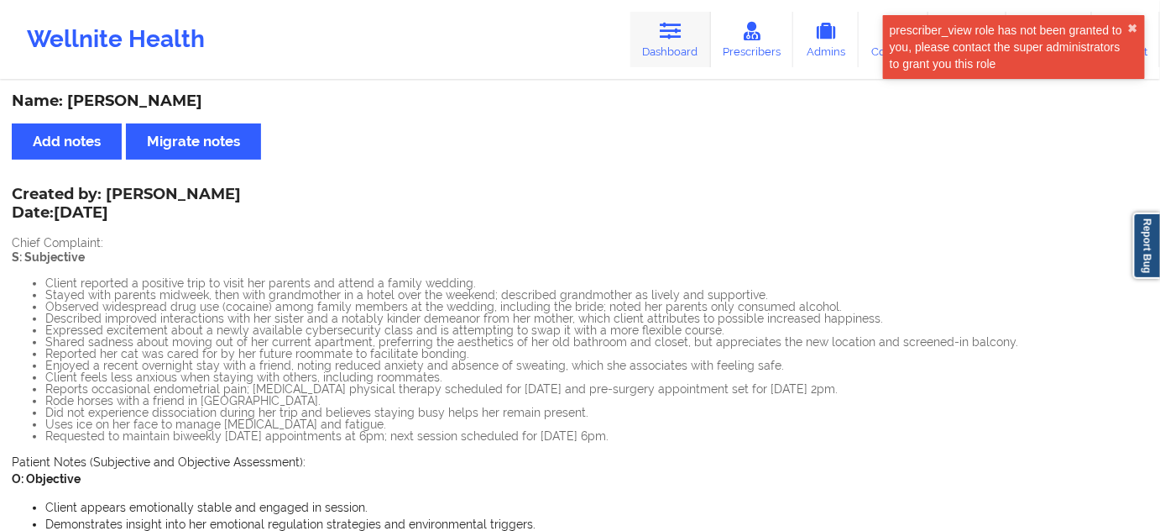
click at [681, 51] on link "Dashboard" at bounding box center [671, 39] width 81 height 55
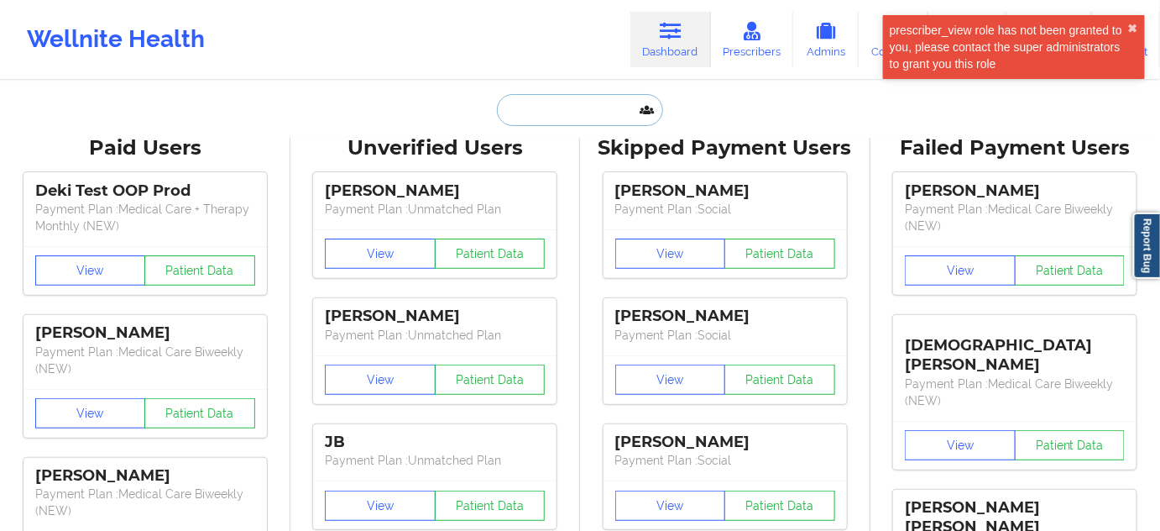
click at [570, 118] on input "text" at bounding box center [580, 110] width 166 height 32
paste input "[PERSON_NAME][EMAIL_ADDRESS][PERSON_NAME][DOMAIN_NAME]"
type input "[PERSON_NAME][EMAIL_ADDRESS][PERSON_NAME][DOMAIN_NAME]"
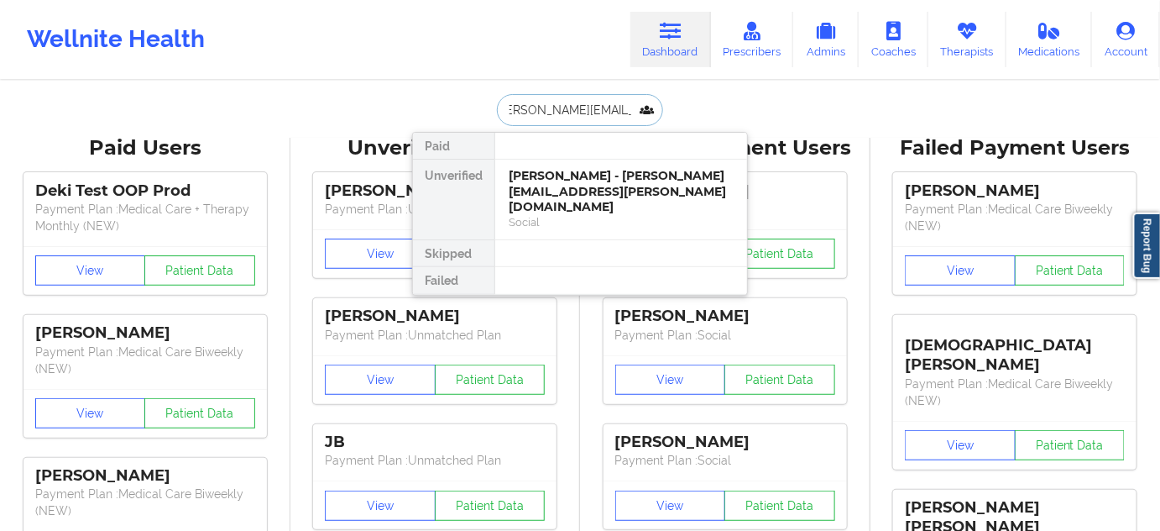
click at [552, 186] on div "[PERSON_NAME] - [PERSON_NAME][EMAIL_ADDRESS][PERSON_NAME][DOMAIN_NAME]" at bounding box center [621, 191] width 225 height 47
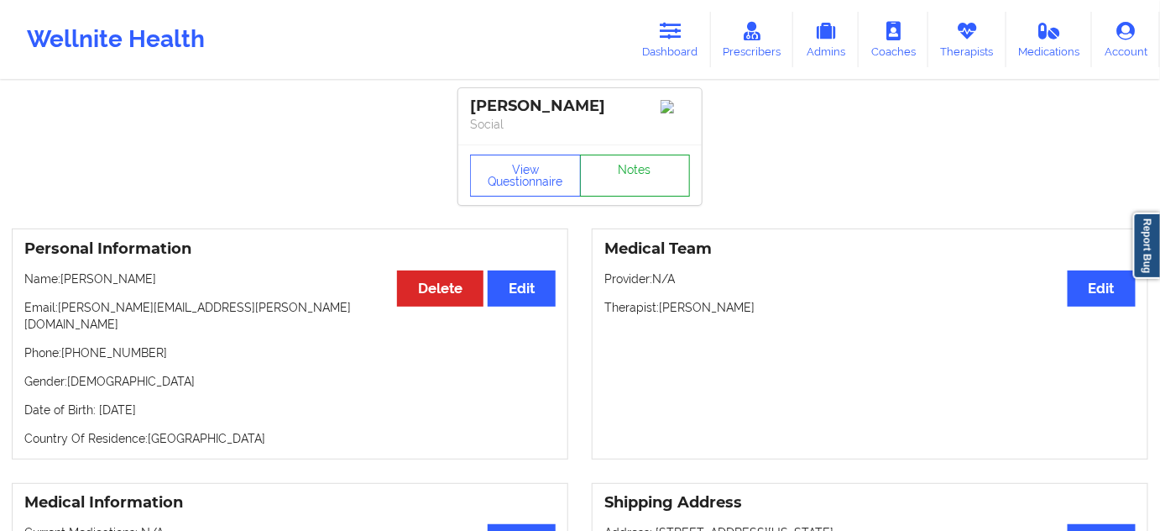
click at [641, 181] on link "Notes" at bounding box center [635, 175] width 111 height 42
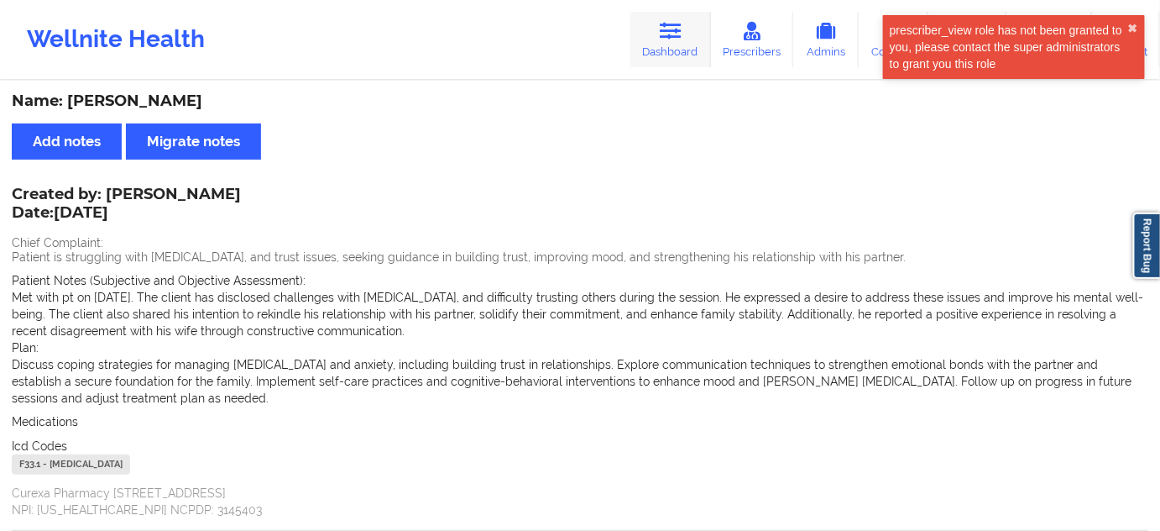
click at [668, 47] on link "Dashboard" at bounding box center [671, 39] width 81 height 55
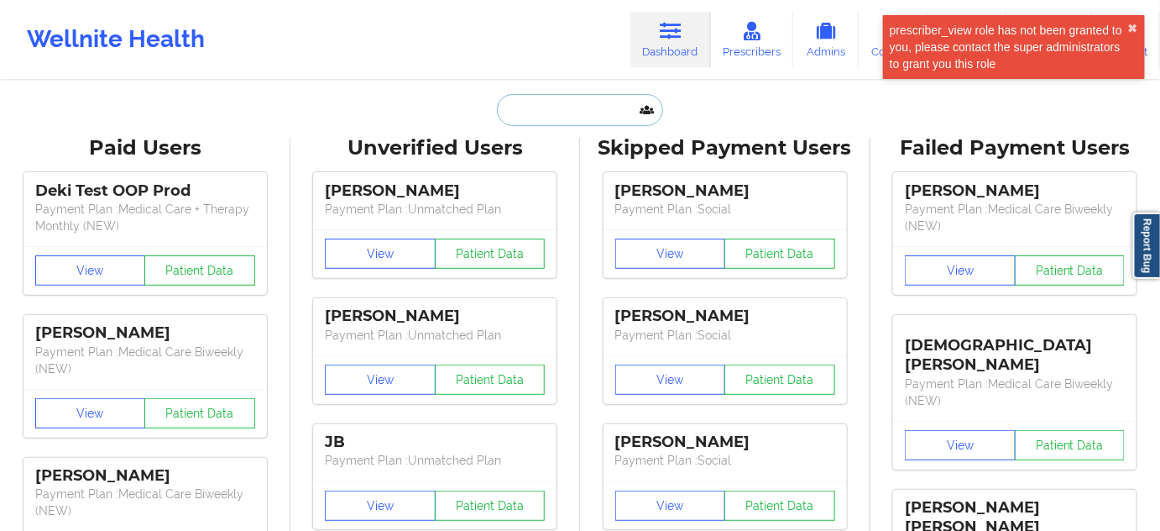
click at [591, 104] on input "text" at bounding box center [580, 110] width 166 height 32
paste input "[EMAIL_ADDRESS][DOMAIN_NAME]"
type input "[EMAIL_ADDRESS][DOMAIN_NAME]"
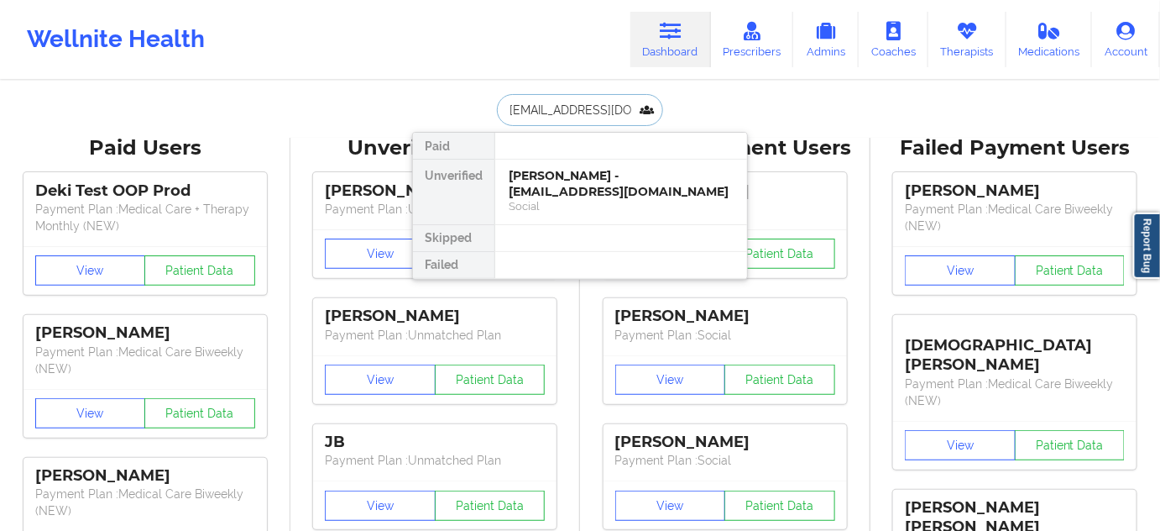
click at [572, 199] on div "Social" at bounding box center [621, 206] width 225 height 14
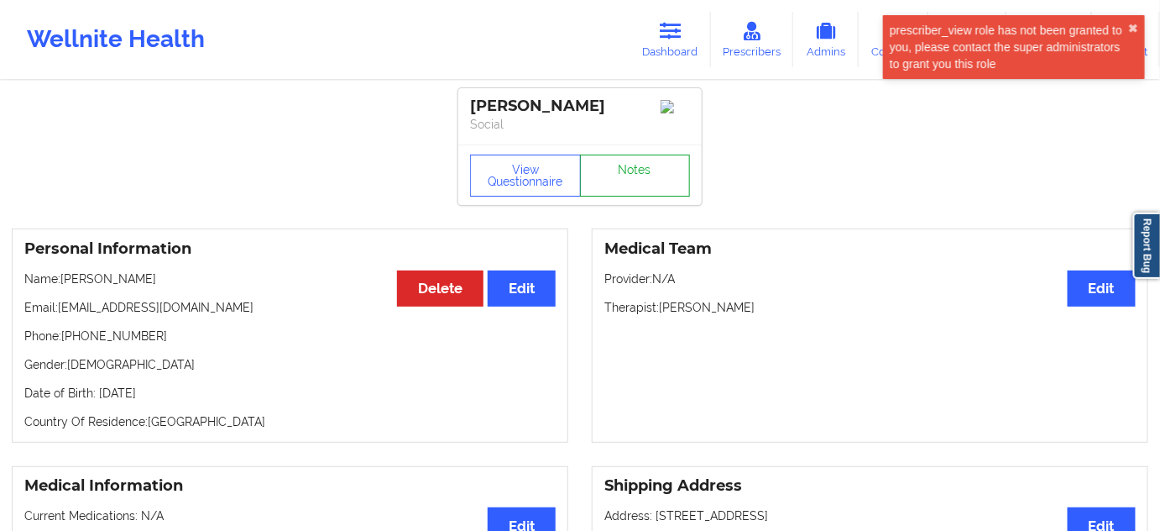
click at [652, 181] on link "Notes" at bounding box center [635, 175] width 111 height 42
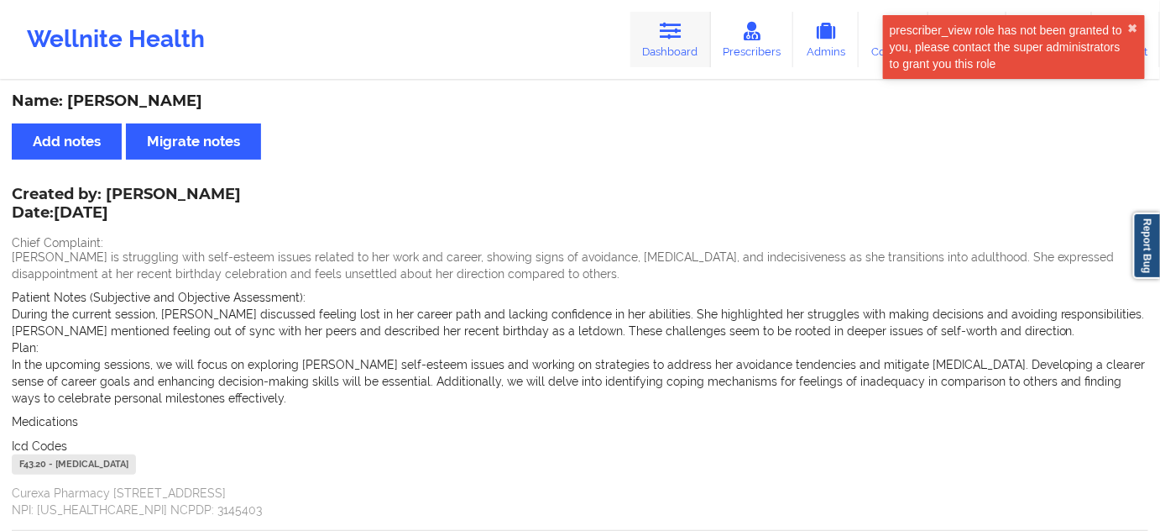
click at [670, 39] on icon at bounding box center [671, 31] width 22 height 18
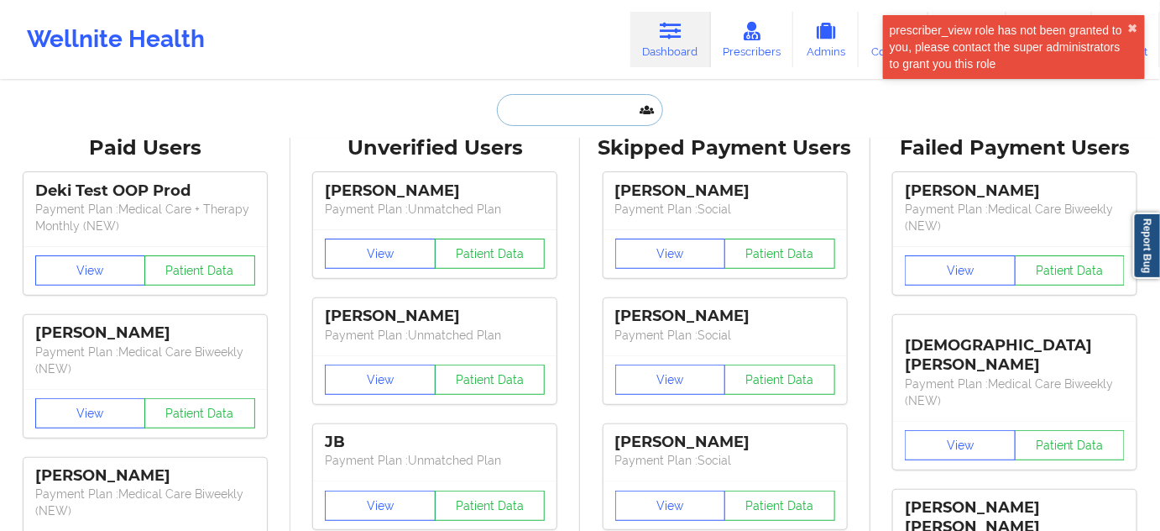
click at [539, 120] on input "text" at bounding box center [580, 110] width 166 height 32
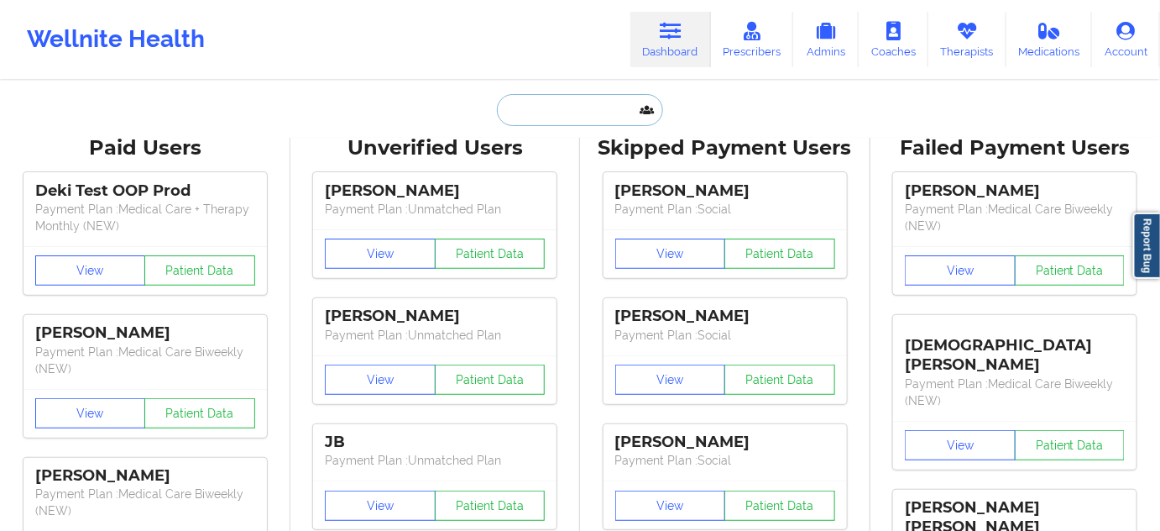
paste input "[EMAIL_ADDRESS][DOMAIN_NAME]"
type input "[EMAIL_ADDRESS][DOMAIN_NAME]"
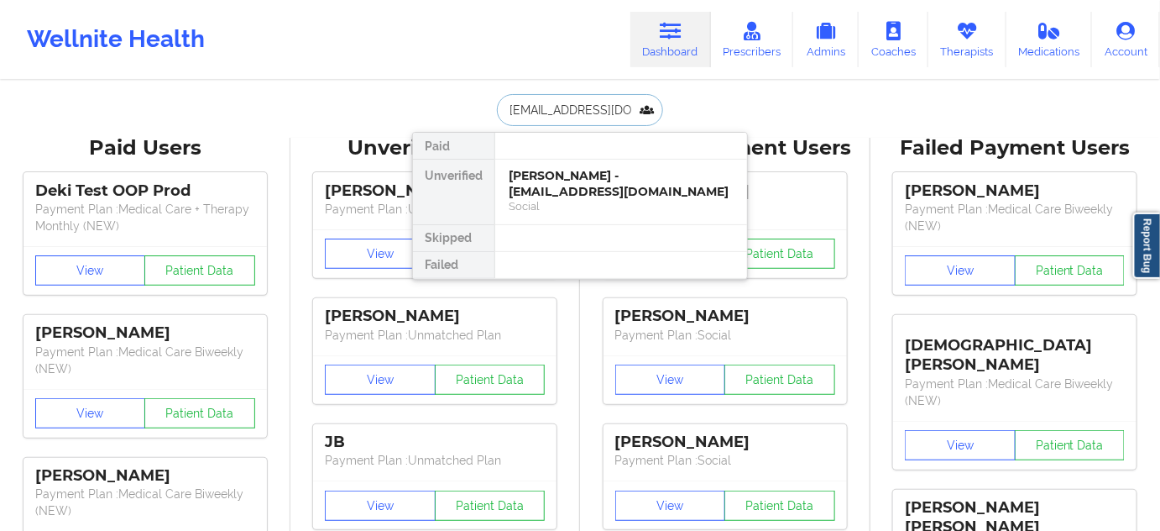
click at [547, 178] on div "[PERSON_NAME] - [EMAIL_ADDRESS][DOMAIN_NAME]" at bounding box center [621, 183] width 225 height 31
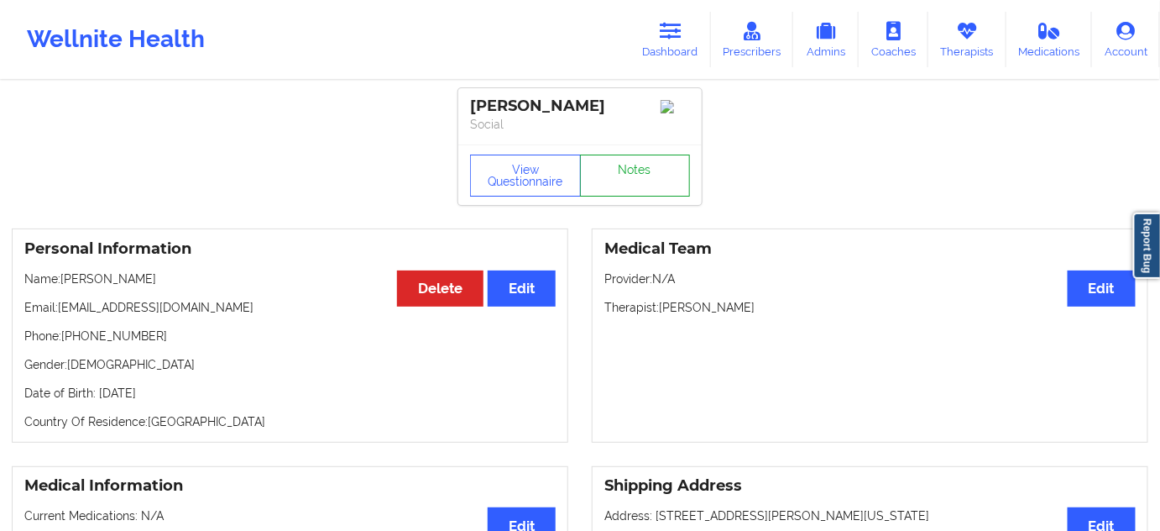
click at [626, 176] on link "Notes" at bounding box center [635, 175] width 111 height 42
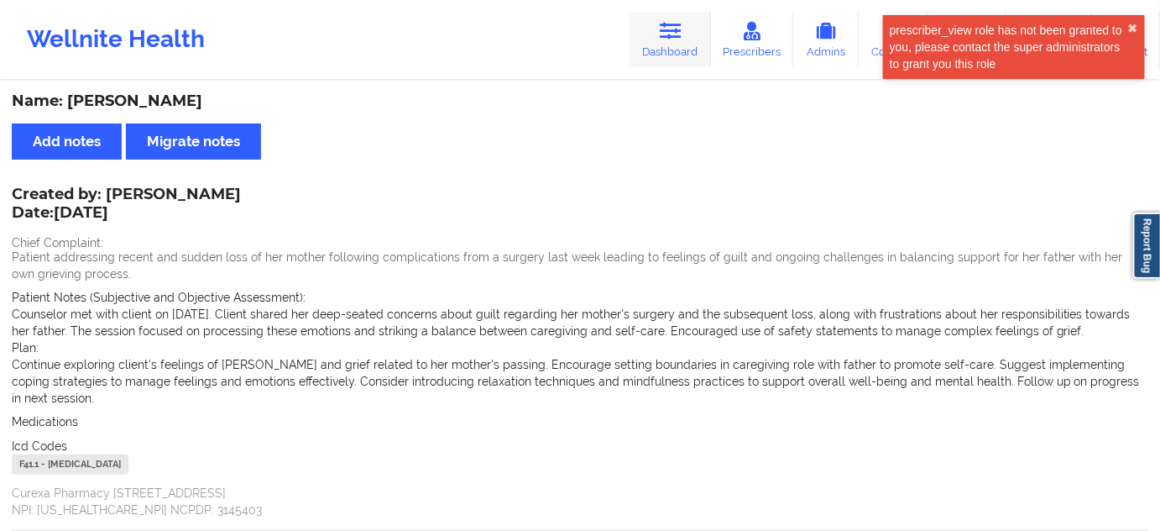
click at [658, 59] on link "Dashboard" at bounding box center [671, 39] width 81 height 55
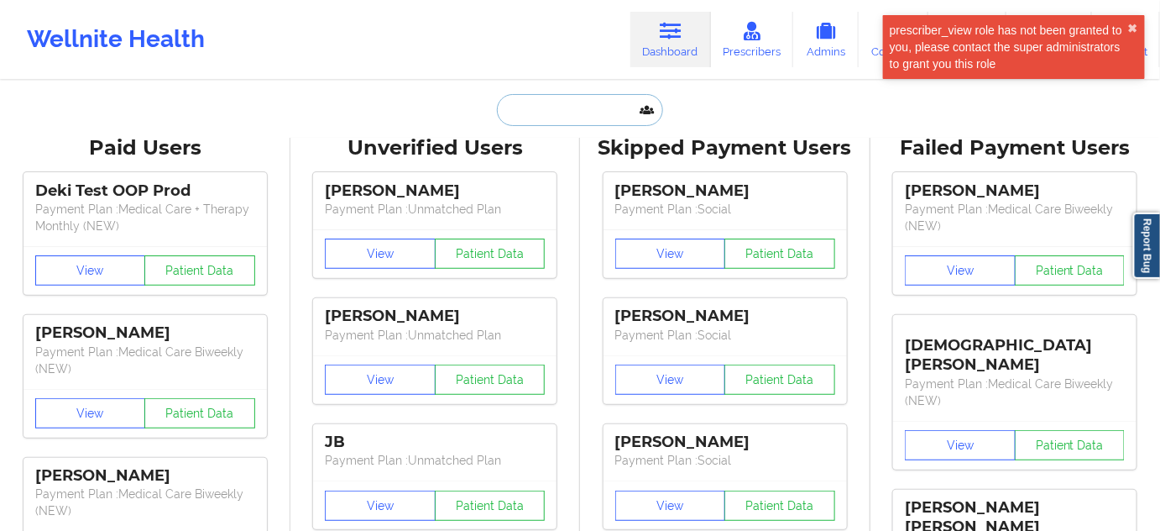
click at [579, 111] on input "text" at bounding box center [580, 110] width 166 height 32
paste input "[EMAIL_ADDRESS][DOMAIN_NAME]"
type input "[EMAIL_ADDRESS][DOMAIN_NAME]"
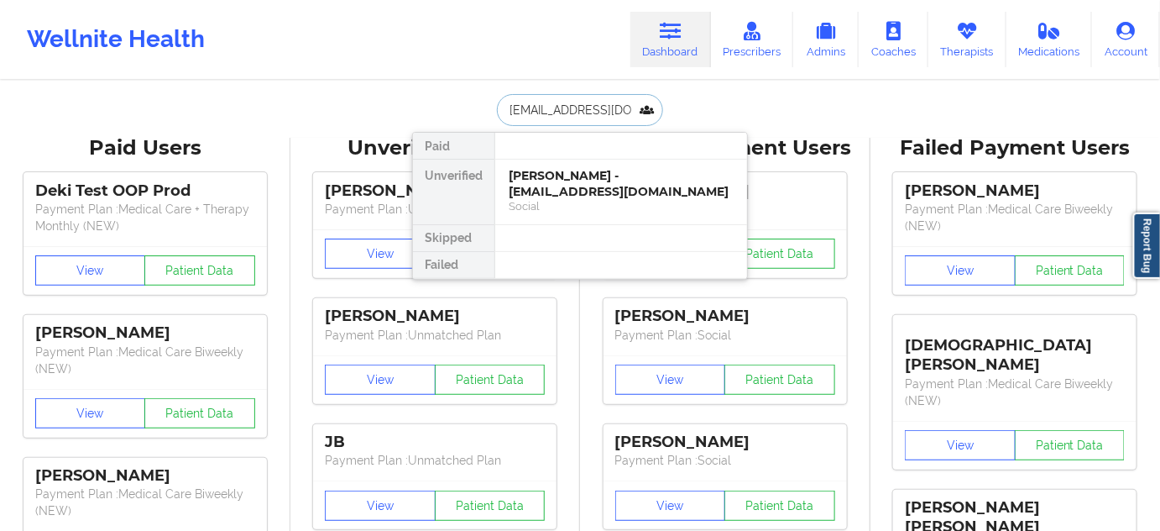
click at [555, 190] on div "[PERSON_NAME] - [EMAIL_ADDRESS][DOMAIN_NAME]" at bounding box center [621, 183] width 225 height 31
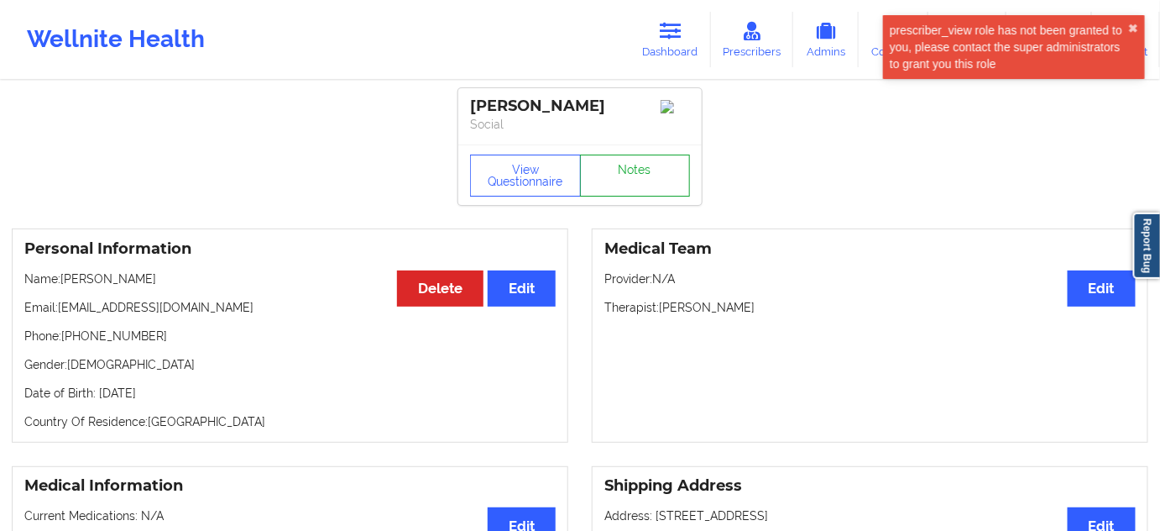
click at [625, 196] on link "Notes" at bounding box center [635, 175] width 111 height 42
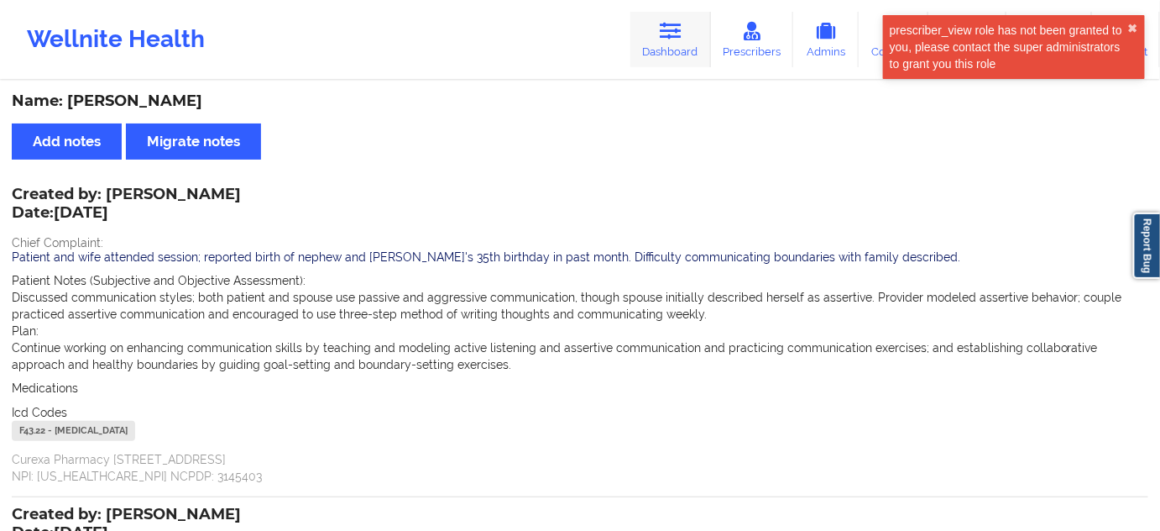
click at [658, 51] on link "Dashboard" at bounding box center [671, 39] width 81 height 55
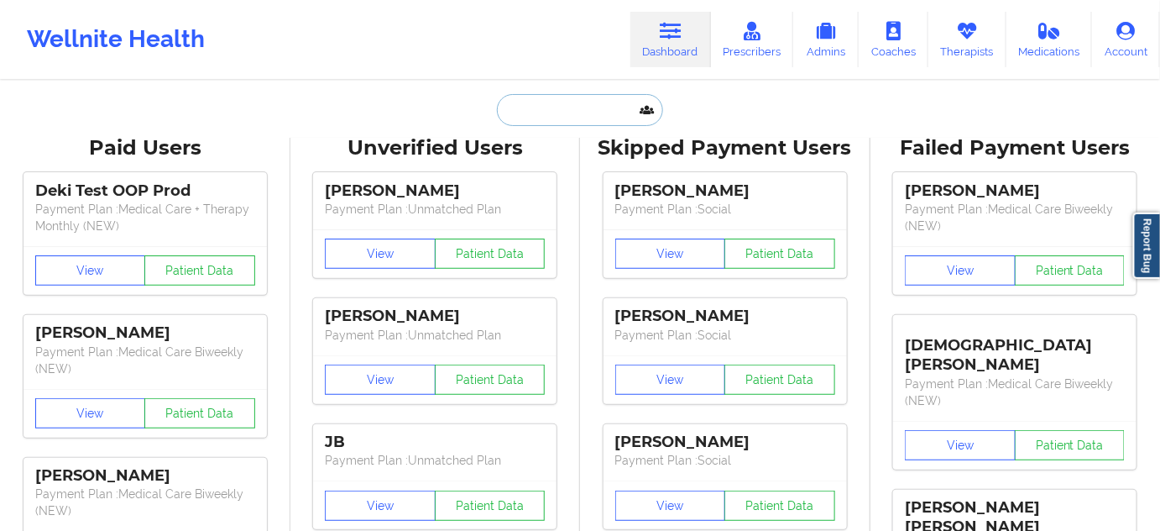
click at [582, 107] on input "text" at bounding box center [580, 110] width 166 height 32
paste input "[EMAIL_ADDRESS][DOMAIN_NAME]"
type input "[EMAIL_ADDRESS][DOMAIN_NAME]"
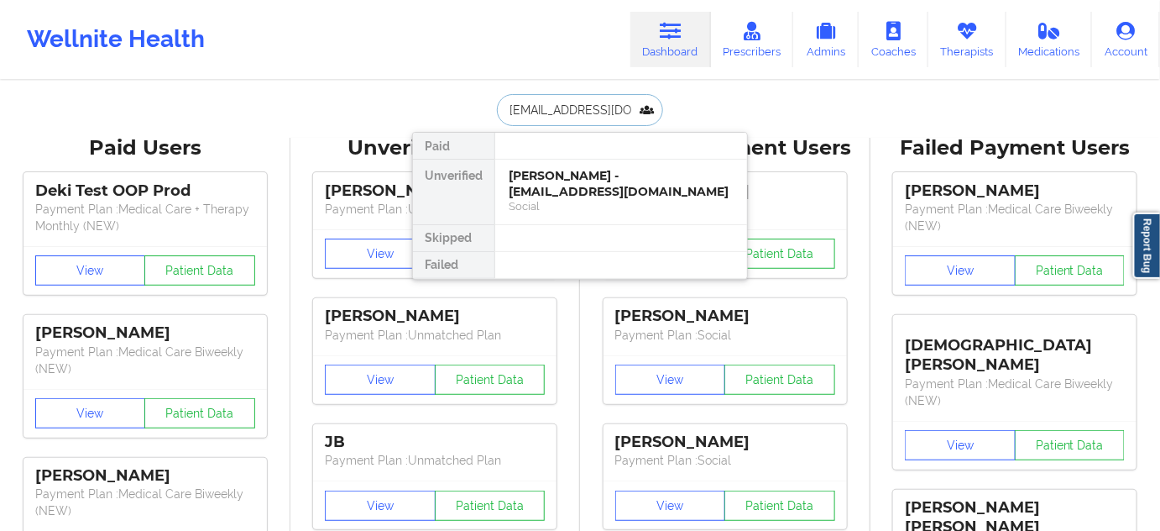
click at [562, 199] on div "Social" at bounding box center [621, 206] width 225 height 14
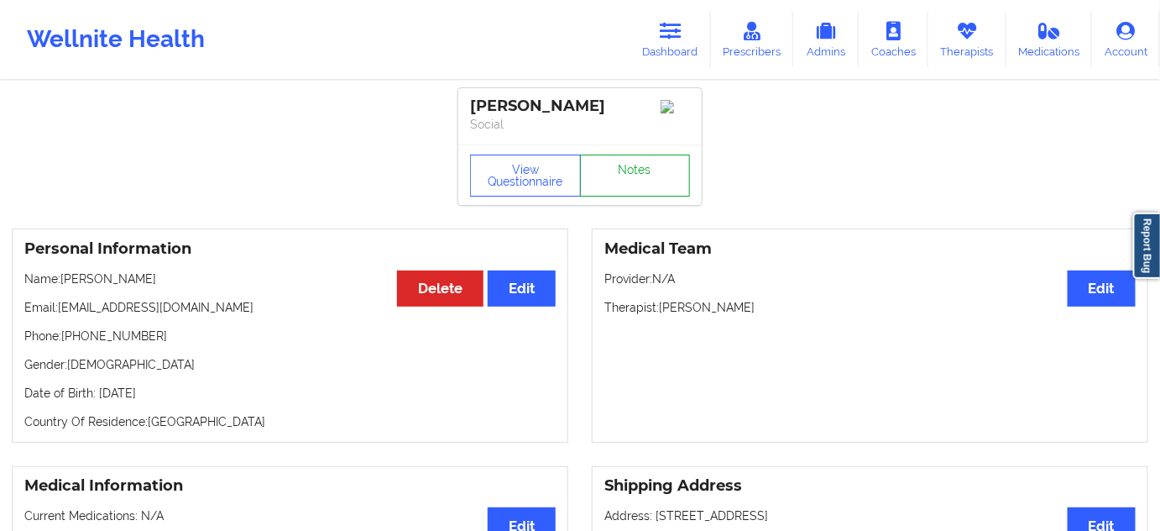
click at [620, 196] on link "Notes" at bounding box center [635, 175] width 111 height 42
